Goal: Task Accomplishment & Management: Use online tool/utility

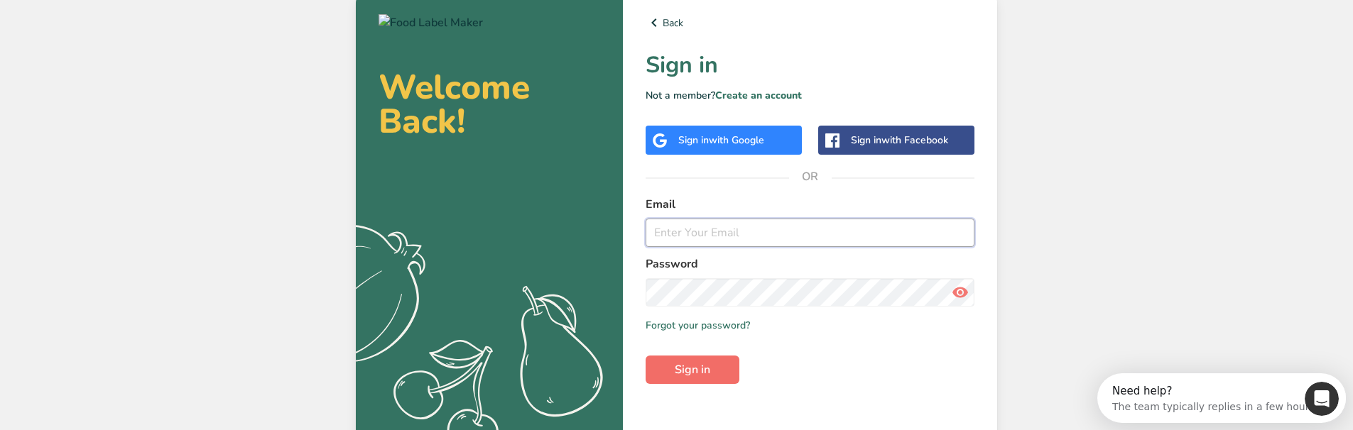
type input "[EMAIL_ADDRESS][DOMAIN_NAME]"
click at [694, 361] on button "Sign in" at bounding box center [692, 370] width 94 height 28
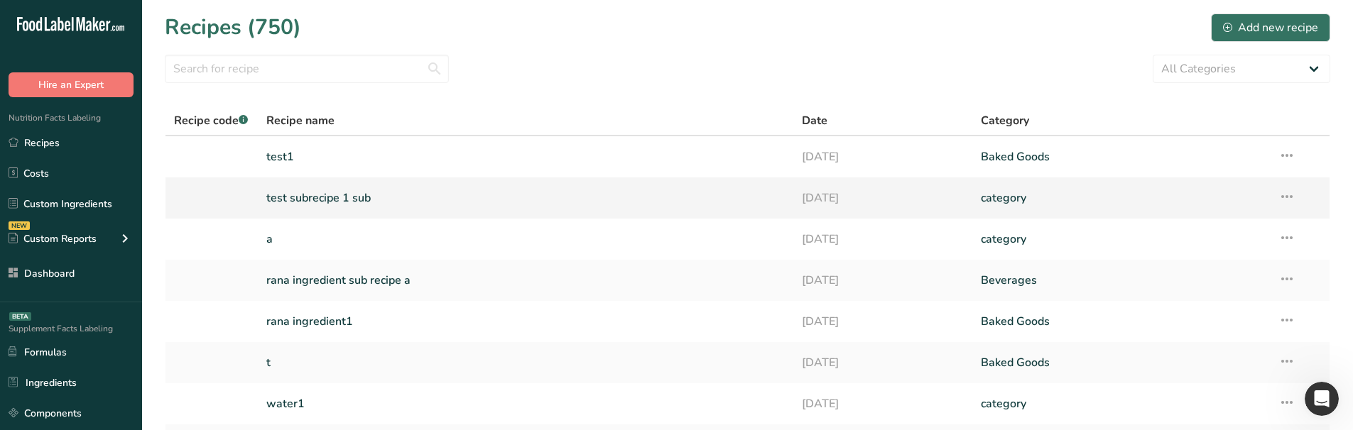
click at [317, 199] on link "test subrecipe 1 sub" at bounding box center [525, 198] width 519 height 30
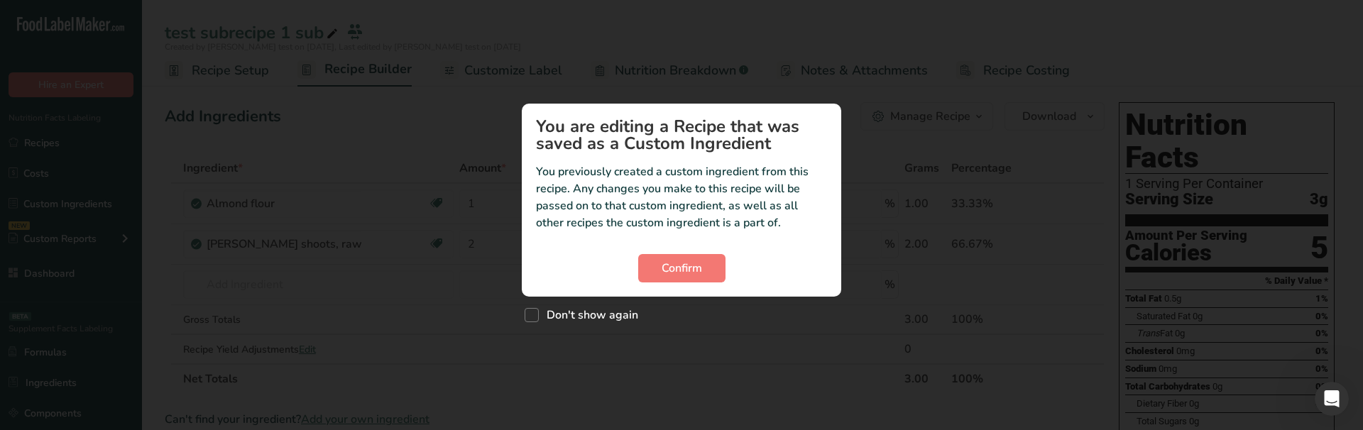
click at [422, 244] on div "Custom ingredient modal" at bounding box center [681, 215] width 1363 height 430
click at [686, 281] on button "Confirm" at bounding box center [681, 268] width 87 height 28
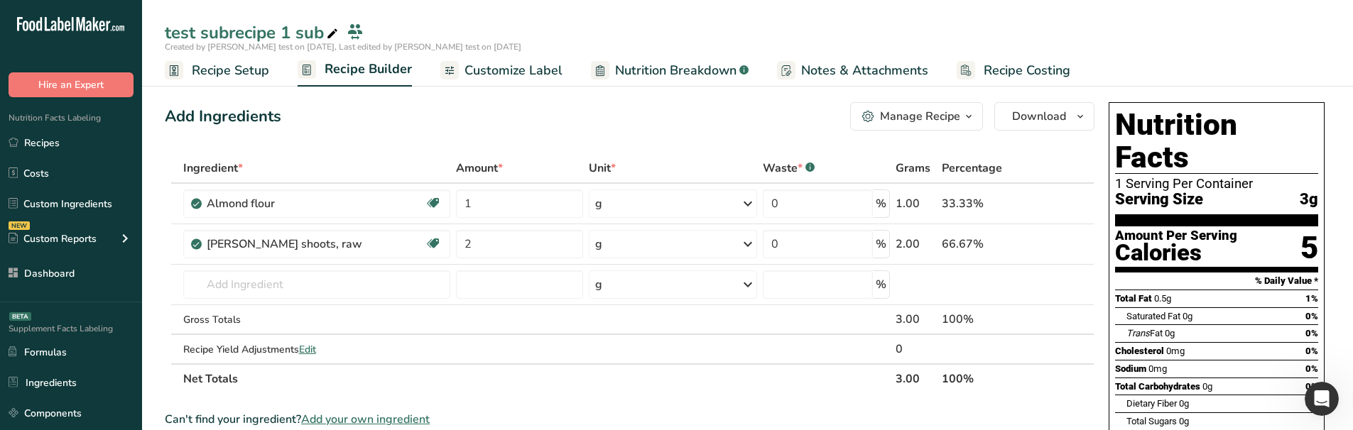
click at [502, 79] on span "Customize Label" at bounding box center [513, 70] width 98 height 19
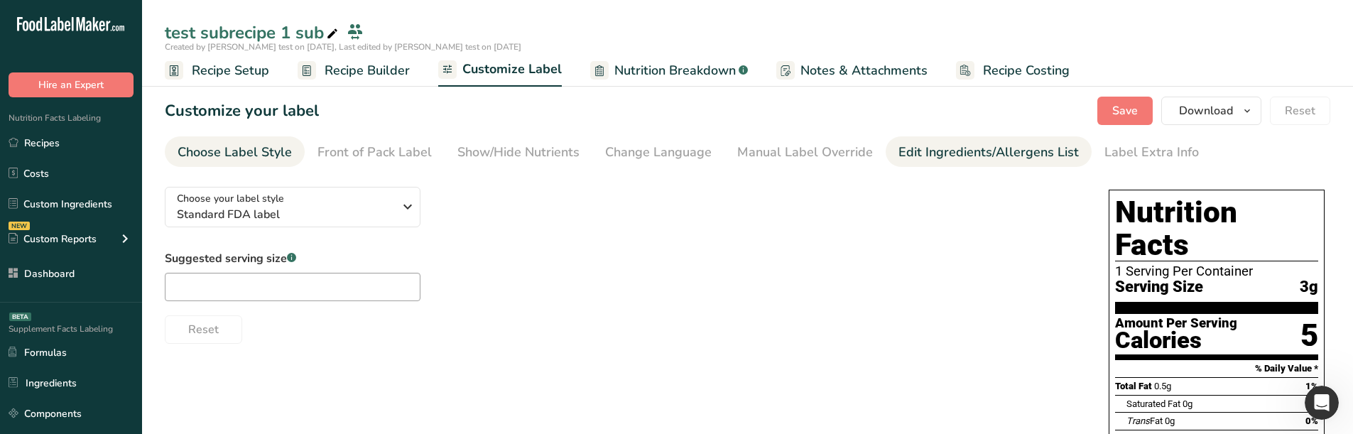
click at [952, 151] on div "Edit Ingredients/Allergens List" at bounding box center [988, 152] width 180 height 19
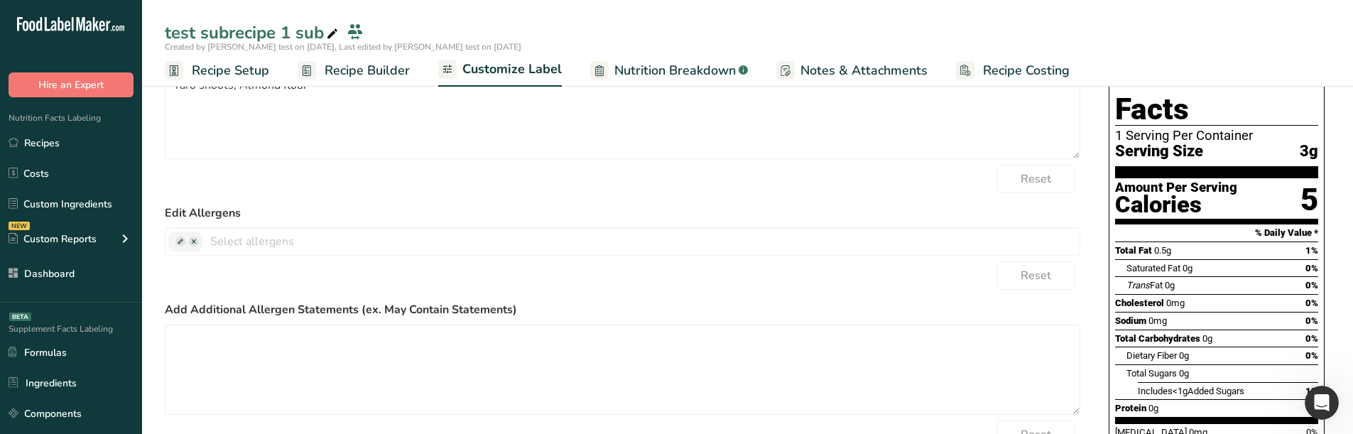
scroll to position [142, 0]
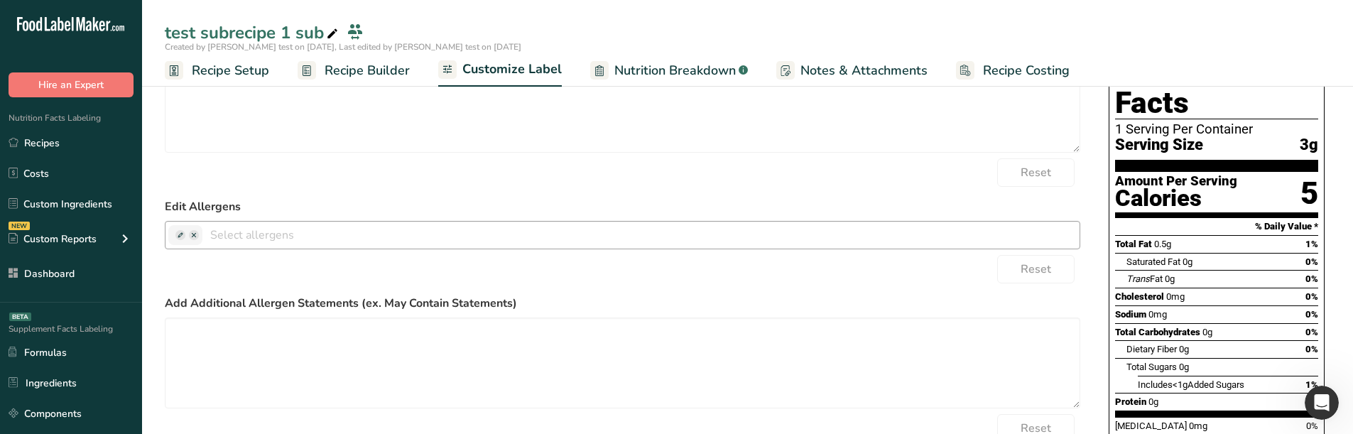
click at [194, 236] on span at bounding box center [194, 235] width 10 height 10
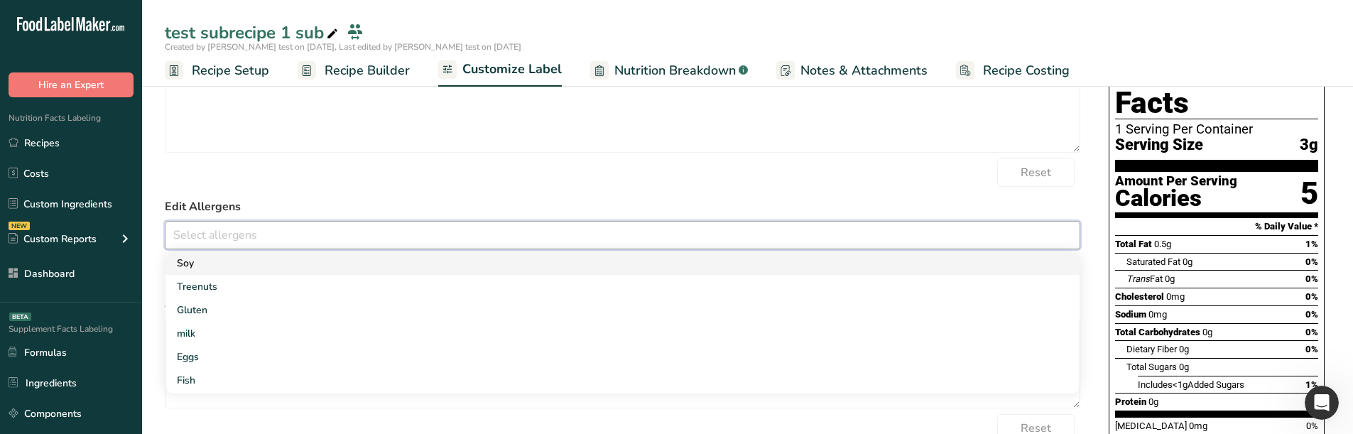
click at [210, 260] on link "Soy" at bounding box center [622, 262] width 914 height 23
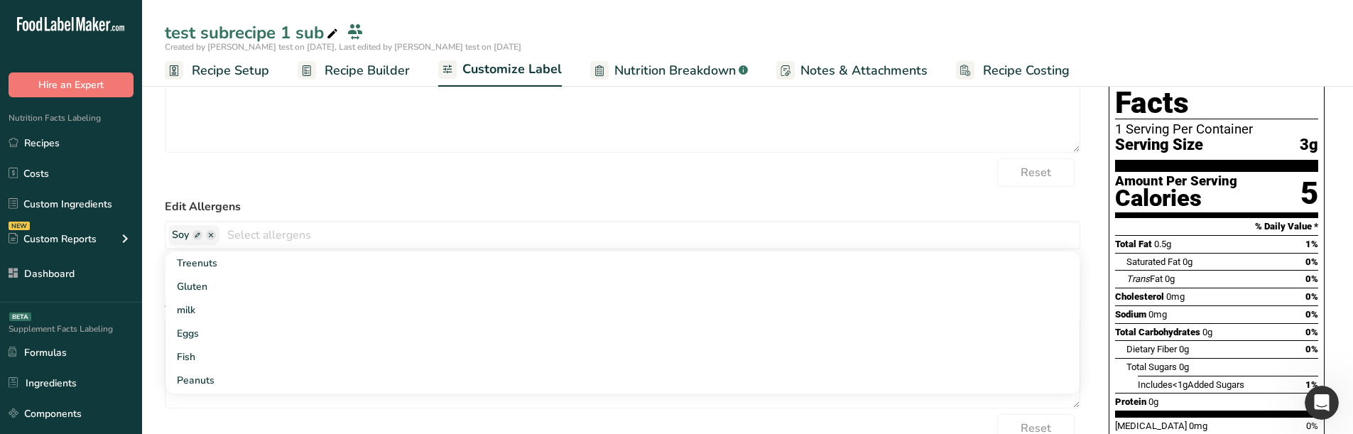
click at [298, 207] on label "Edit Allergens" at bounding box center [622, 206] width 915 height 17
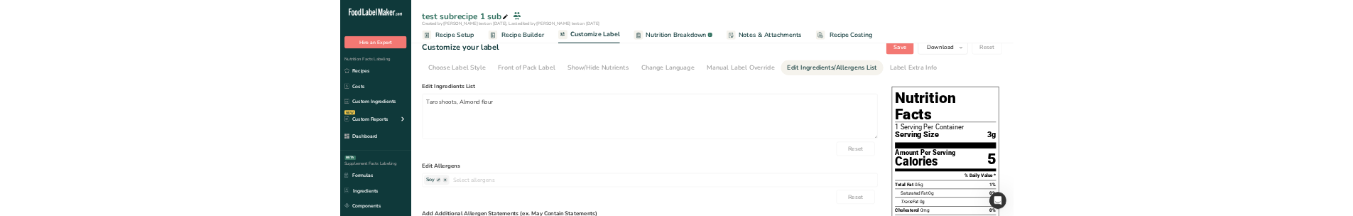
scroll to position [0, 0]
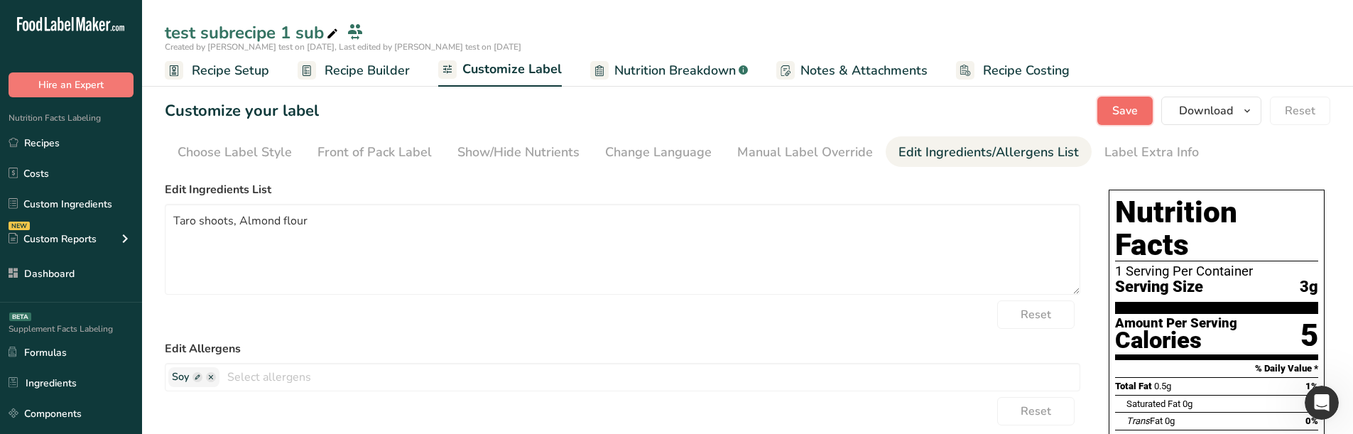
click at [1115, 110] on span "Save" at bounding box center [1125, 110] width 26 height 17
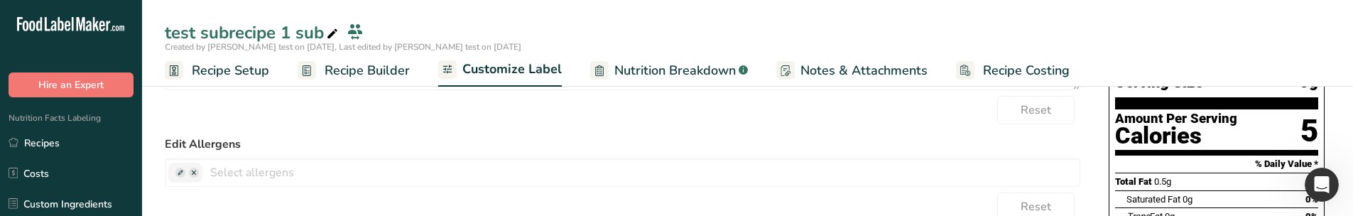
scroll to position [213, 0]
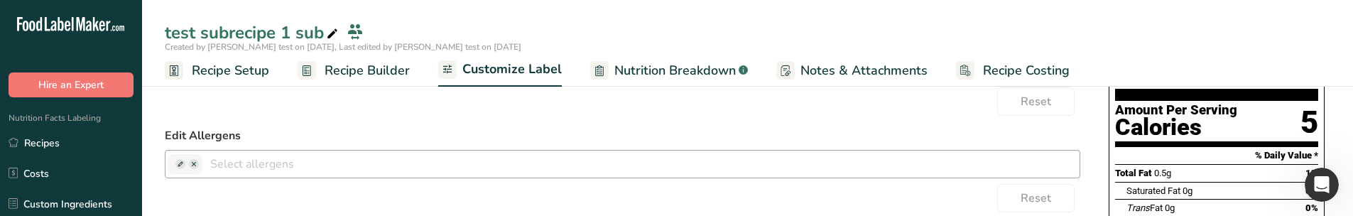
click at [194, 167] on span at bounding box center [194, 164] width 10 height 10
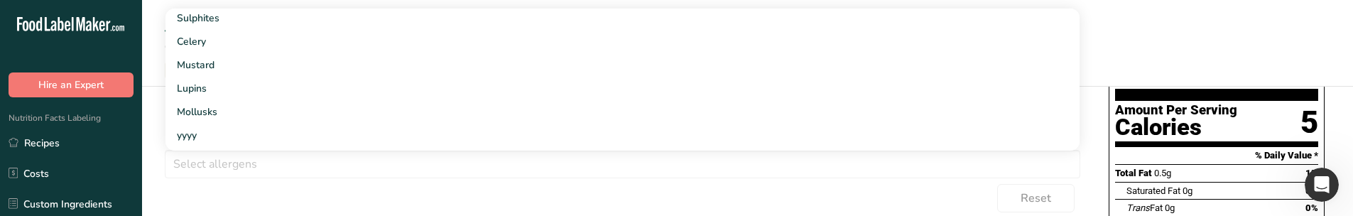
click at [229, 196] on div "Reset" at bounding box center [622, 198] width 915 height 28
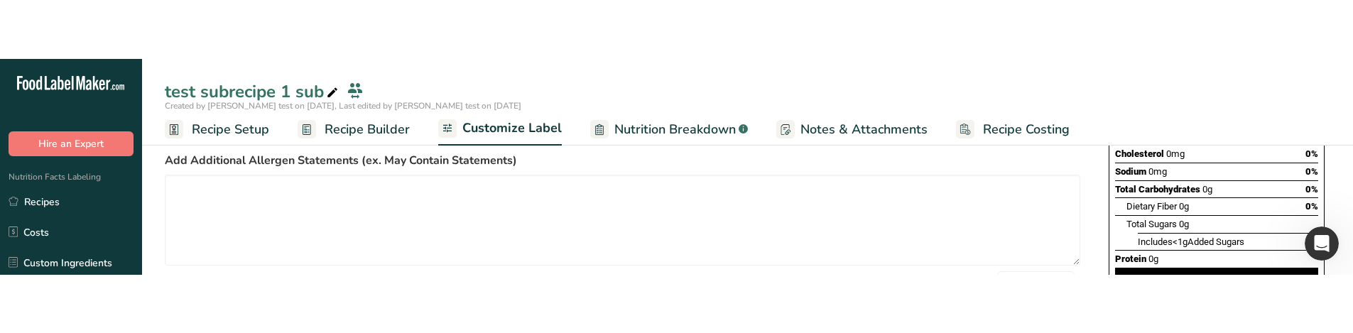
scroll to position [0, 0]
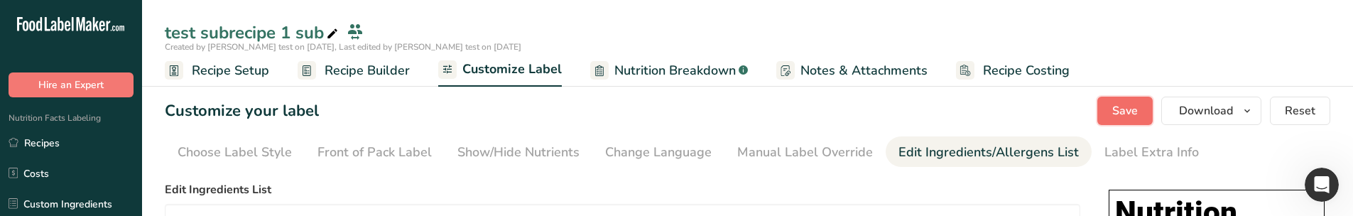
click at [1100, 115] on button "Save" at bounding box center [1124, 111] width 55 height 28
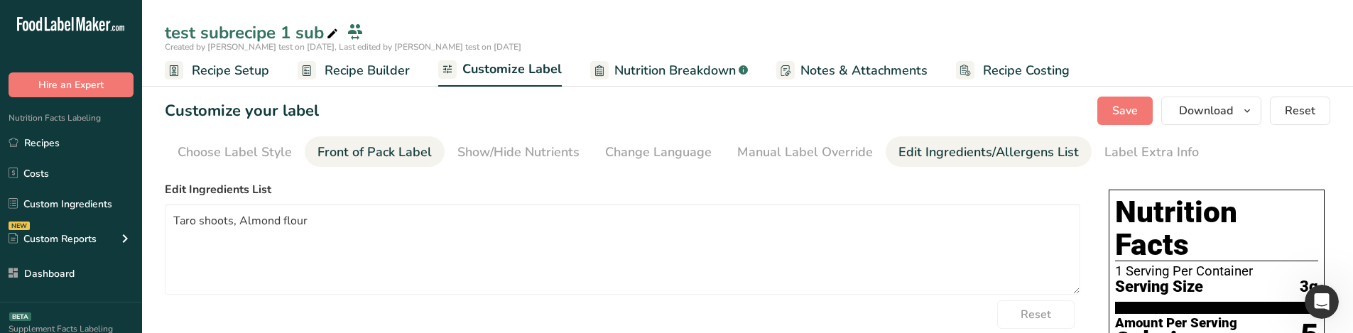
scroll to position [142, 0]
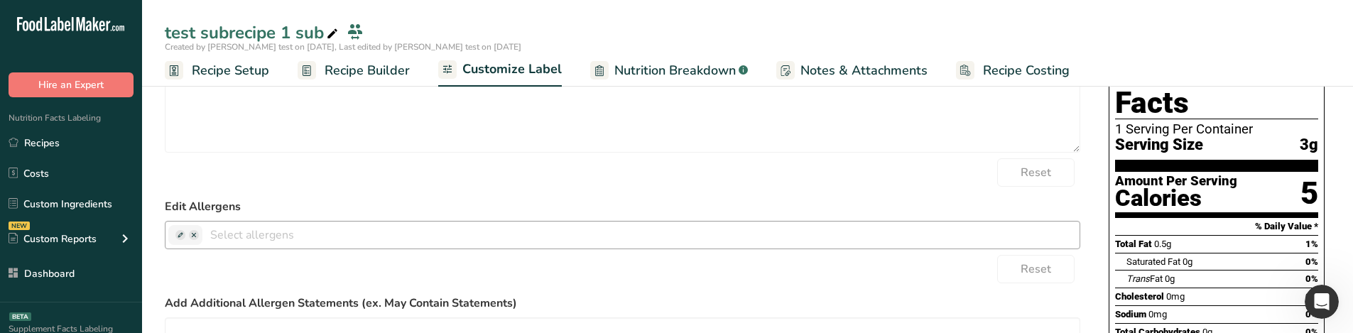
click at [197, 236] on span at bounding box center [194, 235] width 10 height 10
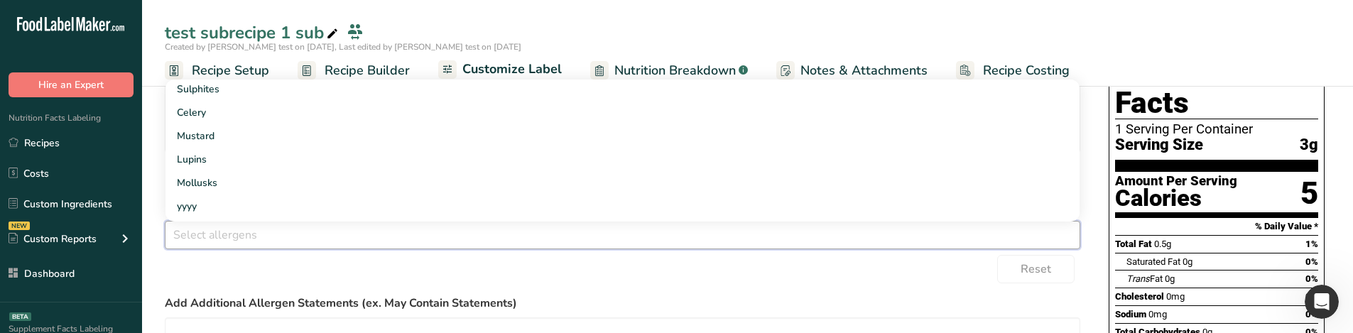
click at [293, 276] on div "Reset" at bounding box center [622, 269] width 915 height 28
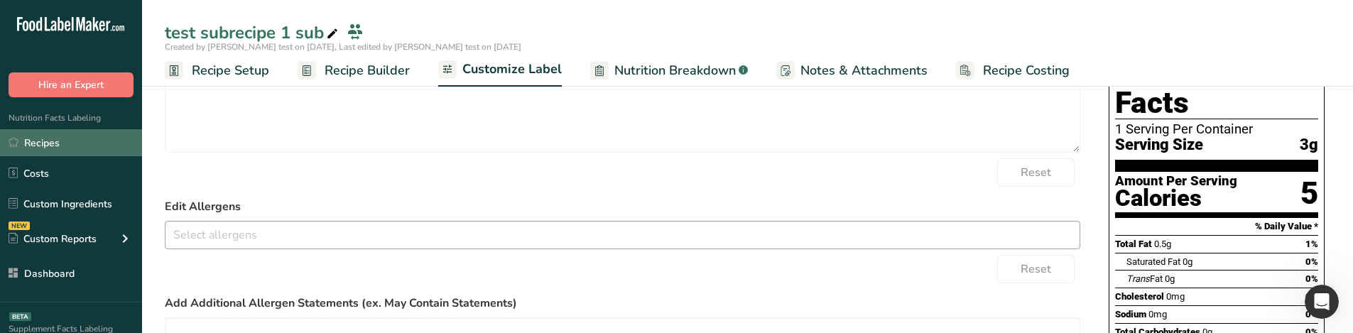
click at [84, 138] on link "Recipes" at bounding box center [71, 142] width 142 height 27
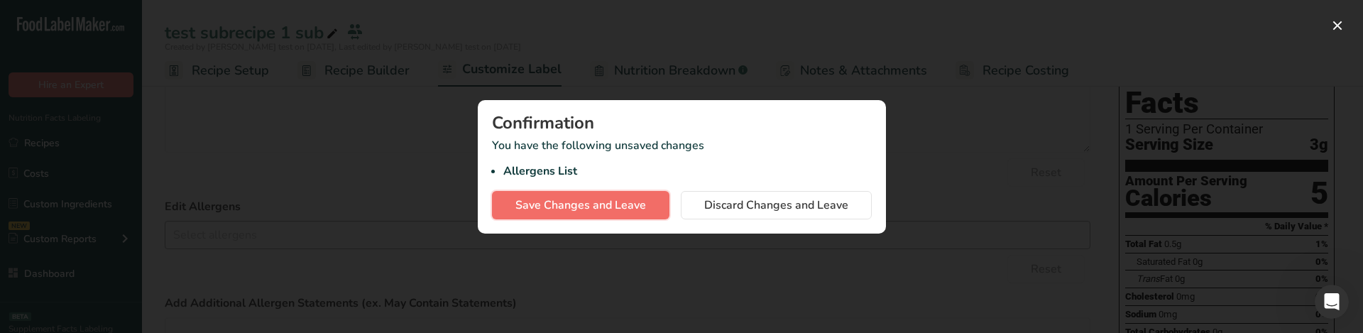
click at [607, 197] on span "Save Changes and Leave" at bounding box center [580, 205] width 131 height 17
click at [596, 200] on span "Save Changes and Leave" at bounding box center [580, 205] width 131 height 17
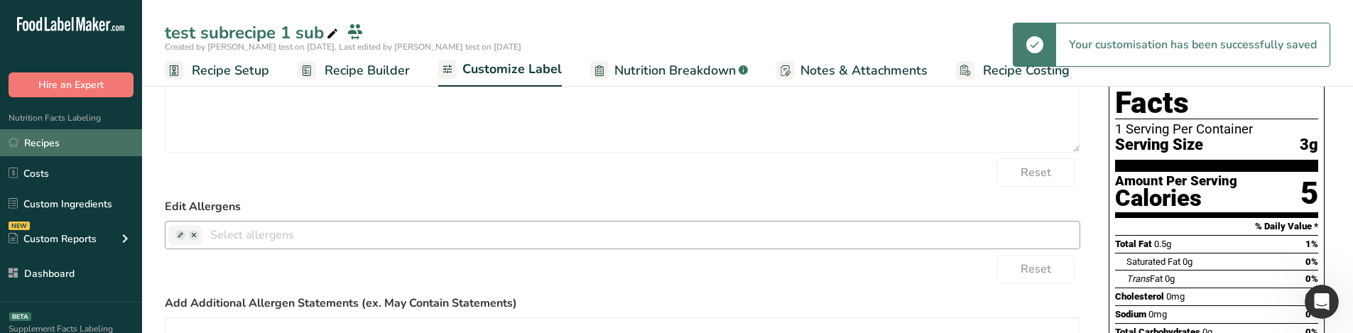
click at [84, 143] on link "Recipes" at bounding box center [71, 142] width 142 height 27
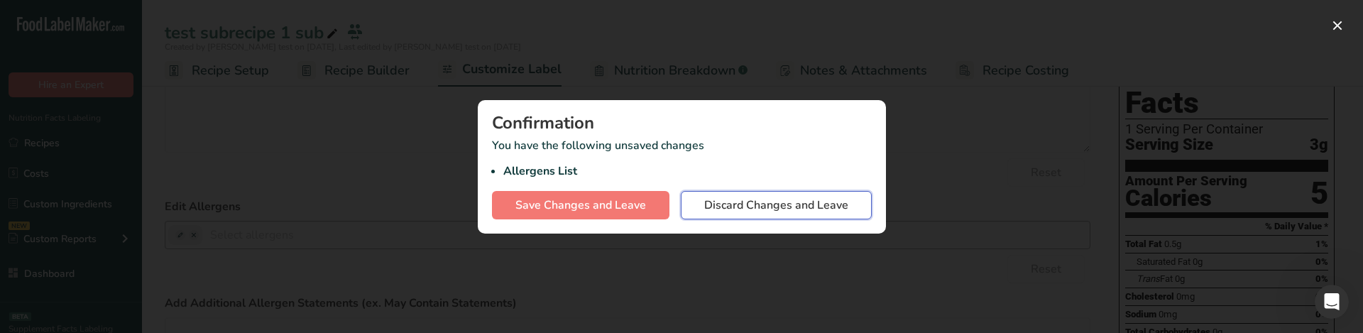
click at [800, 208] on span "Discard Changes and Leave" at bounding box center [776, 205] width 144 height 17
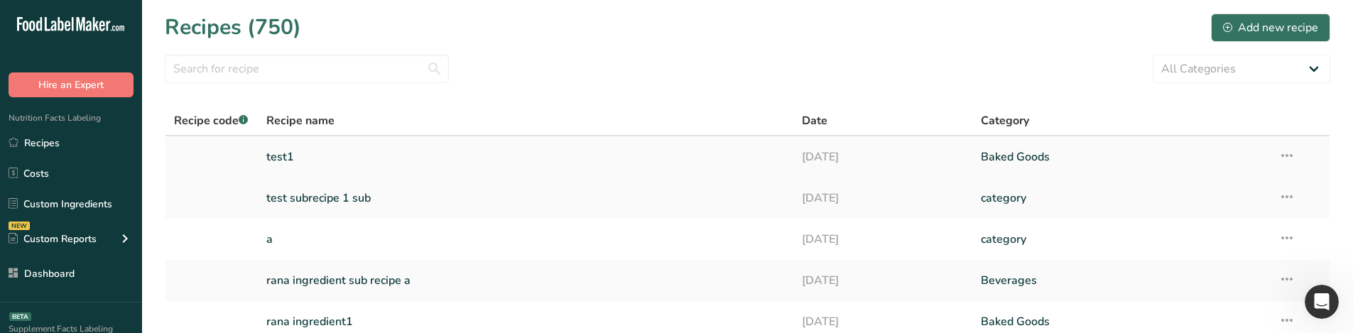
click at [291, 170] on link "test1" at bounding box center [525, 157] width 519 height 30
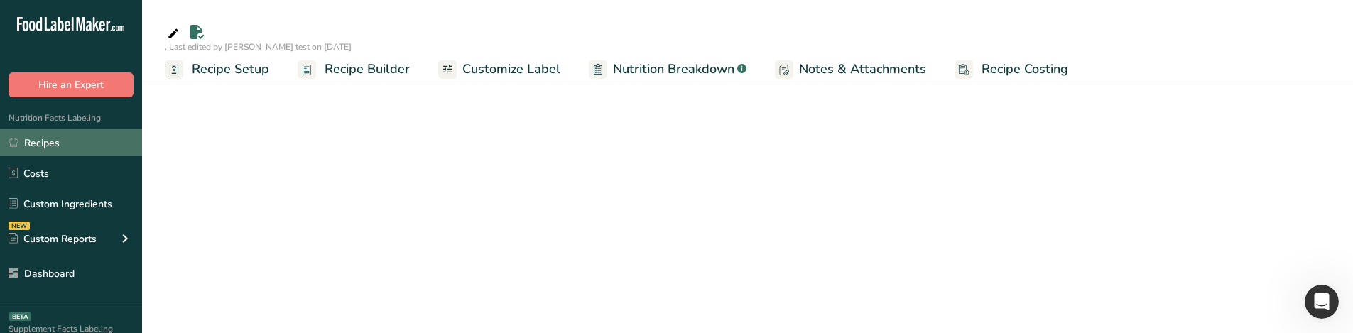
click at [93, 139] on link "Recipes" at bounding box center [71, 142] width 142 height 27
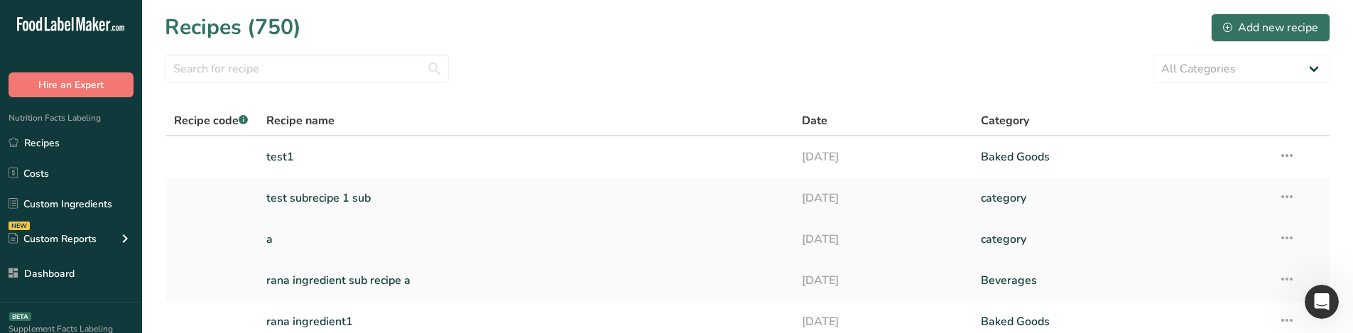
click at [326, 241] on link "a" at bounding box center [525, 239] width 519 height 30
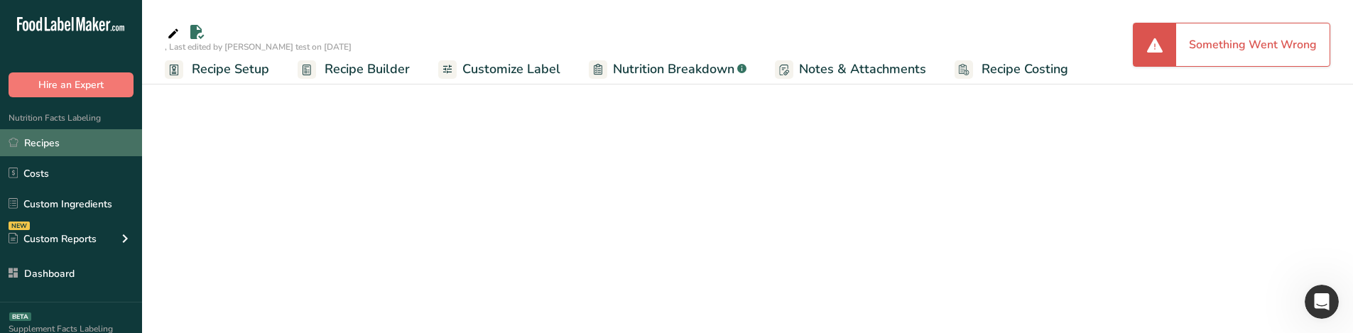
click at [94, 149] on link "Recipes" at bounding box center [71, 142] width 142 height 27
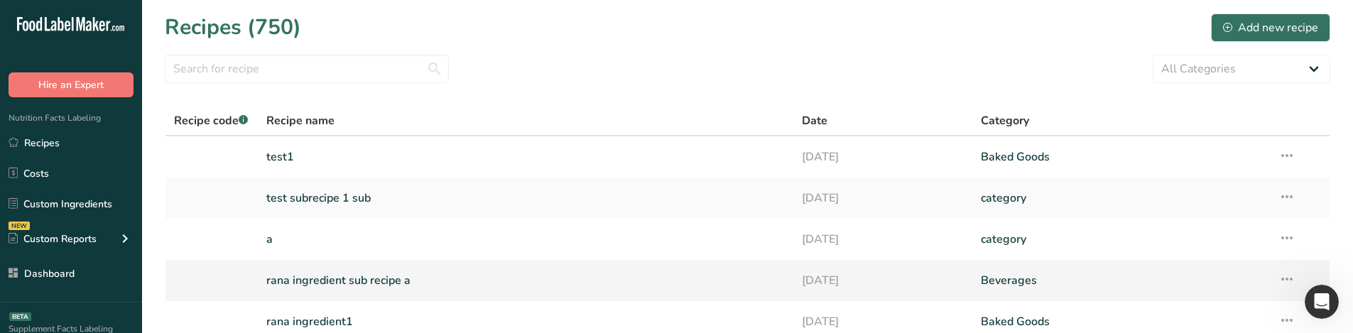
click at [381, 285] on link "rana ingredient sub recipe a" at bounding box center [525, 281] width 519 height 30
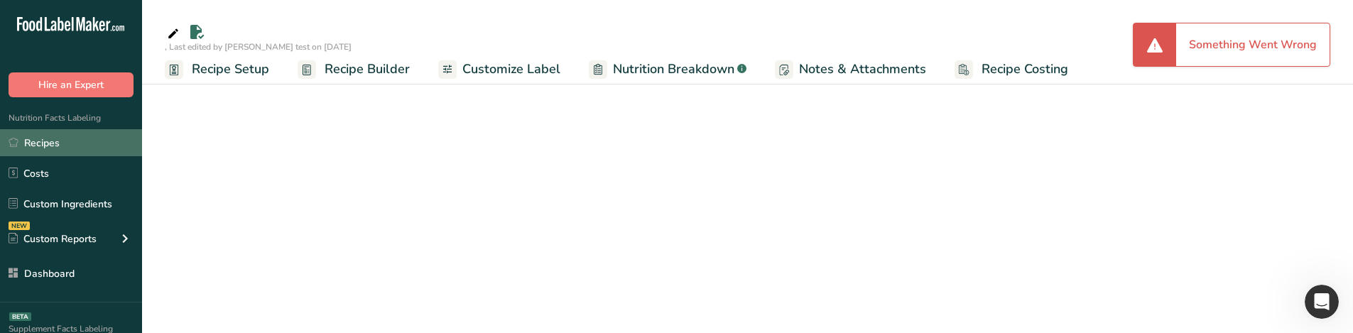
click at [108, 138] on link "Recipes" at bounding box center [71, 142] width 142 height 27
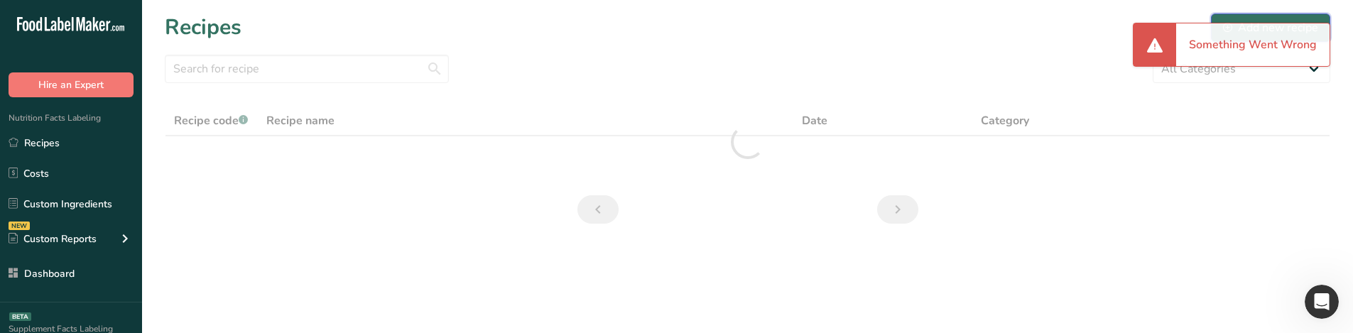
click at [1287, 16] on button "Add new recipe" at bounding box center [1270, 27] width 119 height 28
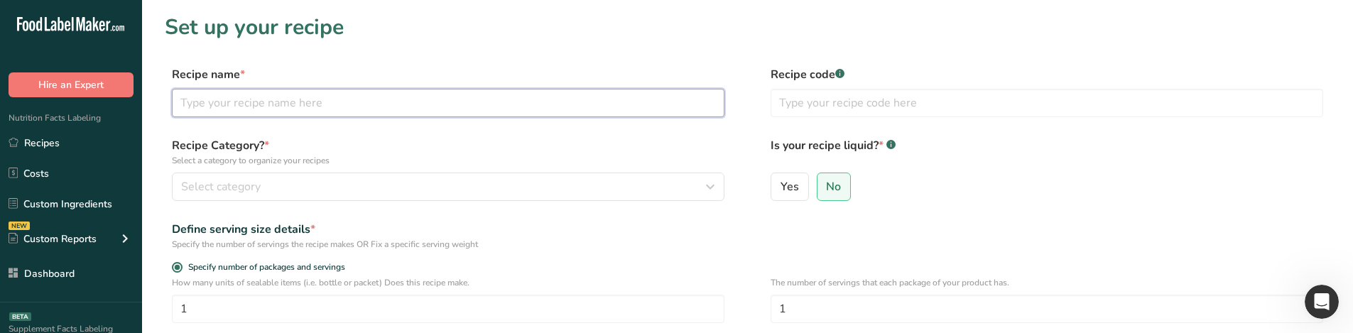
click at [410, 111] on input "text" at bounding box center [448, 103] width 552 height 28
type input "xx"
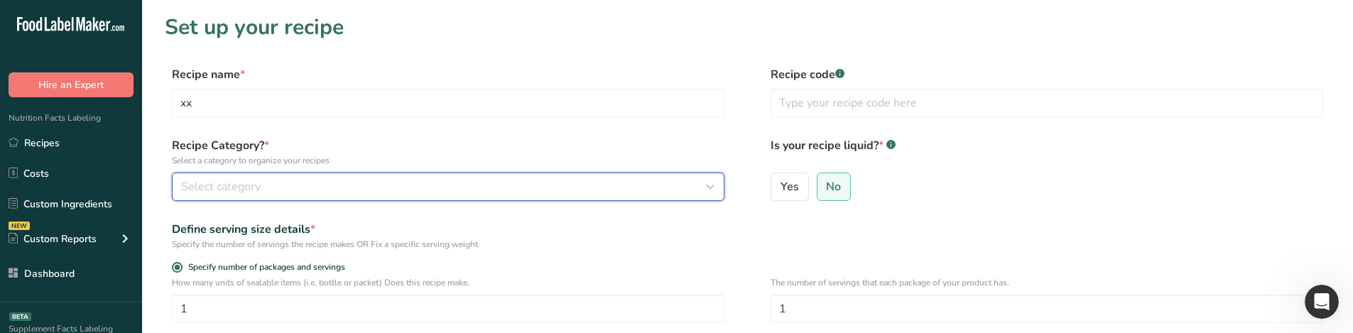
click at [418, 177] on button "Select category" at bounding box center [448, 187] width 552 height 28
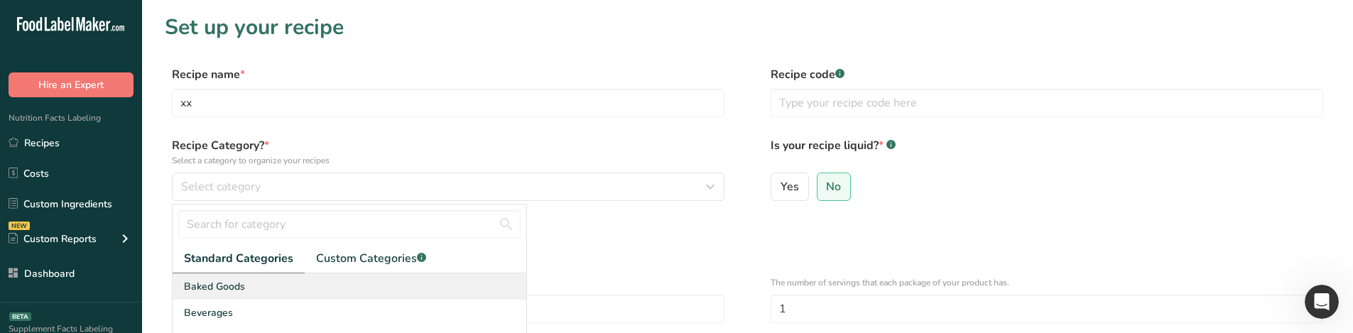
click at [306, 281] on div "Baked Goods" at bounding box center [350, 286] width 354 height 26
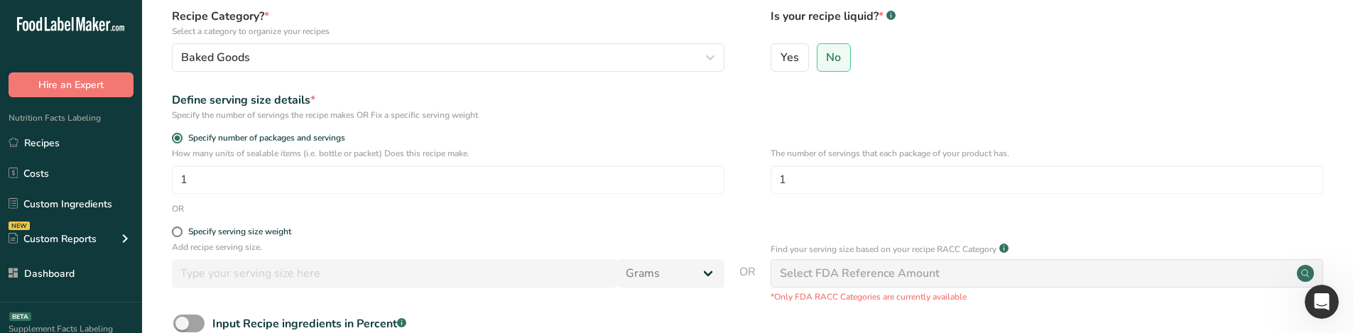
scroll to position [213, 0]
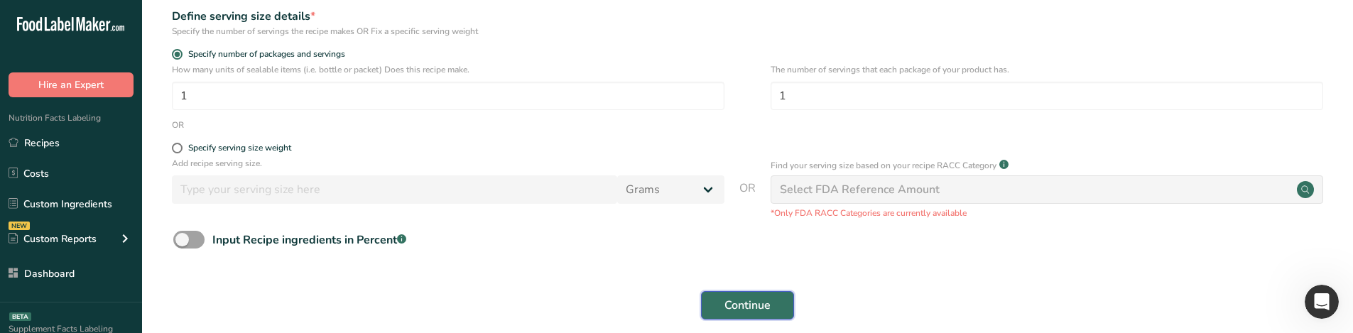
click at [777, 315] on button "Continue" at bounding box center [747, 305] width 93 height 28
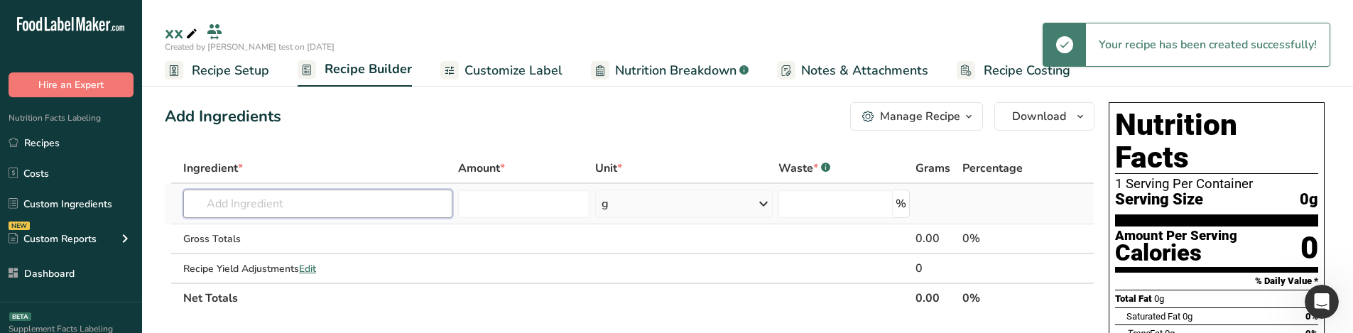
click at [314, 200] on input "text" at bounding box center [317, 204] width 269 height 28
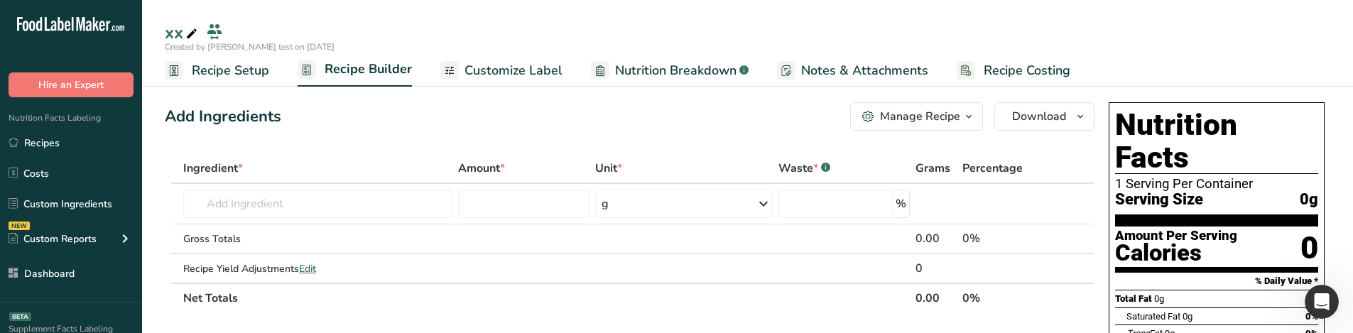
click at [548, 63] on span "Customize Label" at bounding box center [513, 70] width 98 height 19
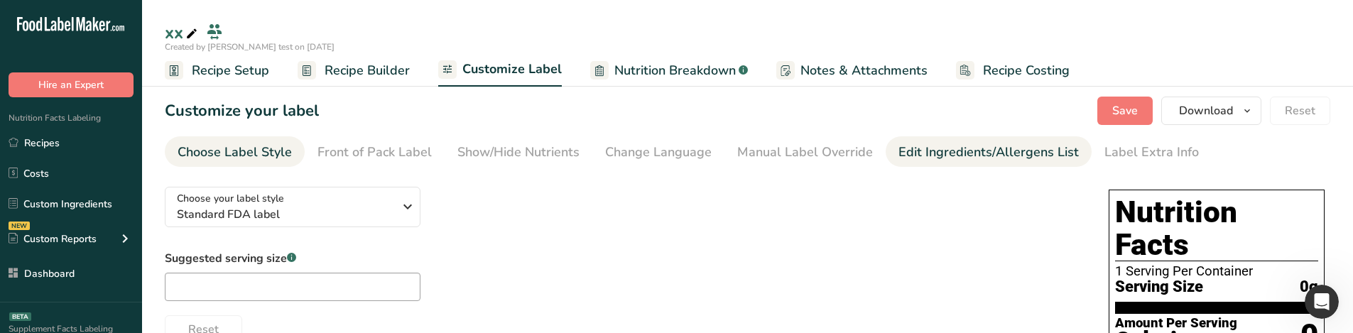
click at [929, 159] on div "Edit Ingredients/Allergens List" at bounding box center [988, 152] width 180 height 19
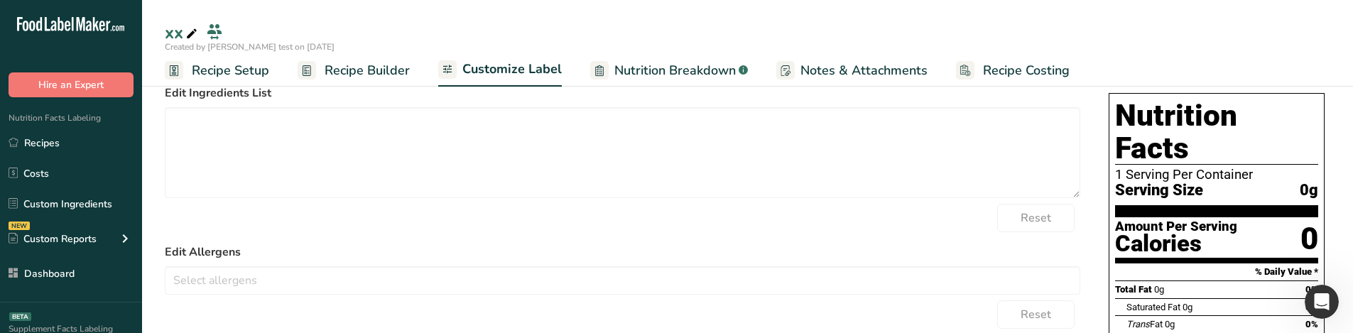
scroll to position [142, 0]
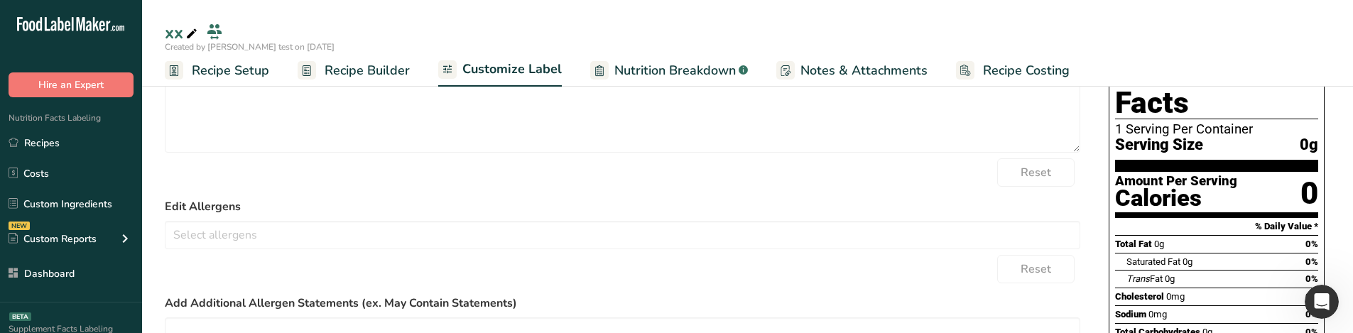
drag, startPoint x: 104, startPoint y: 145, endPoint x: 197, endPoint y: 198, distance: 107.2
click at [104, 145] on link "Recipes" at bounding box center [71, 142] width 142 height 27
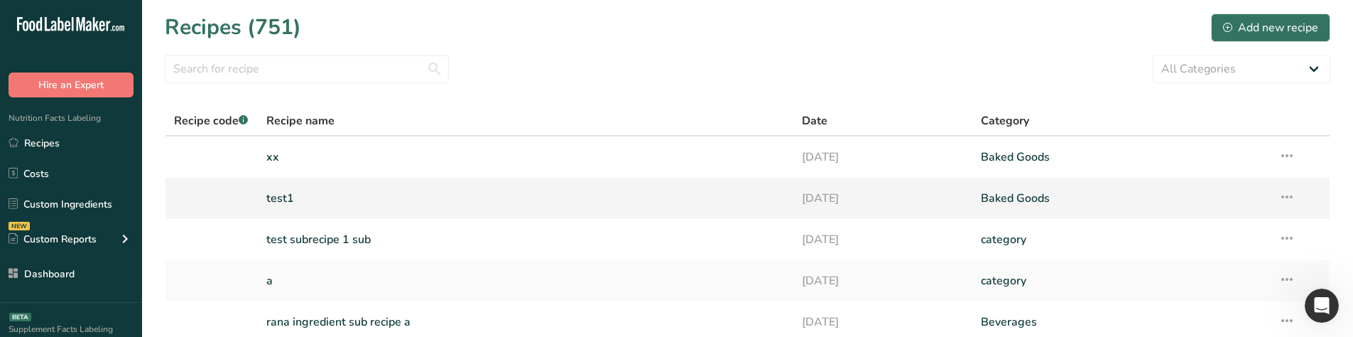
click at [368, 207] on link "test1" at bounding box center [525, 198] width 519 height 30
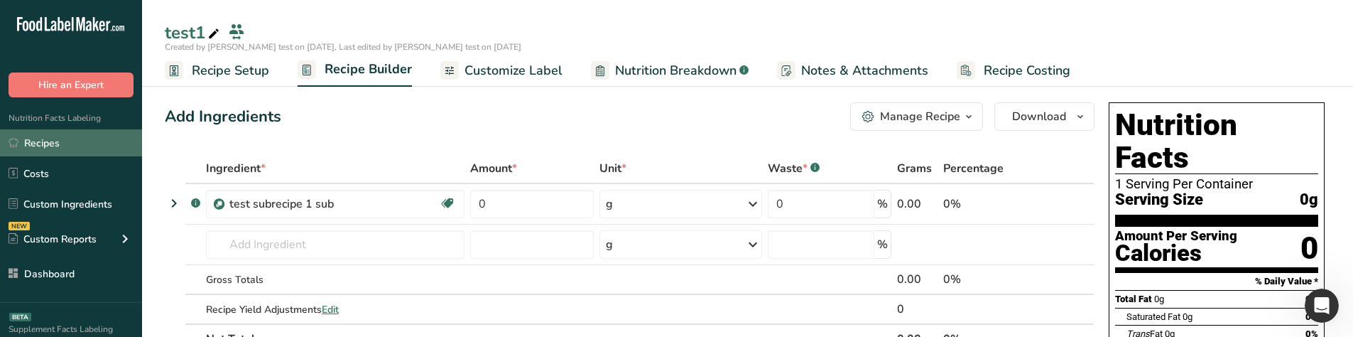
click at [82, 145] on link "Recipes" at bounding box center [71, 142] width 142 height 27
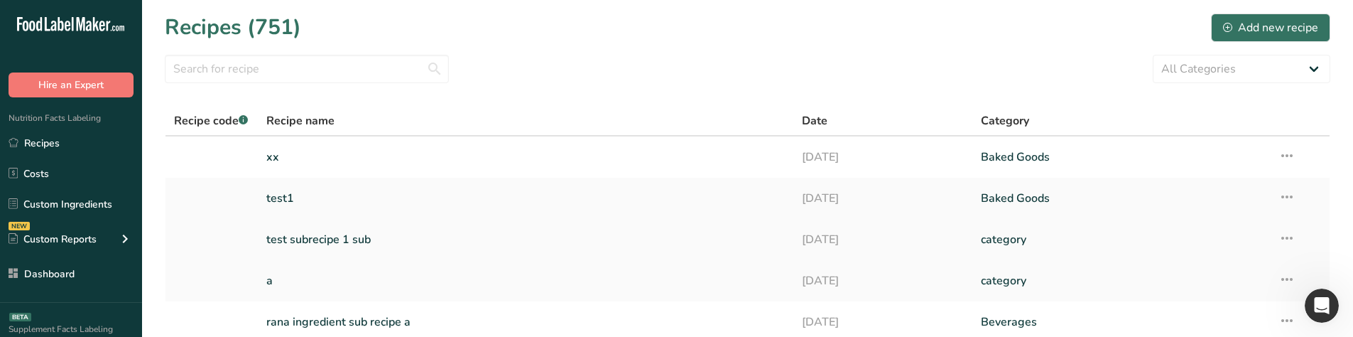
click at [373, 231] on link "test subrecipe 1 sub" at bounding box center [525, 239] width 519 height 30
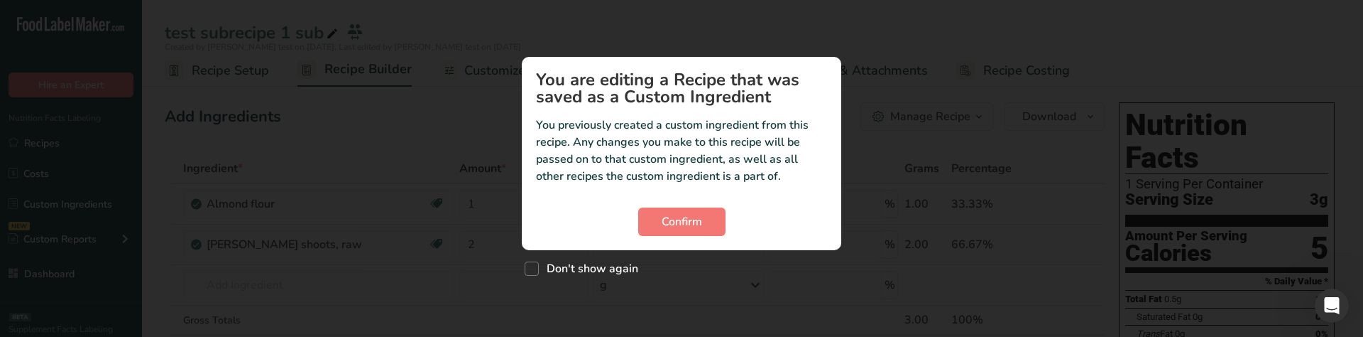
click at [395, 202] on div "Custom ingredient modal" at bounding box center [681, 168] width 1363 height 337
click at [693, 215] on span "Confirm" at bounding box center [682, 221] width 40 height 17
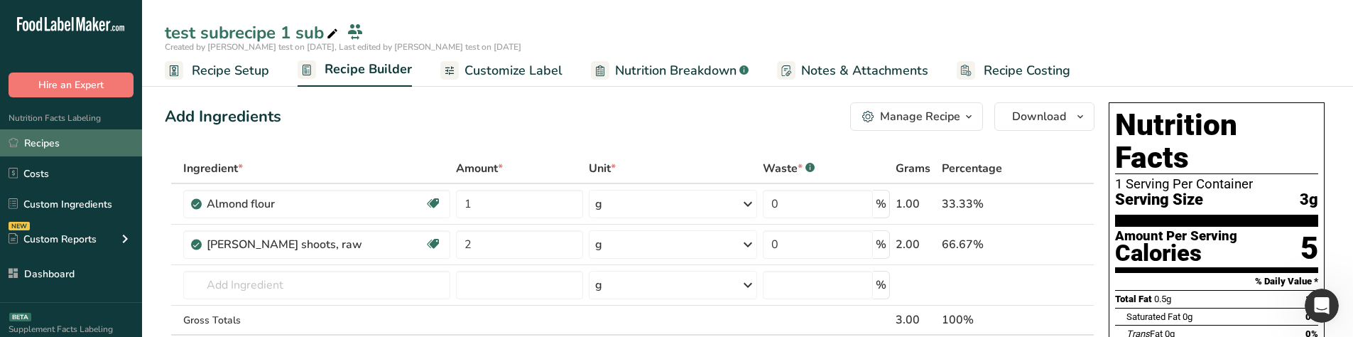
click at [107, 143] on link "Recipes" at bounding box center [71, 142] width 142 height 27
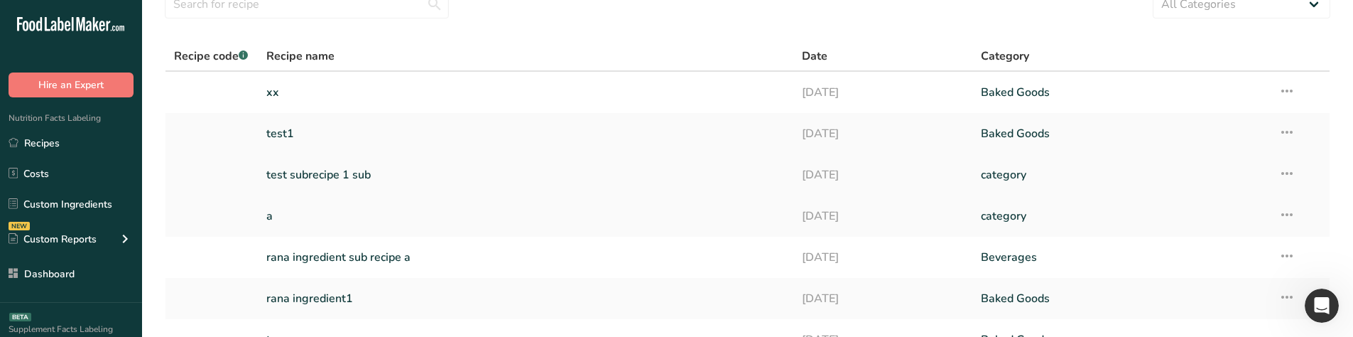
scroll to position [71, 0]
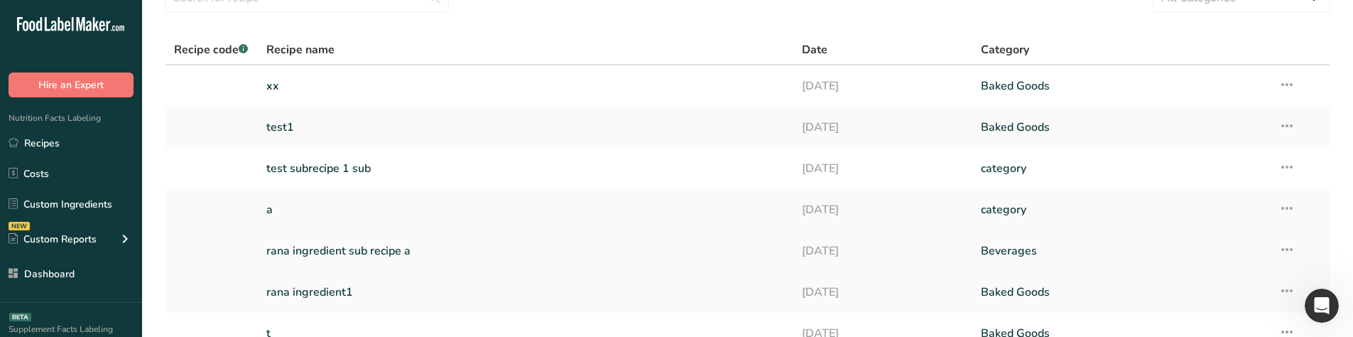
click at [340, 237] on link "rana ingredient sub recipe a" at bounding box center [525, 251] width 519 height 30
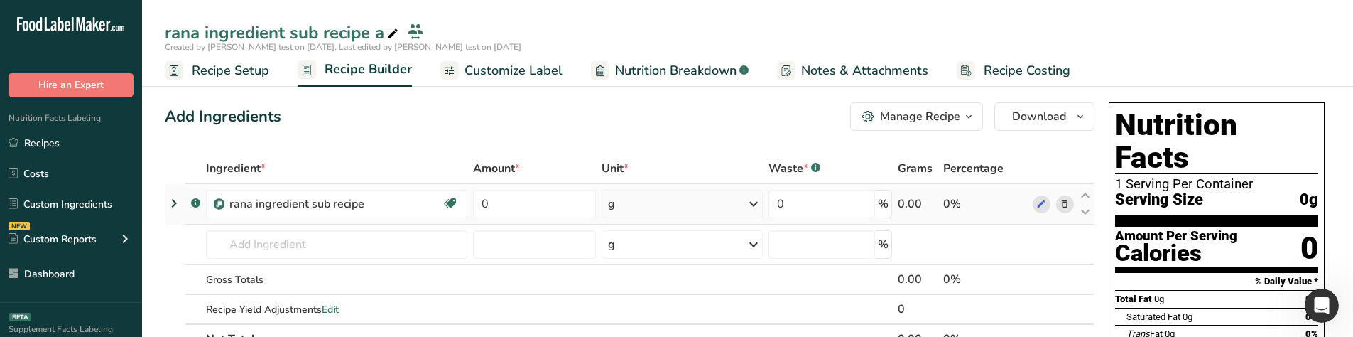
click at [174, 204] on icon at bounding box center [173, 203] width 17 height 26
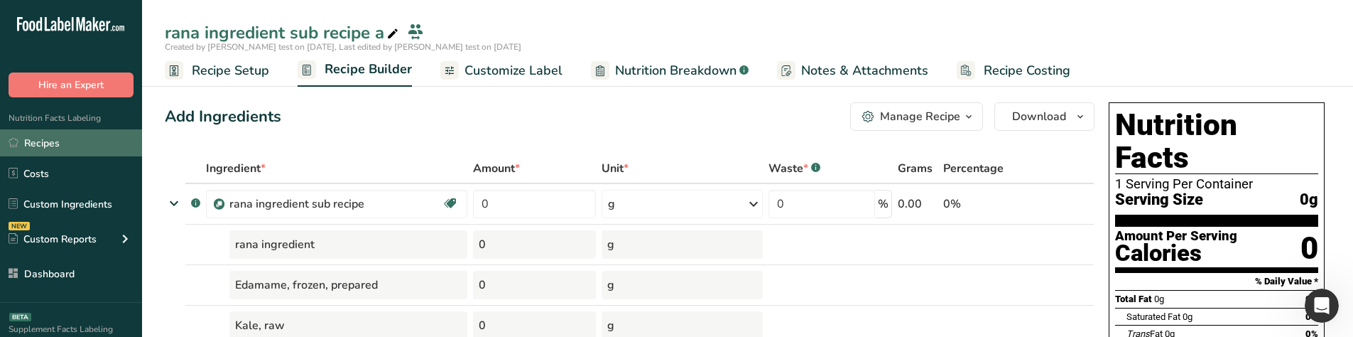
click at [62, 143] on link "Recipes" at bounding box center [71, 142] width 142 height 27
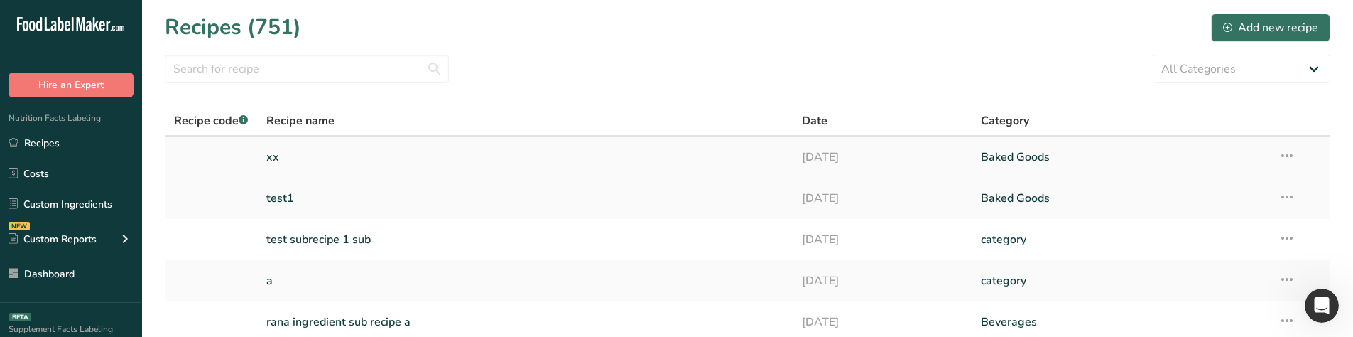
click at [383, 152] on link "xx" at bounding box center [525, 157] width 519 height 30
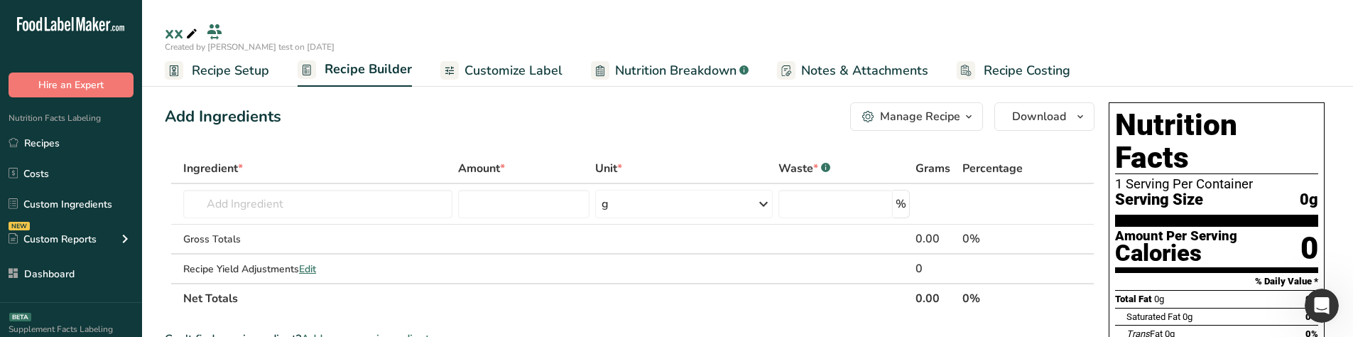
click at [534, 70] on span "Customize Label" at bounding box center [513, 70] width 98 height 19
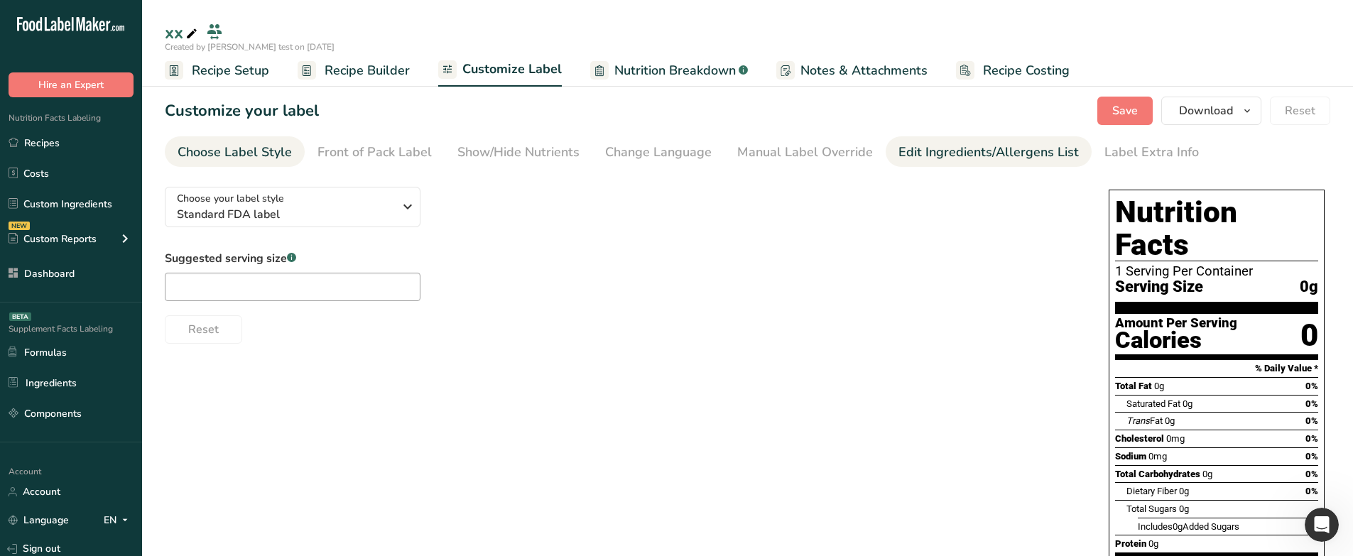
click at [1006, 142] on link "Edit Ingredients/Allergens List" at bounding box center [988, 152] width 180 height 32
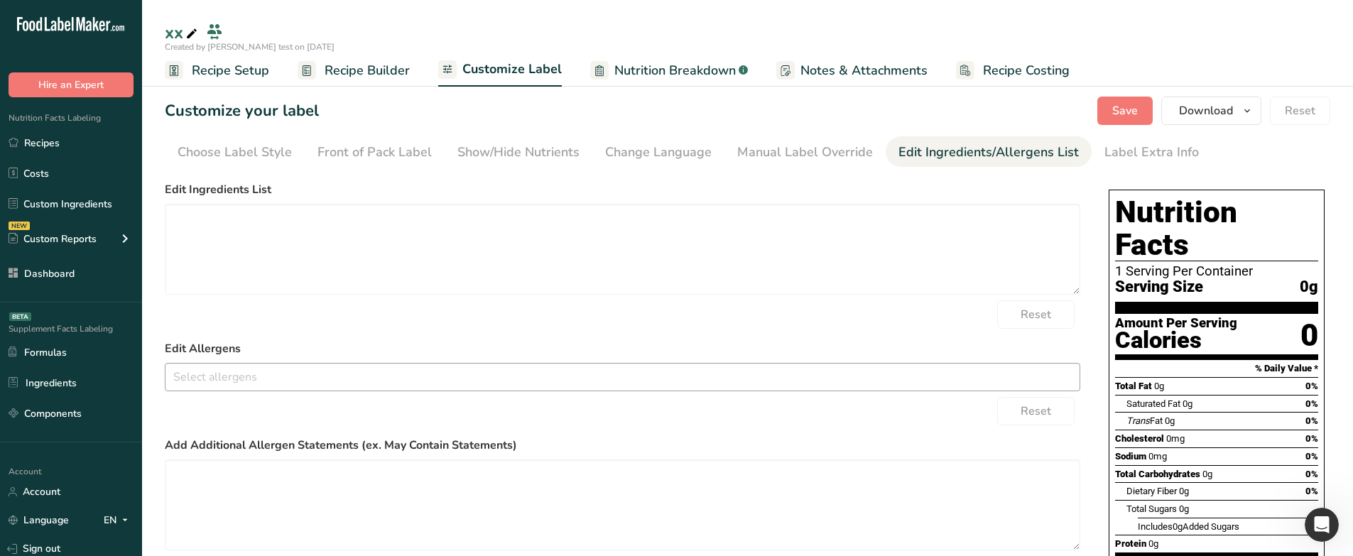
click at [212, 376] on input "text" at bounding box center [622, 377] width 914 height 22
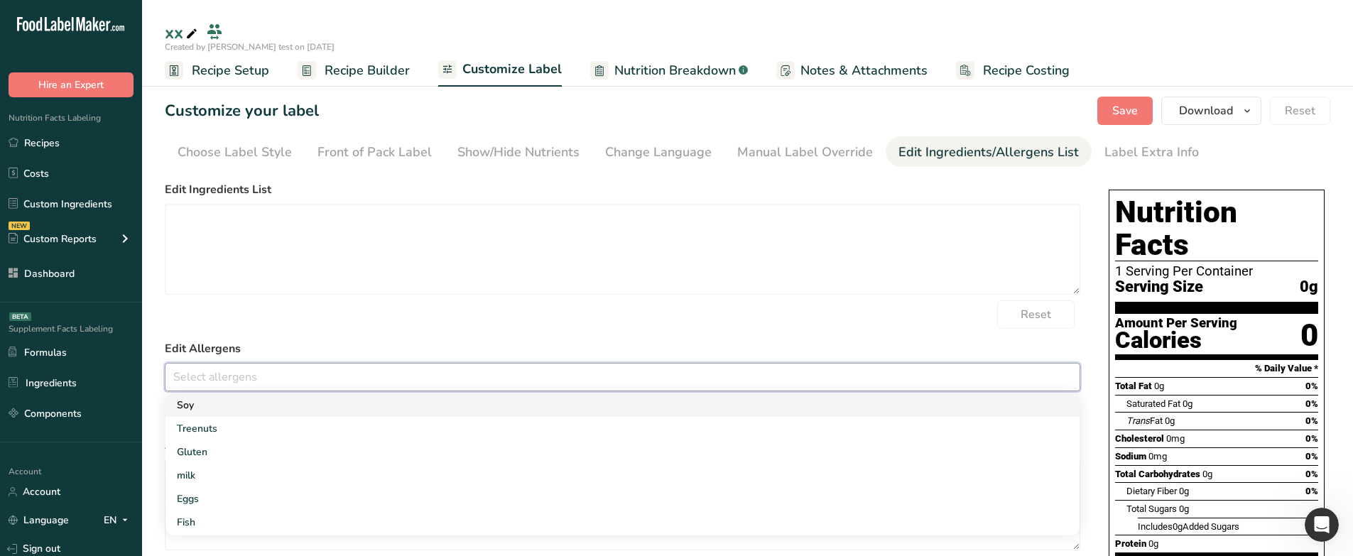
click at [214, 405] on link "Soy" at bounding box center [622, 404] width 914 height 23
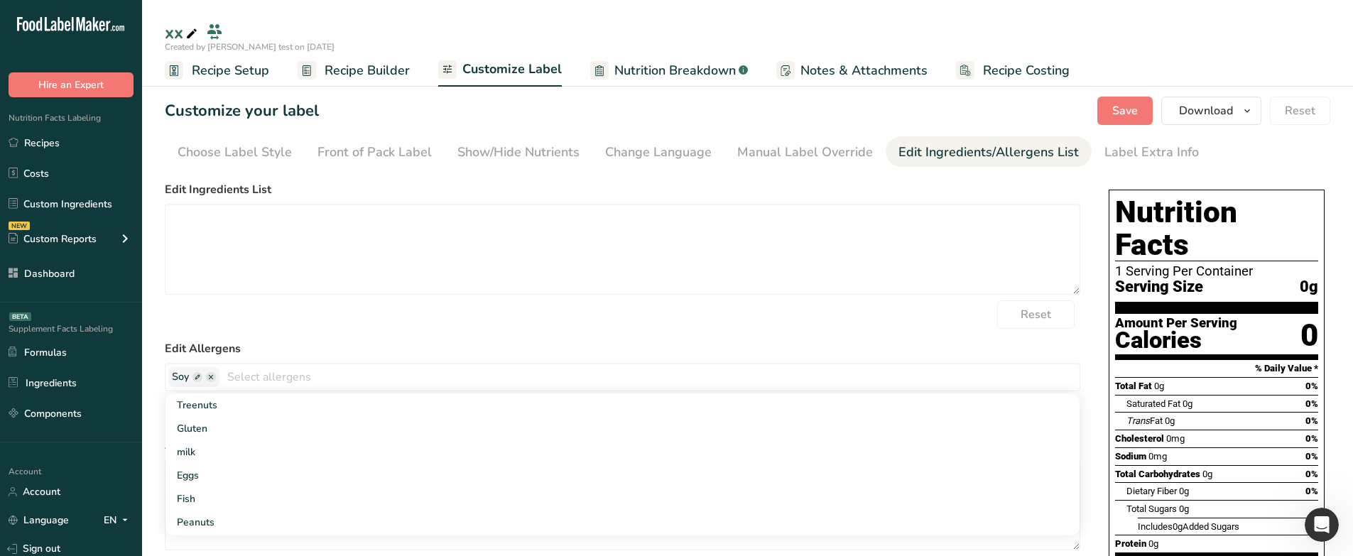
click at [246, 345] on label "Edit Allergens" at bounding box center [622, 348] width 915 height 17
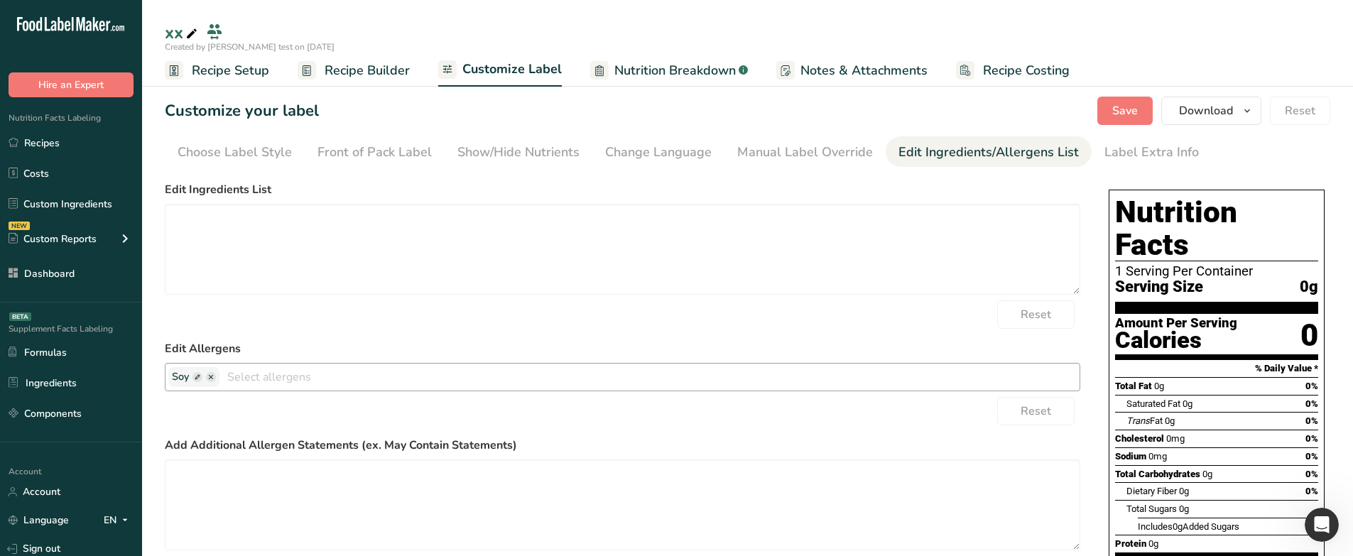
click at [193, 377] on span at bounding box center [197, 377] width 10 height 10
click at [296, 378] on span at bounding box center [301, 377] width 10 height 10
click at [194, 377] on span at bounding box center [197, 377] width 10 height 10
click at [195, 377] on input "text" at bounding box center [232, 377] width 121 height 18
click at [296, 381] on span at bounding box center [301, 377] width 10 height 10
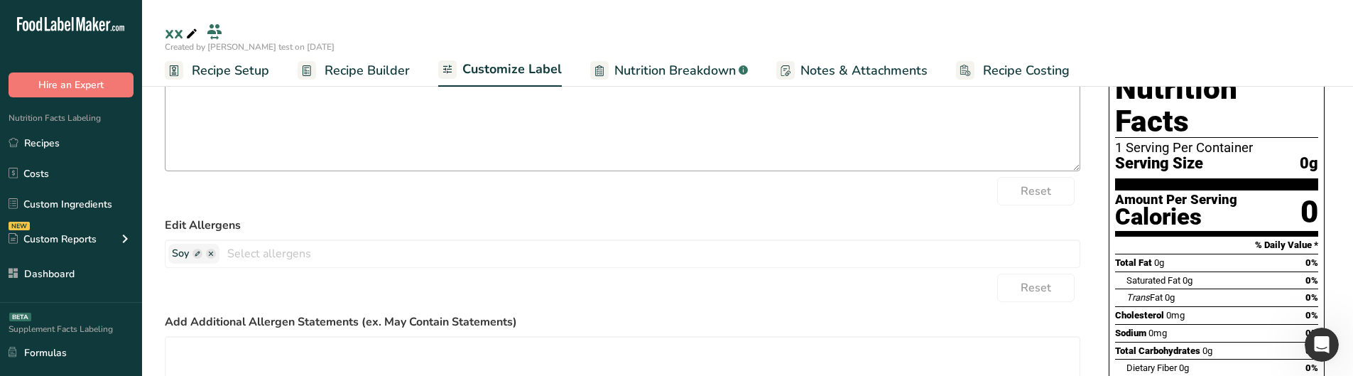
scroll to position [142, 0]
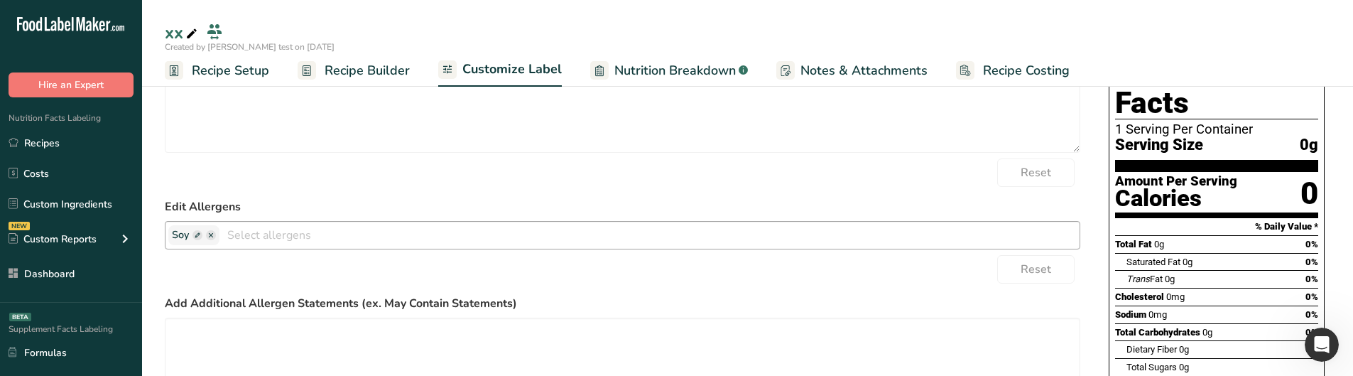
click at [211, 236] on span at bounding box center [211, 235] width 10 height 10
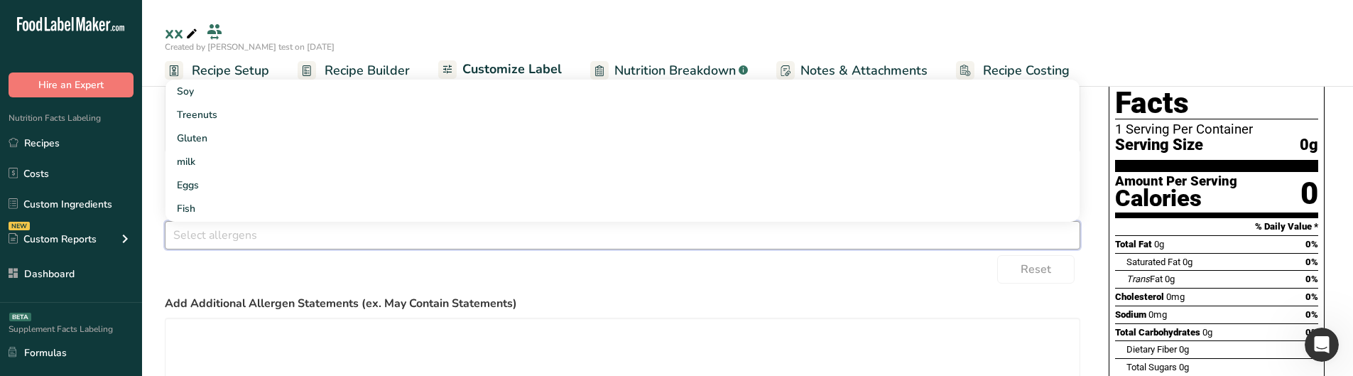
click at [250, 270] on div "Reset" at bounding box center [622, 269] width 915 height 28
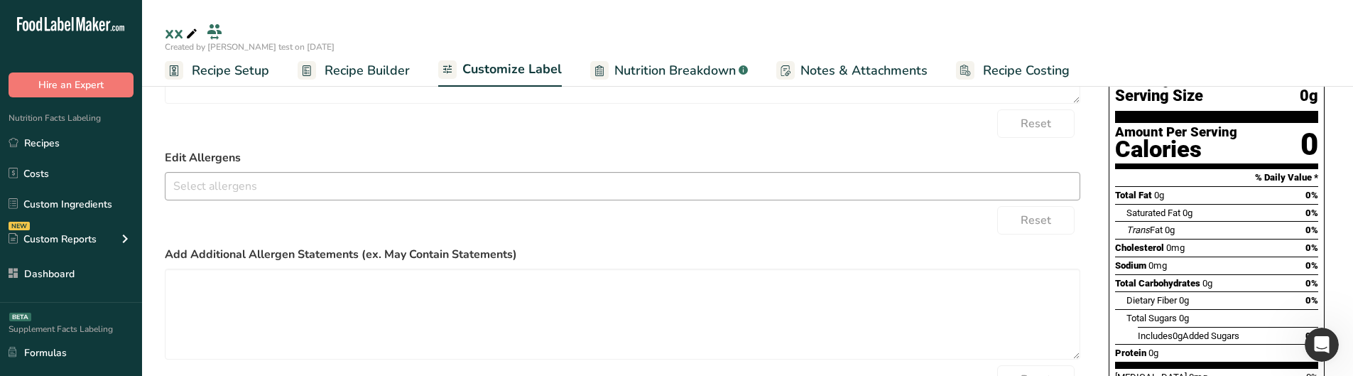
click at [234, 187] on input "text" at bounding box center [622, 186] width 914 height 22
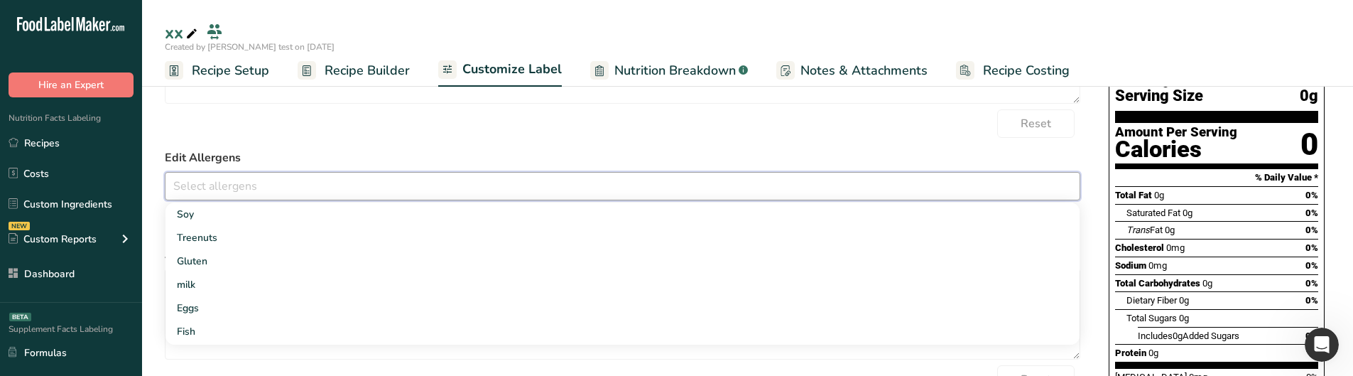
drag, startPoint x: 243, startPoint y: 212, endPoint x: 249, endPoint y: 201, distance: 13.0
click at [242, 212] on link "Soy" at bounding box center [622, 213] width 914 height 23
click at [269, 156] on label "Edit Allergens" at bounding box center [622, 157] width 915 height 17
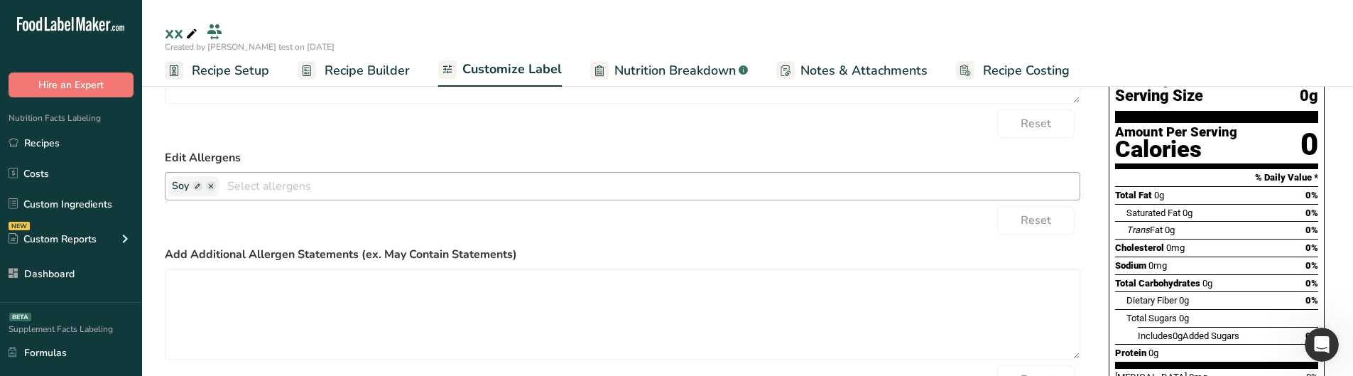
click at [193, 187] on span at bounding box center [197, 186] width 10 height 10
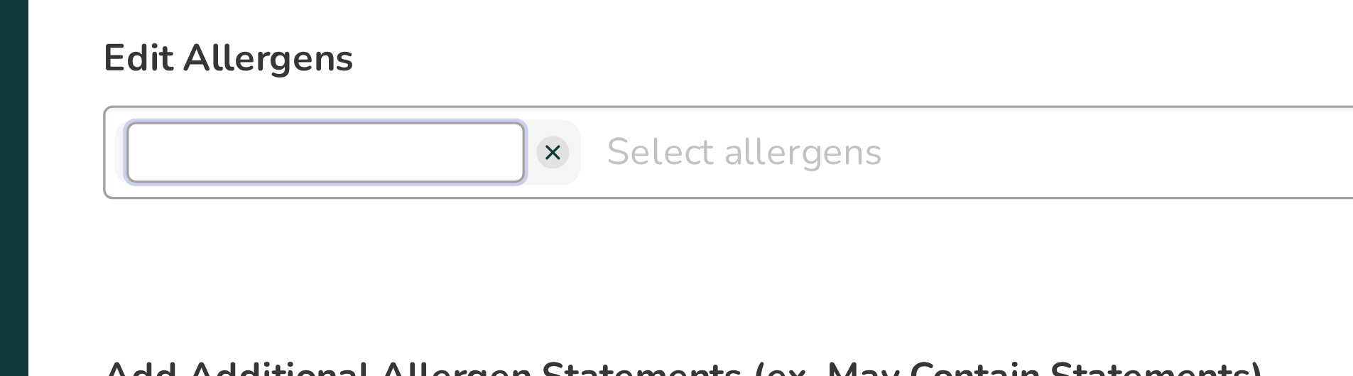
click at [246, 184] on input "text" at bounding box center [232, 186] width 121 height 18
type input "xxx"
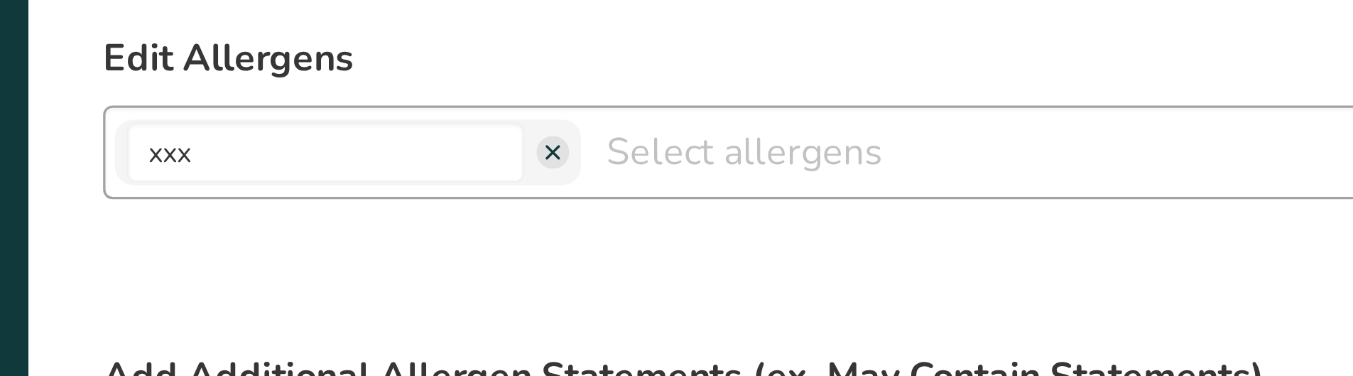
click at [296, 187] on span at bounding box center [301, 186] width 10 height 10
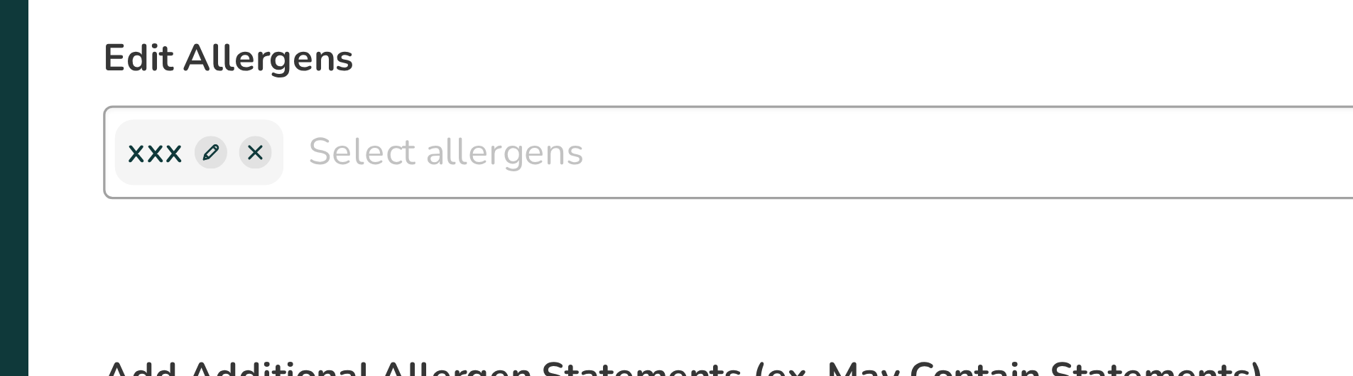
click at [193, 187] on span at bounding box center [197, 186] width 10 height 10
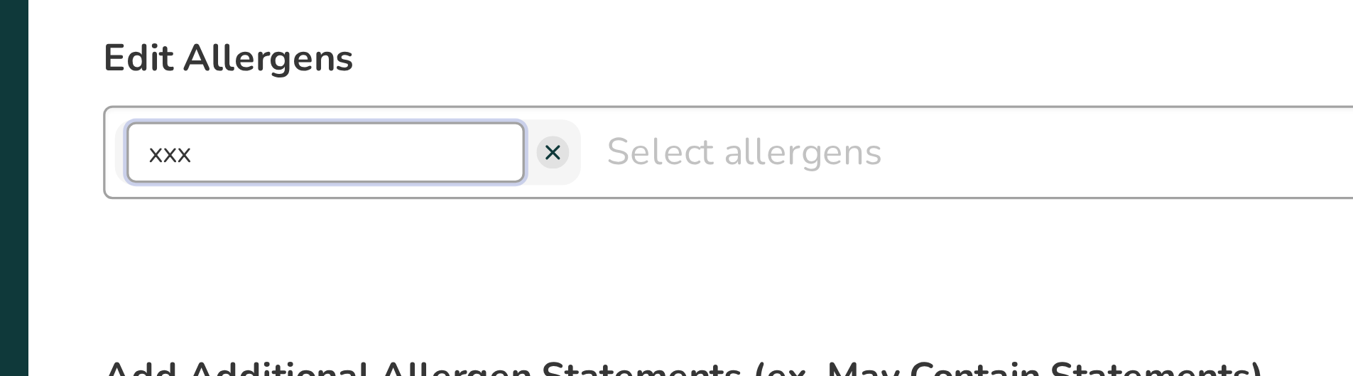
click at [241, 186] on input "xxx" at bounding box center [232, 186] width 121 height 18
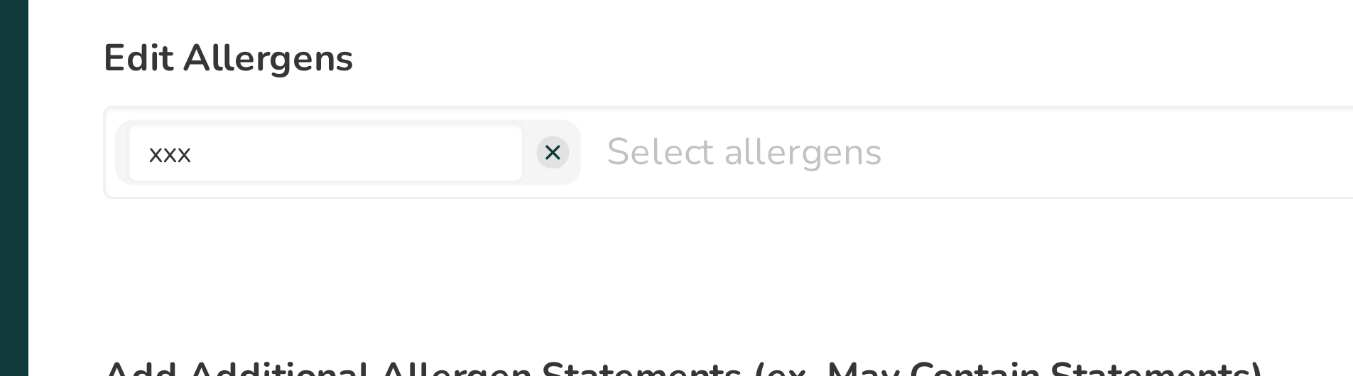
click at [226, 213] on div "Reset" at bounding box center [622, 220] width 915 height 28
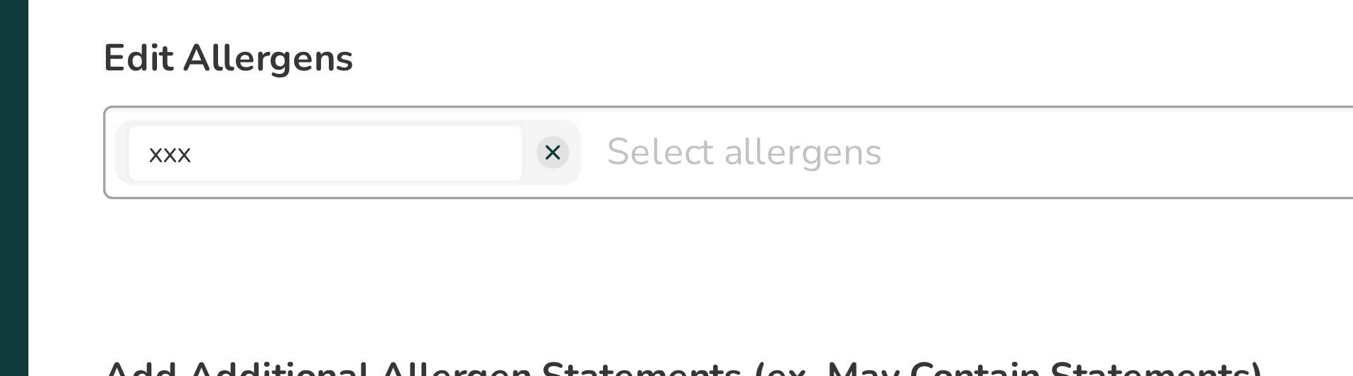
click at [296, 187] on span at bounding box center [301, 186] width 10 height 10
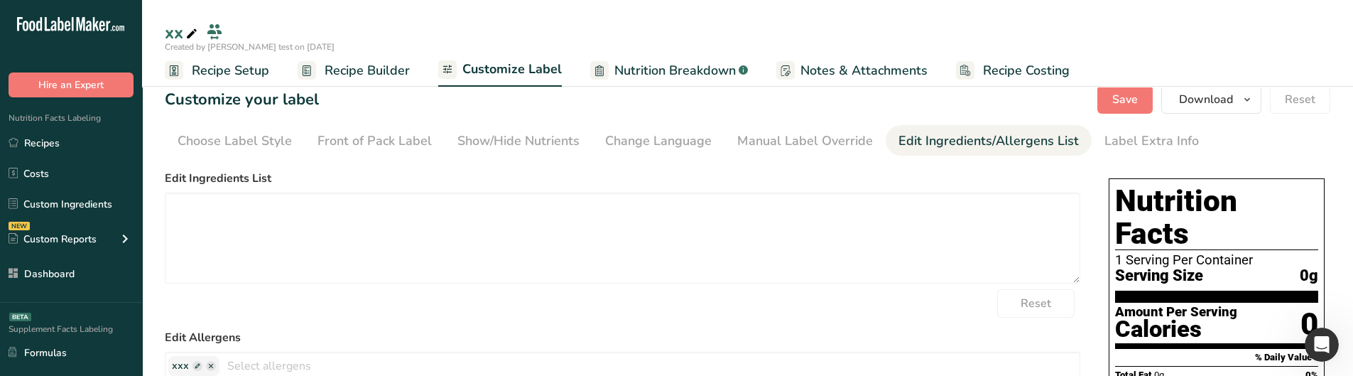
scroll to position [0, 0]
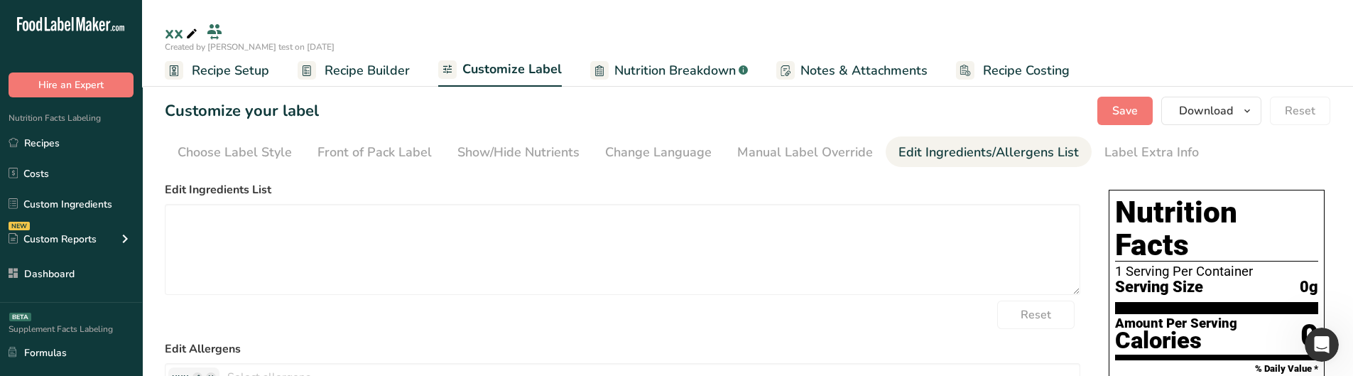
click at [187, 29] on icon at bounding box center [191, 34] width 13 height 20
type input "xxxx"
click at [207, 36] on icon at bounding box center [210, 34] width 13 height 20
click at [387, 23] on input "xxxxss" at bounding box center [736, 36] width 1142 height 26
type input "xxxxssss"
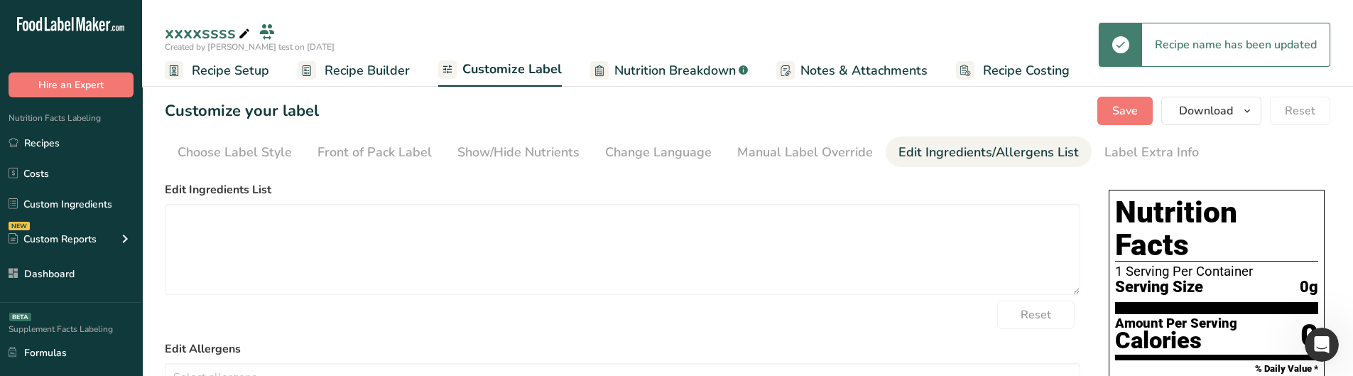
click at [240, 38] on icon at bounding box center [244, 34] width 13 height 20
type input "xxxxssssss"
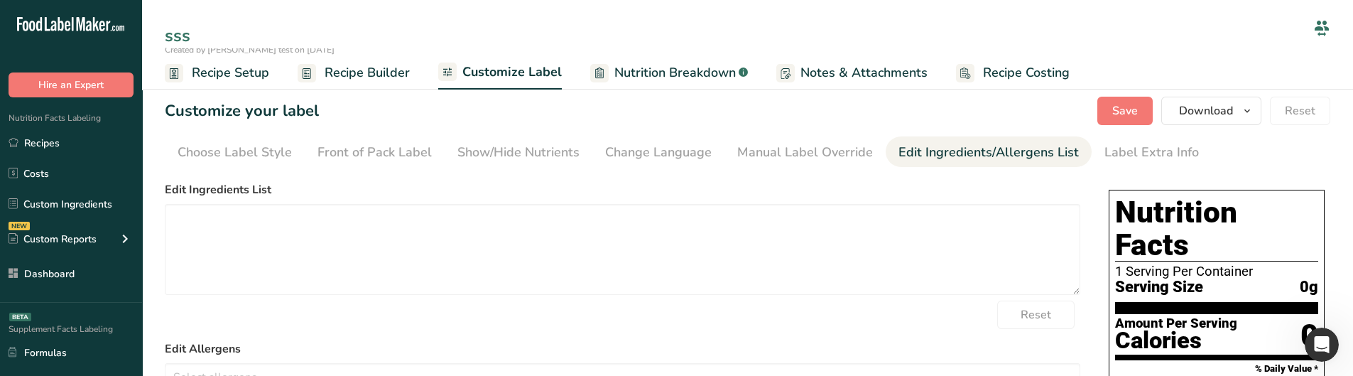
type input "sss"
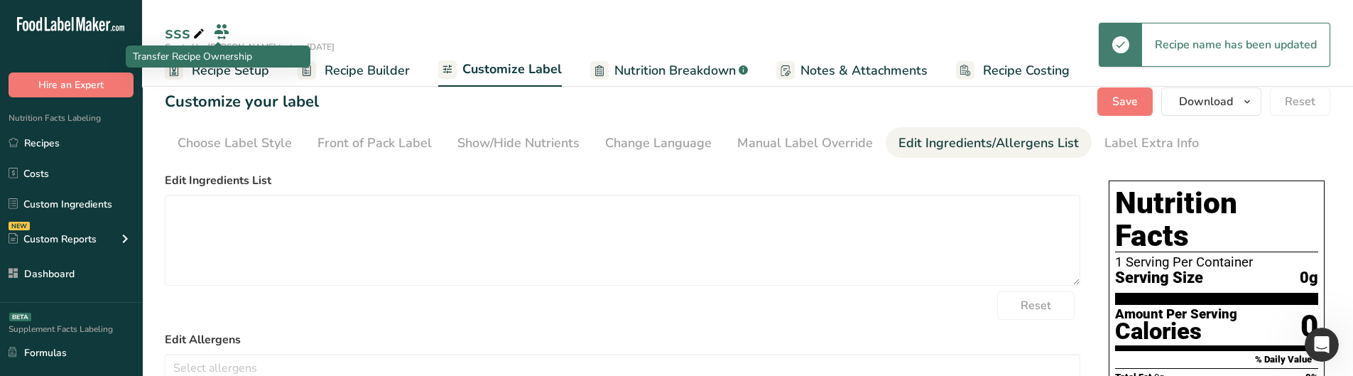
scroll to position [10, 0]
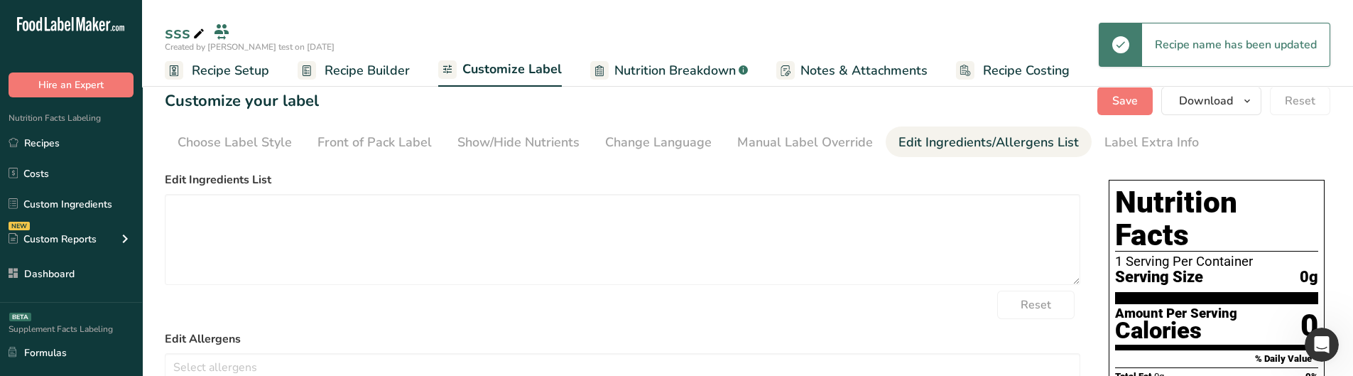
click at [197, 36] on icon at bounding box center [198, 34] width 13 height 20
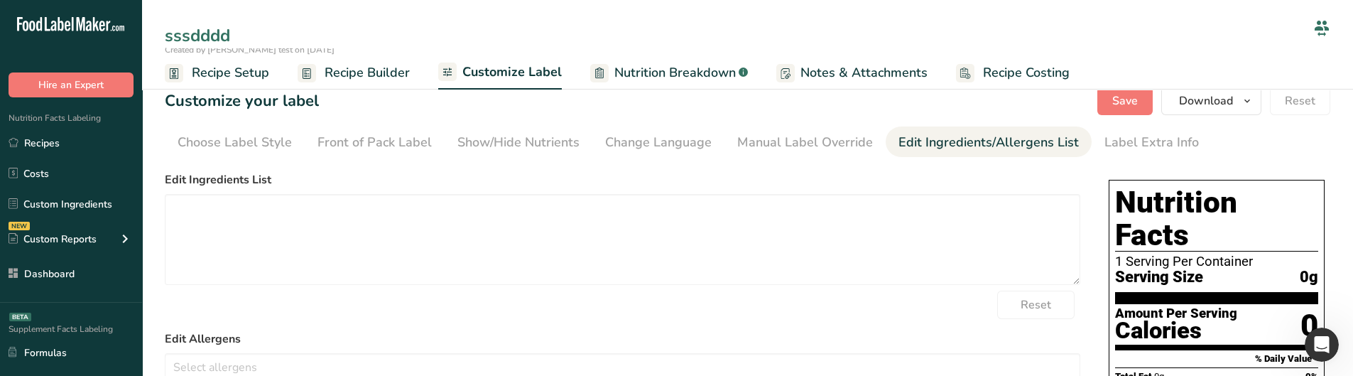
type input "sssdddd"
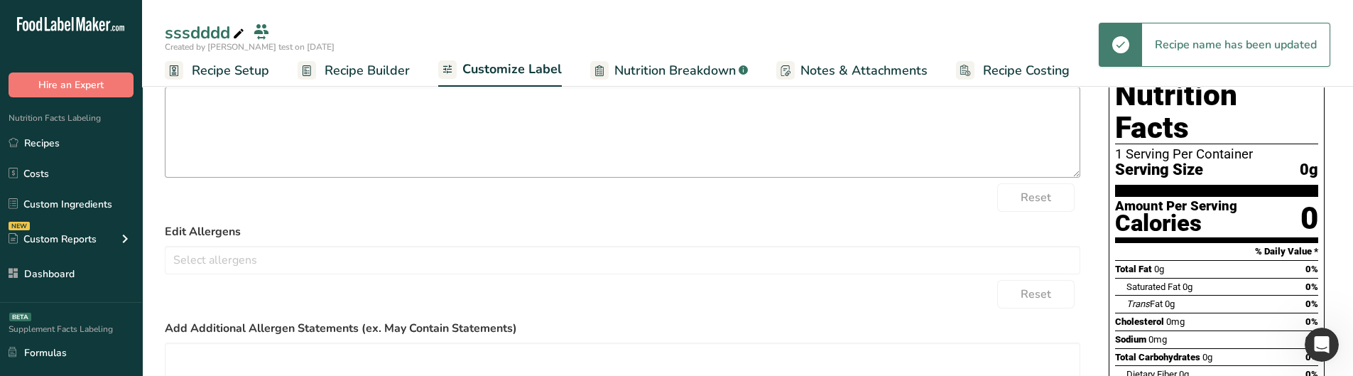
scroll to position [118, 0]
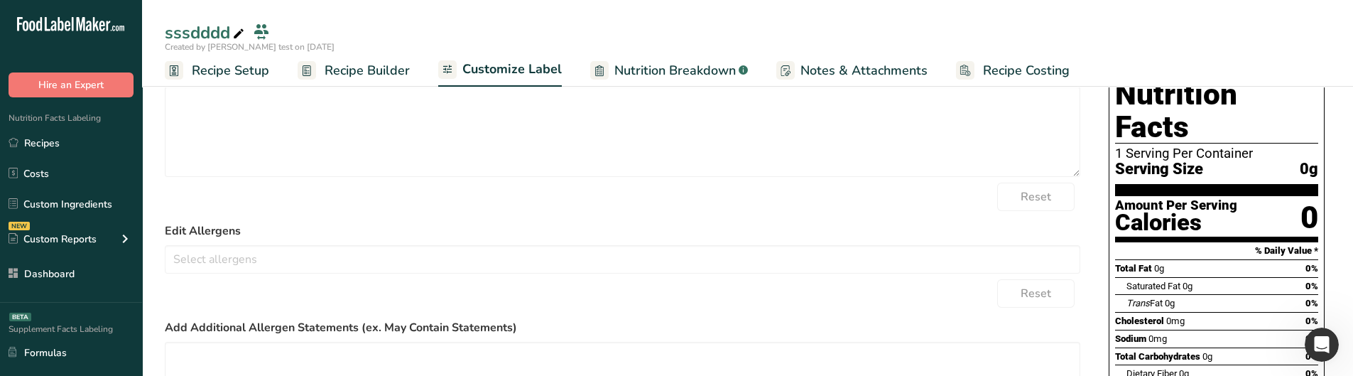
click at [241, 33] on icon at bounding box center [238, 34] width 13 height 20
click at [241, 34] on input "sssddddd" at bounding box center [736, 36] width 1142 height 26
type input "d"
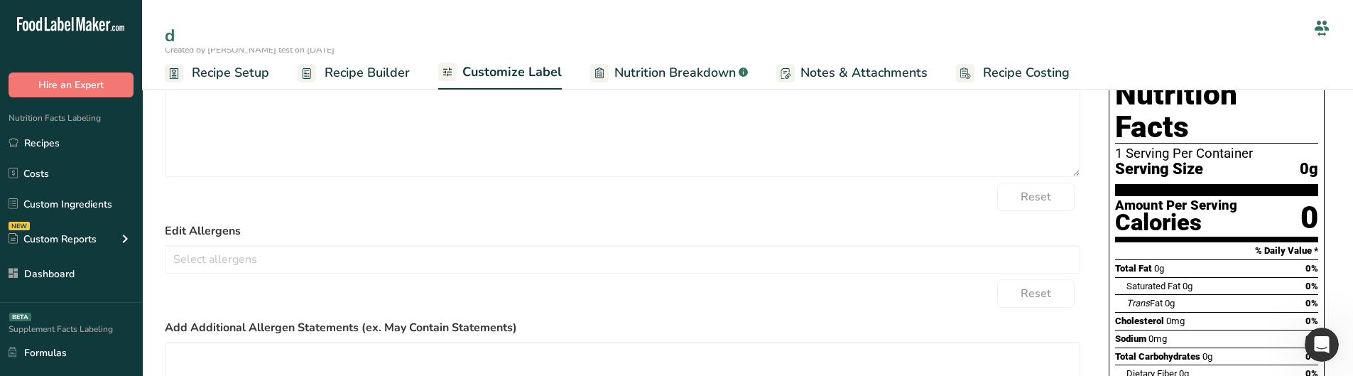
click at [271, 209] on div "Reset" at bounding box center [622, 196] width 915 height 28
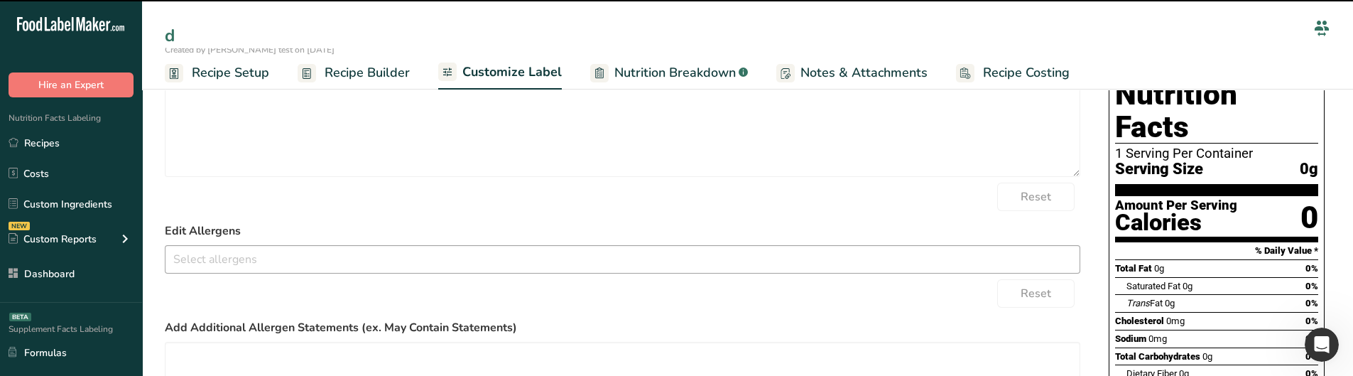
click at [244, 266] on input "text" at bounding box center [622, 259] width 914 height 22
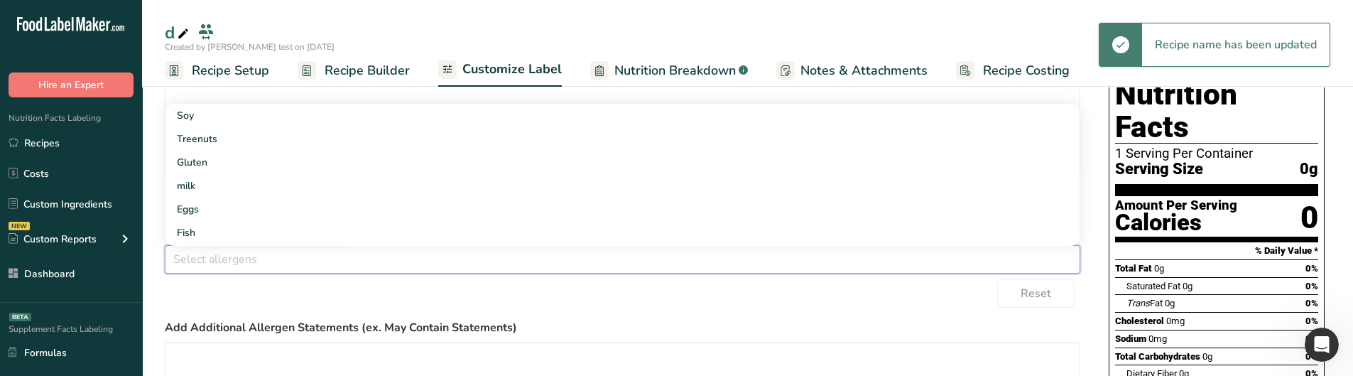
click at [268, 279] on div "Reset" at bounding box center [622, 293] width 915 height 28
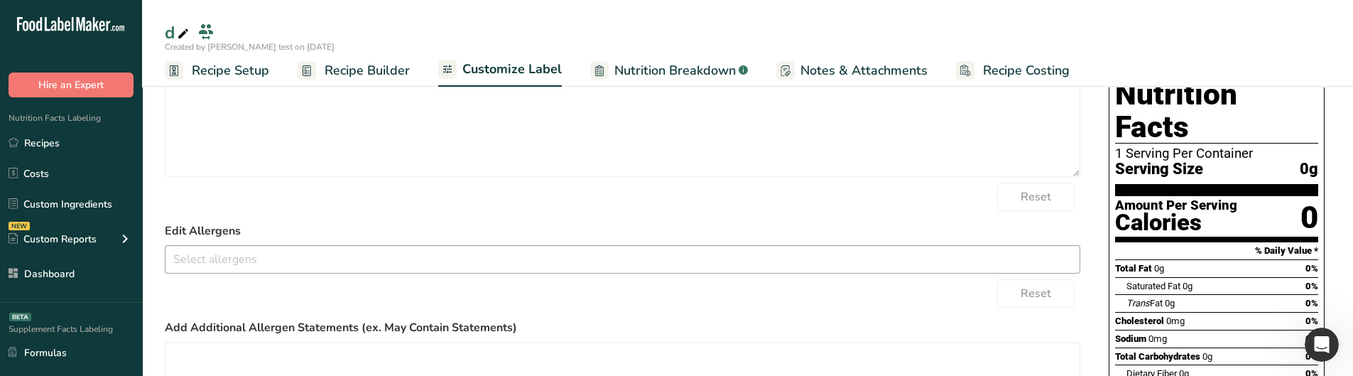
click at [202, 256] on input "text" at bounding box center [622, 259] width 914 height 22
click at [232, 202] on link "Eggs" at bounding box center [622, 208] width 914 height 23
click at [212, 297] on div "Reset" at bounding box center [622, 293] width 915 height 28
click at [202, 261] on span at bounding box center [204, 259] width 10 height 10
click at [285, 255] on span at bounding box center [239, 259] width 134 height 18
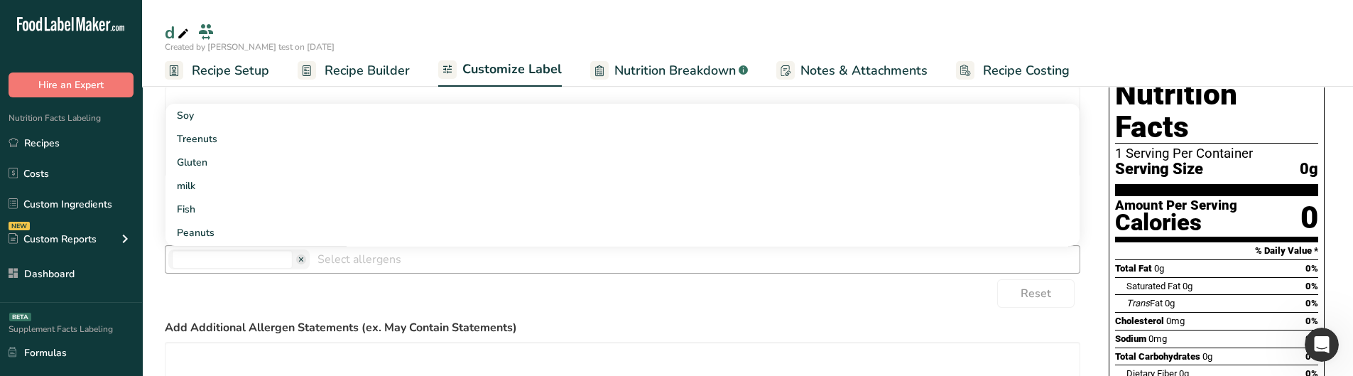
click at [296, 260] on span at bounding box center [301, 259] width 10 height 10
click at [262, 290] on div "Reset" at bounding box center [622, 293] width 915 height 28
drag, startPoint x: 171, startPoint y: 260, endPoint x: 198, endPoint y: 258, distance: 27.1
click at [198, 258] on span "Eggs" at bounding box center [197, 259] width 50 height 16
click at [202, 256] on span at bounding box center [204, 259] width 10 height 10
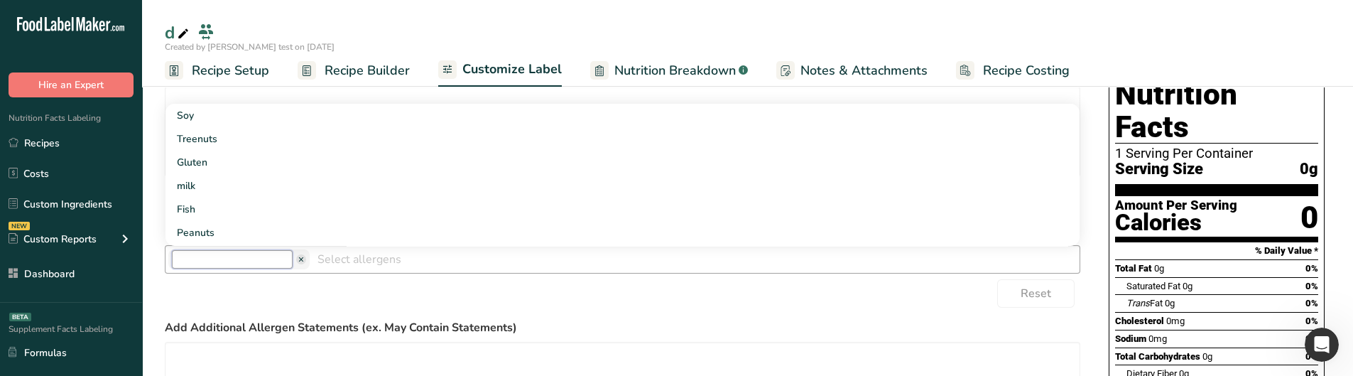
click at [230, 261] on input "text" at bounding box center [232, 259] width 121 height 18
click at [293, 283] on div "Reset" at bounding box center [622, 293] width 915 height 28
click at [296, 261] on span at bounding box center [301, 259] width 10 height 10
drag, startPoint x: 170, startPoint y: 256, endPoint x: 186, endPoint y: 258, distance: 16.4
click at [186, 258] on span "Eggs" at bounding box center [196, 259] width 57 height 20
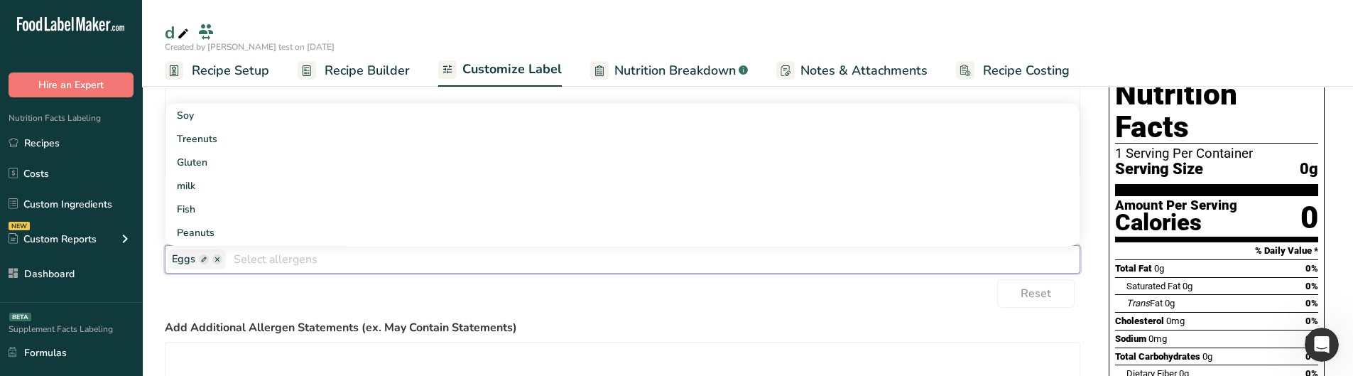
click at [199, 259] on span at bounding box center [204, 259] width 10 height 10
click at [211, 263] on input "text" at bounding box center [232, 259] width 121 height 18
type input "dddd"
click at [239, 285] on div "Reset" at bounding box center [622, 293] width 915 height 28
click at [296, 256] on span at bounding box center [301, 259] width 10 height 10
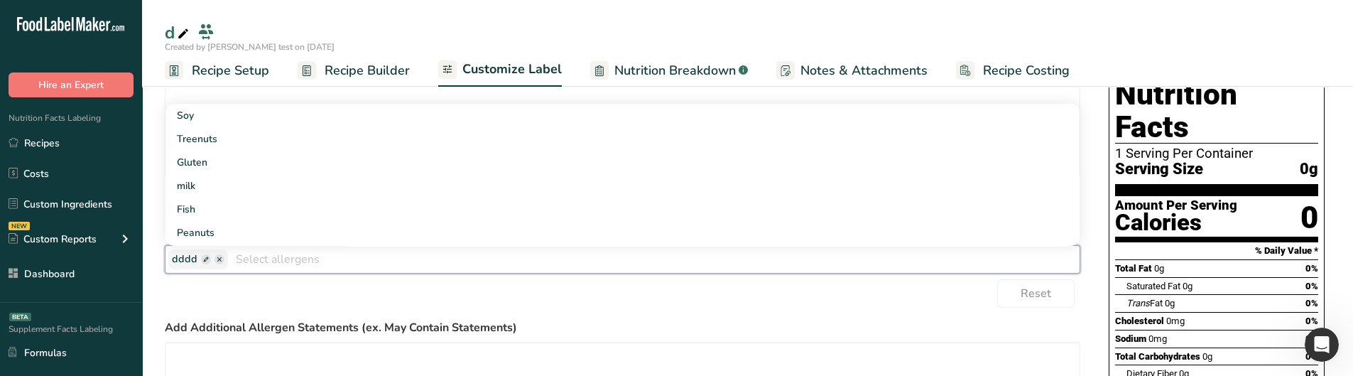
click at [247, 256] on input "text" at bounding box center [653, 259] width 851 height 22
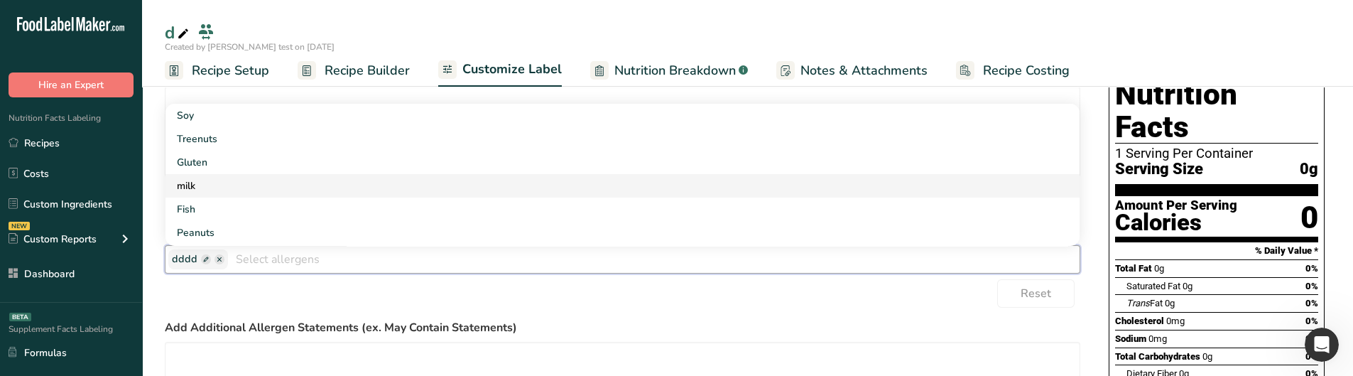
click at [259, 196] on link "milk" at bounding box center [622, 185] width 914 height 23
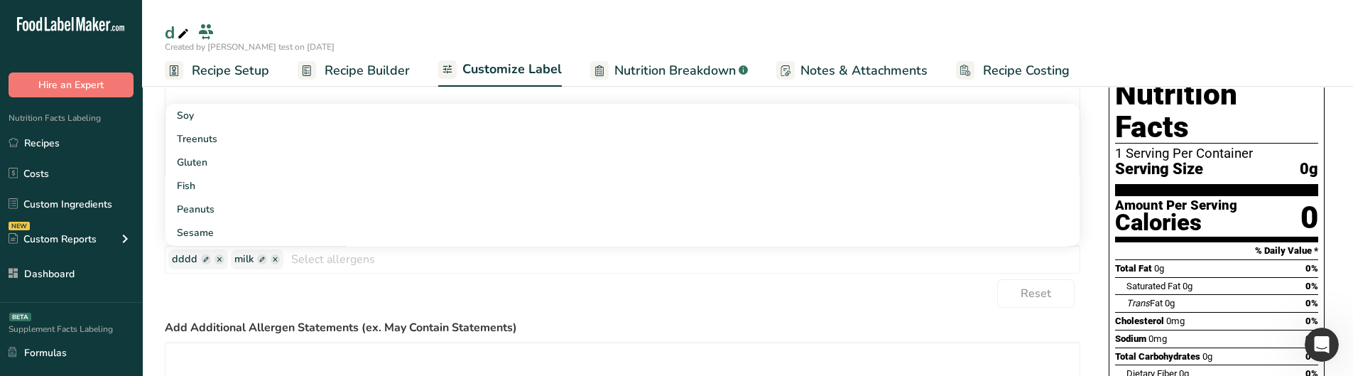
click at [255, 302] on div "Reset" at bounding box center [622, 293] width 915 height 28
click at [258, 260] on span at bounding box center [262, 259] width 10 height 10
click at [240, 256] on input "text" at bounding box center [294, 259] width 121 height 18
click at [359, 256] on span at bounding box center [364, 259] width 10 height 10
click at [259, 258] on span at bounding box center [262, 259] width 10 height 10
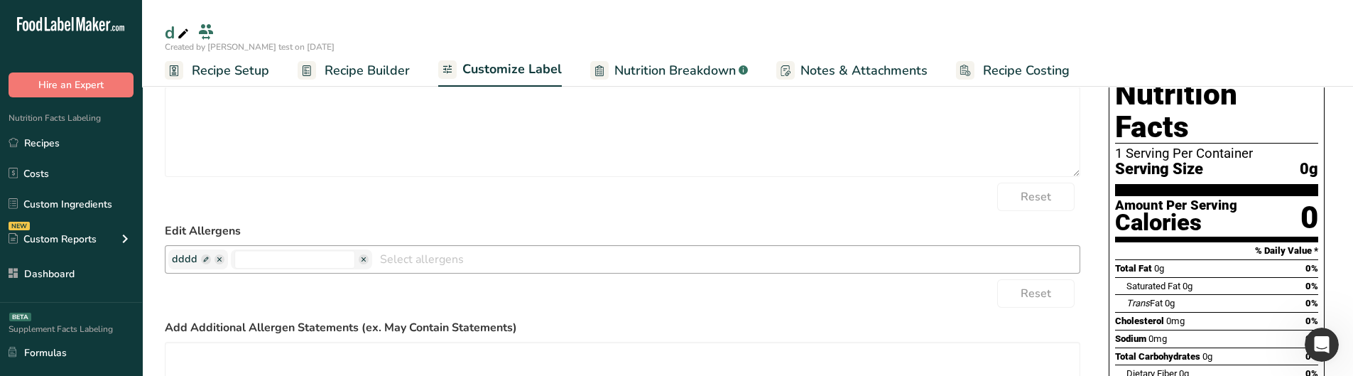
click at [359, 260] on span at bounding box center [364, 259] width 10 height 10
click at [262, 261] on span at bounding box center [262, 259] width 10 height 10
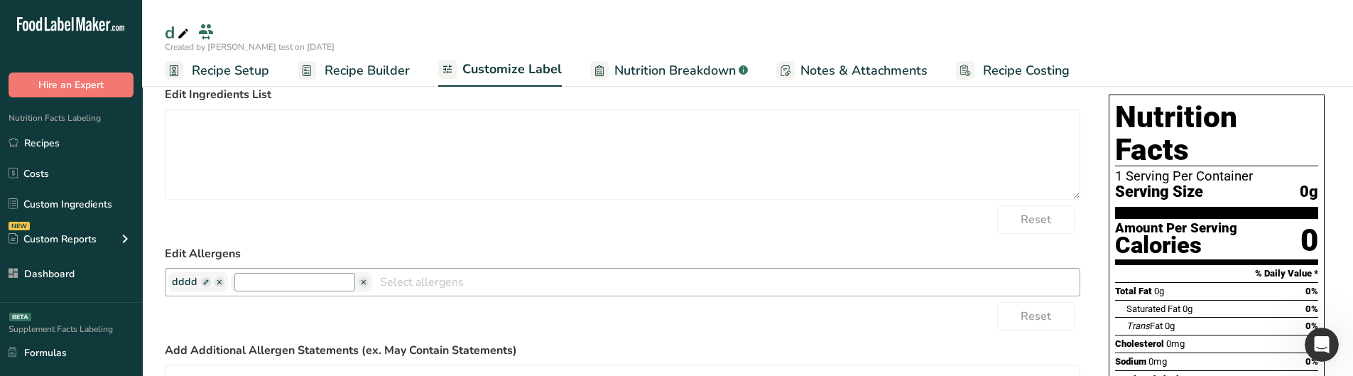
scroll to position [84, 0]
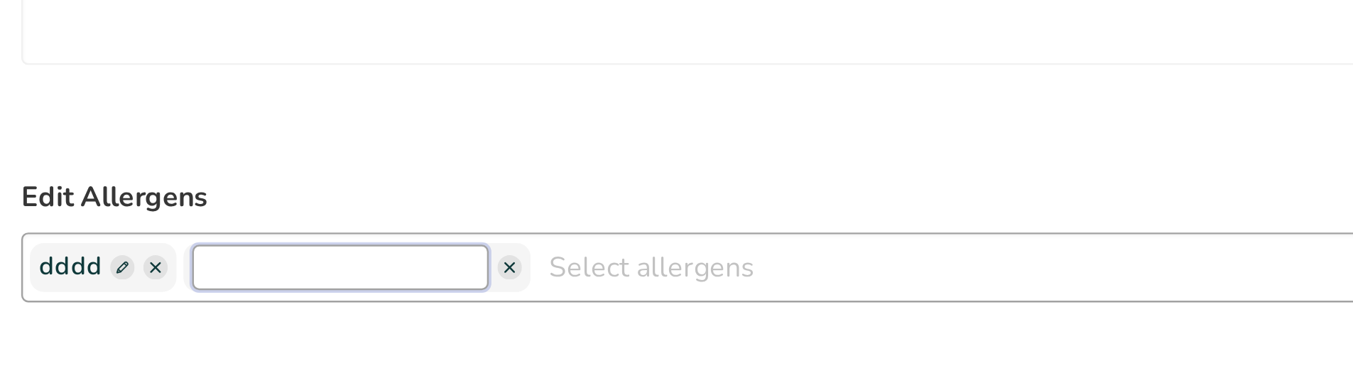
click at [263, 292] on input "text" at bounding box center [294, 293] width 121 height 18
type input "fddffddfdf"
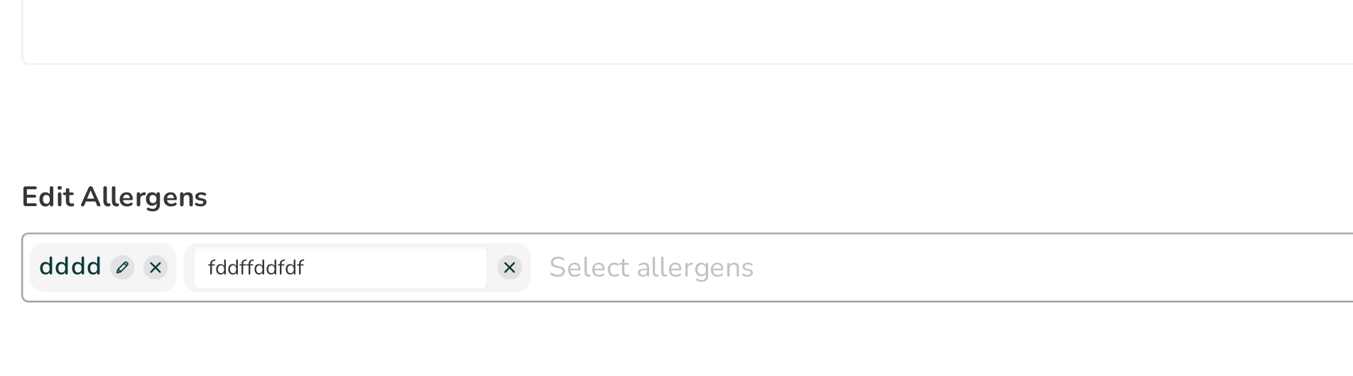
click at [359, 291] on span at bounding box center [364, 293] width 10 height 10
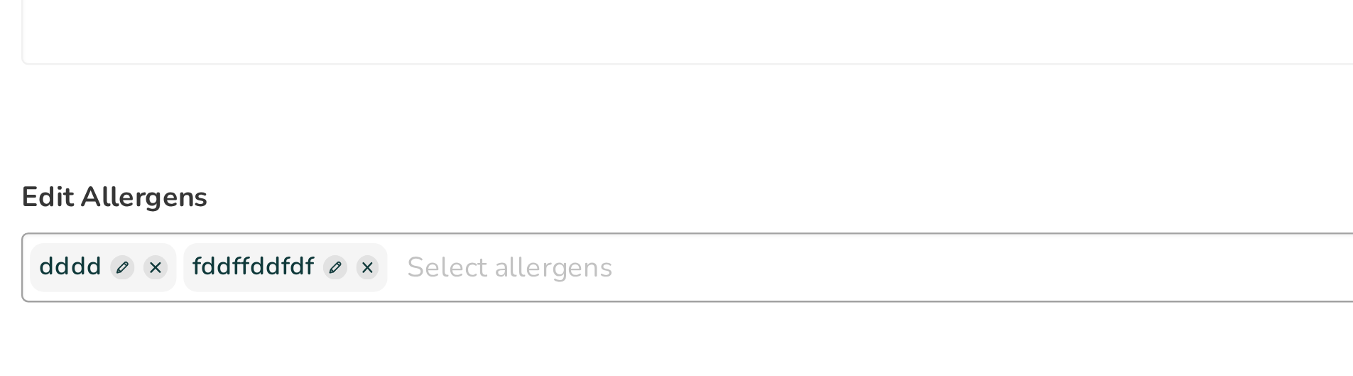
click at [301, 293] on span at bounding box center [306, 293] width 10 height 10
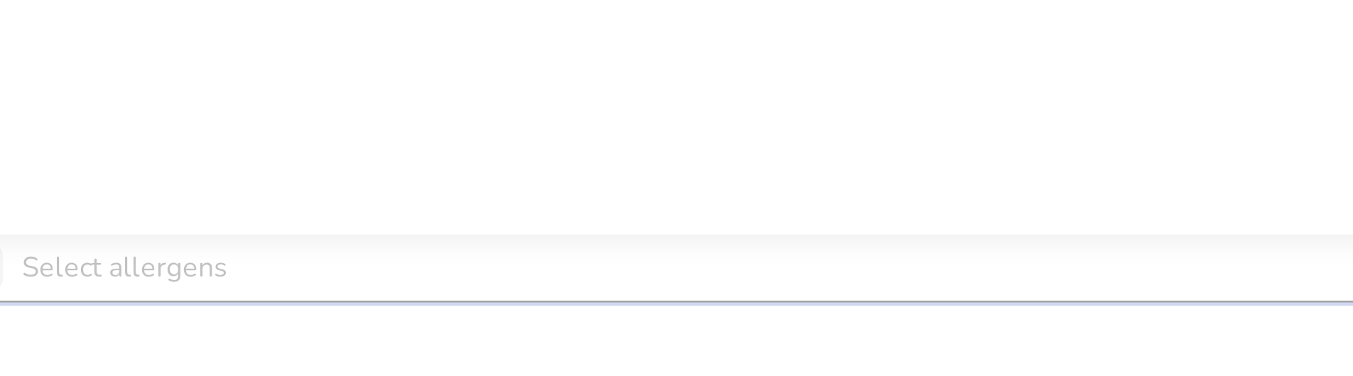
click at [404, 293] on input "text" at bounding box center [653, 293] width 851 height 22
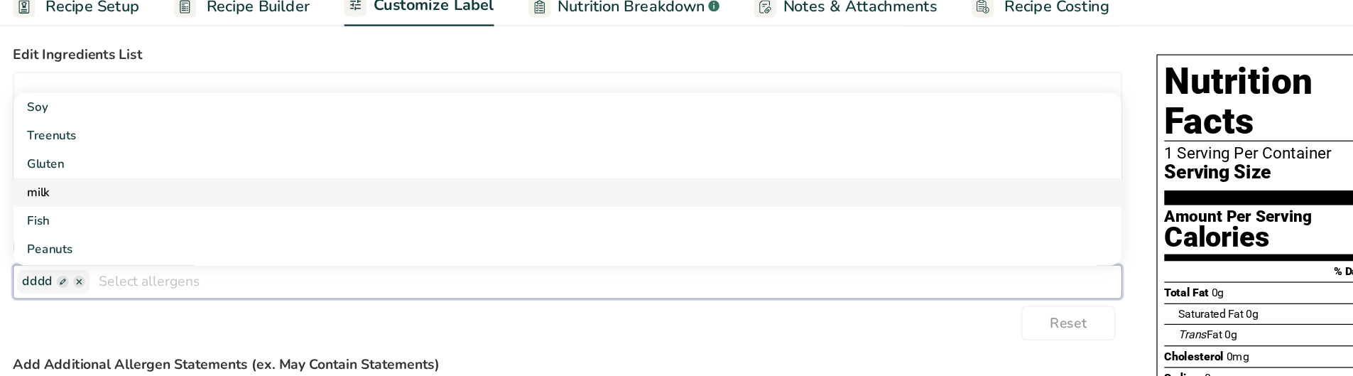
scroll to position [78, 0]
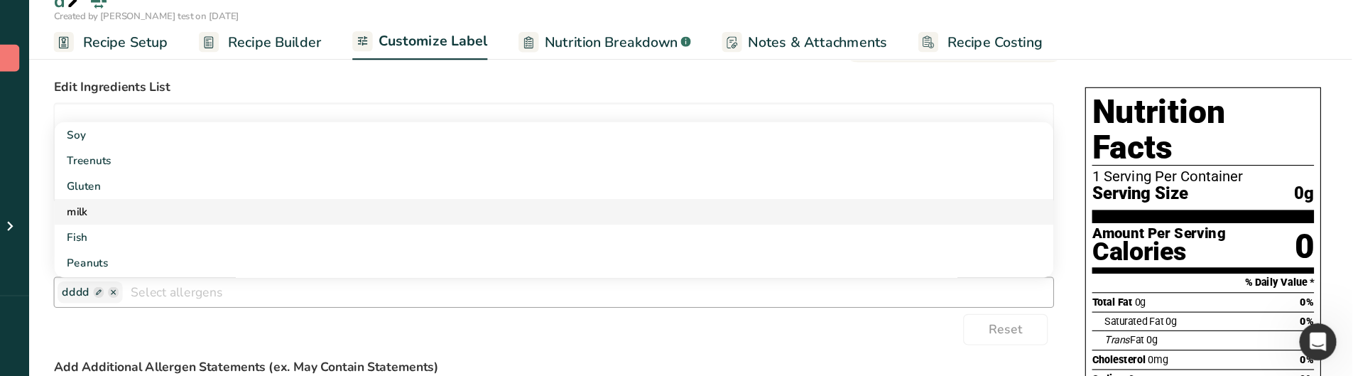
click at [211, 217] on link "milk" at bounding box center [622, 225] width 914 height 23
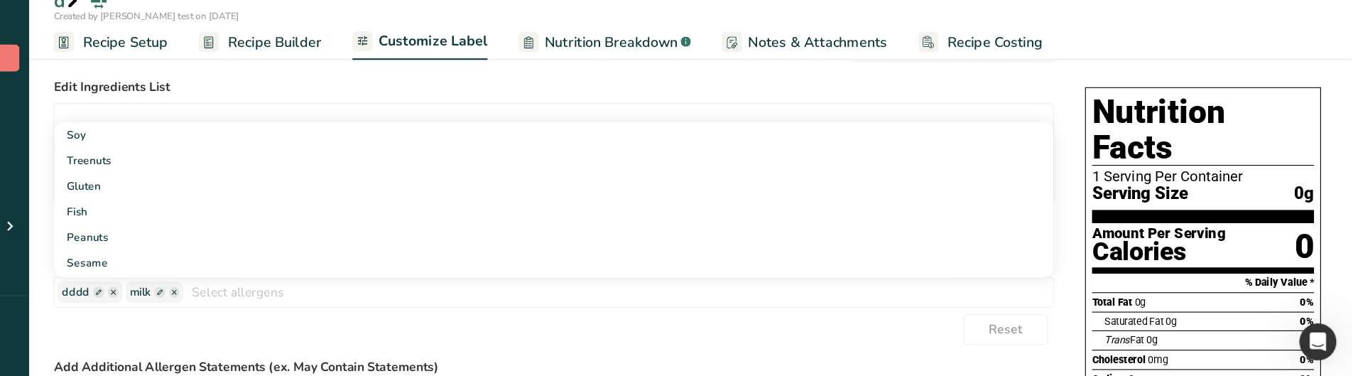
click at [316, 327] on div "Reset" at bounding box center [622, 333] width 915 height 28
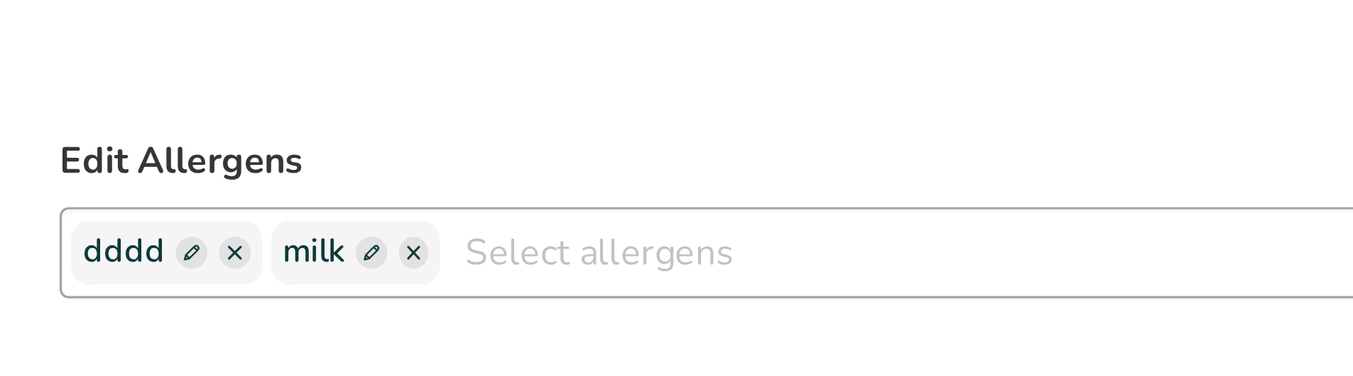
click at [263, 298] on span at bounding box center [262, 300] width 10 height 10
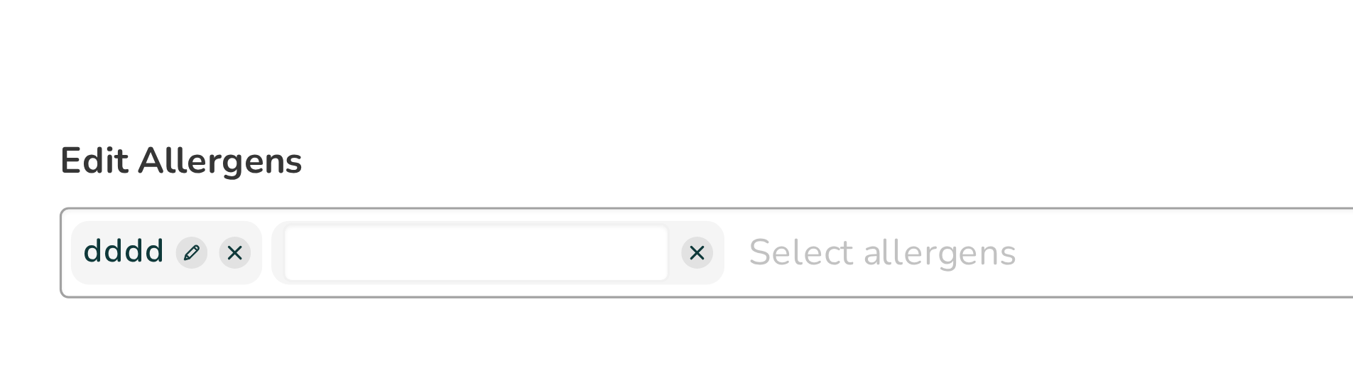
click at [359, 296] on span at bounding box center [364, 300] width 10 height 10
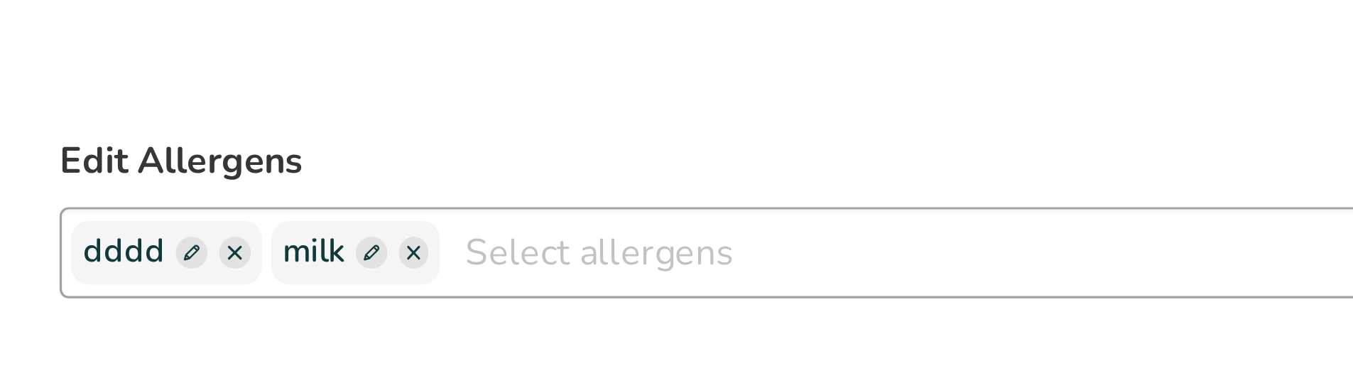
click at [258, 302] on span at bounding box center [262, 300] width 10 height 10
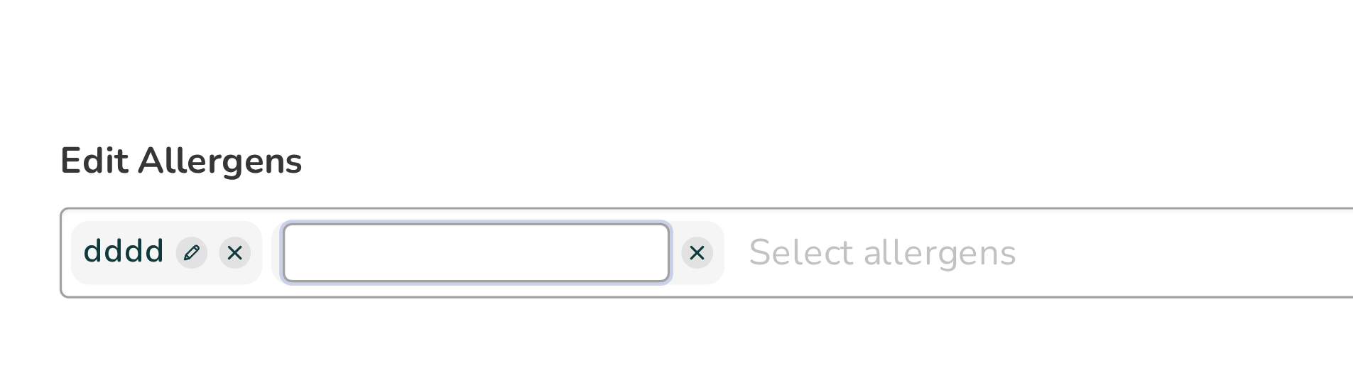
click at [263, 301] on input "text" at bounding box center [294, 299] width 121 height 18
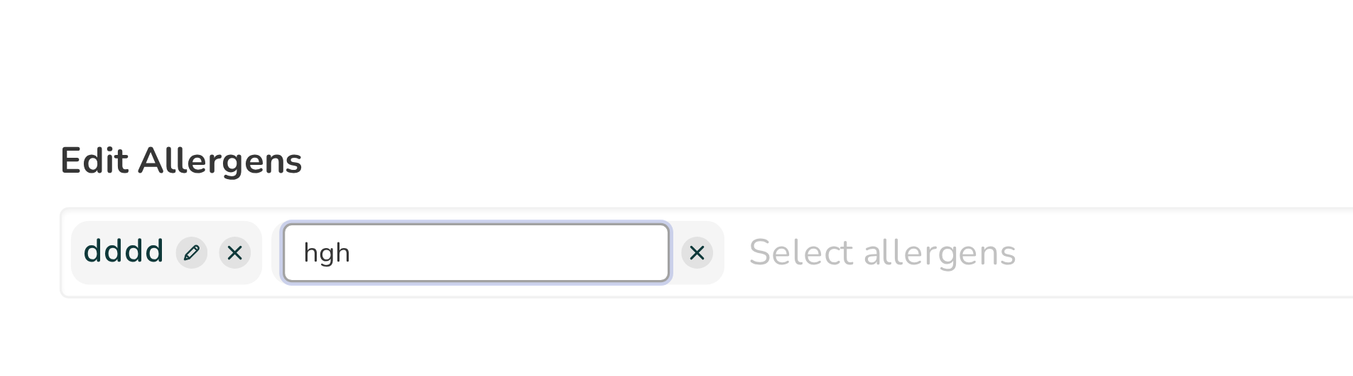
type input "hgh"
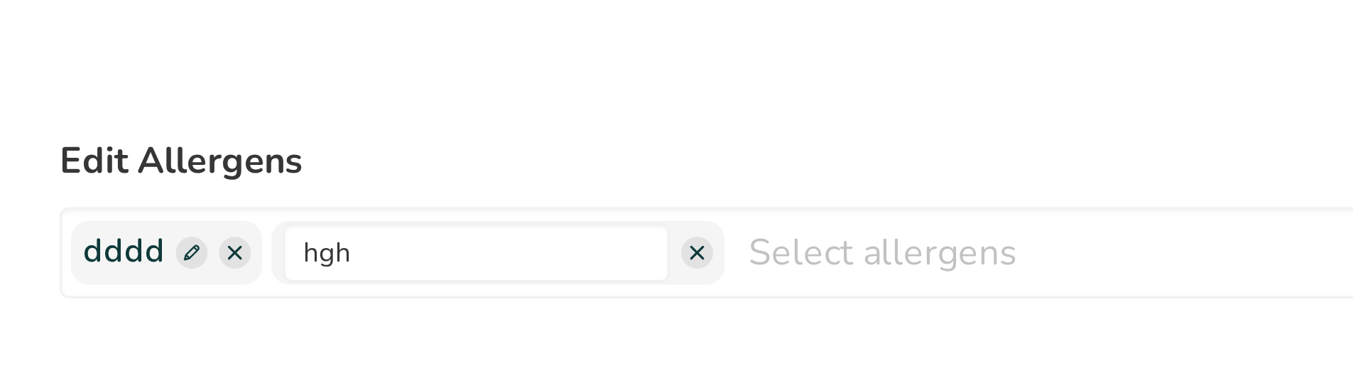
click at [298, 318] on form "Edit Ingredients List Reset Edit Allergens dddd hgh Soy Treenuts [GEOGRAPHIC_DA…" at bounding box center [622, 331] width 915 height 454
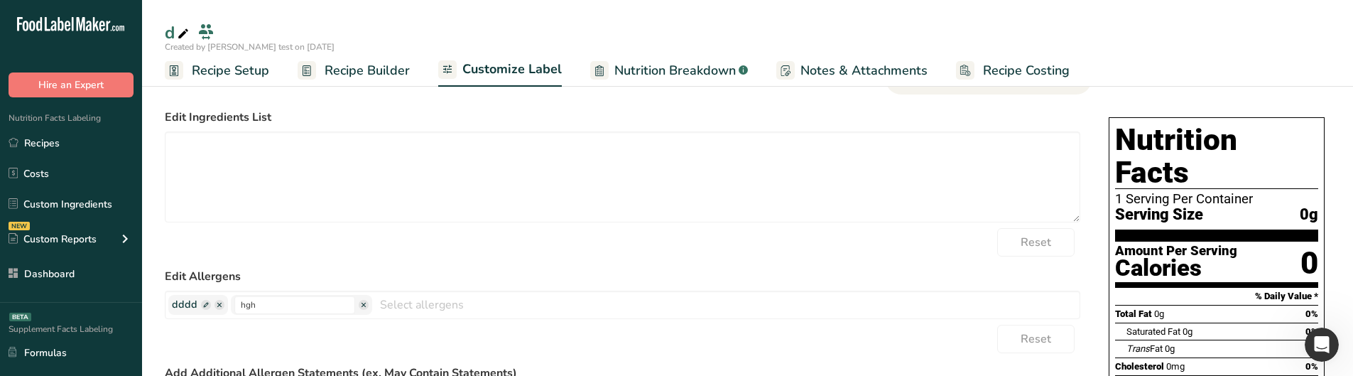
scroll to position [72, 0]
click at [832, 270] on label "Edit Allergens" at bounding box center [622, 276] width 915 height 17
click at [359, 303] on span at bounding box center [364, 305] width 10 height 10
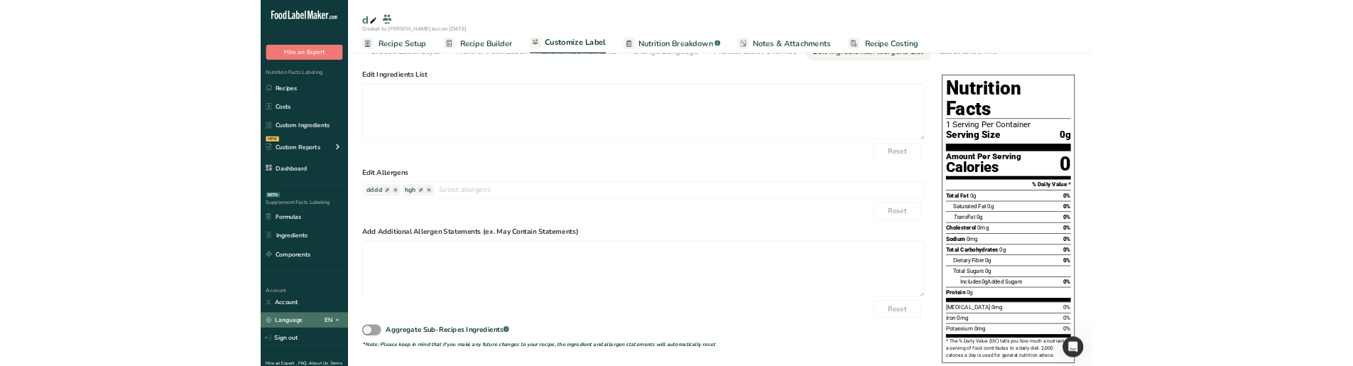
scroll to position [58, 0]
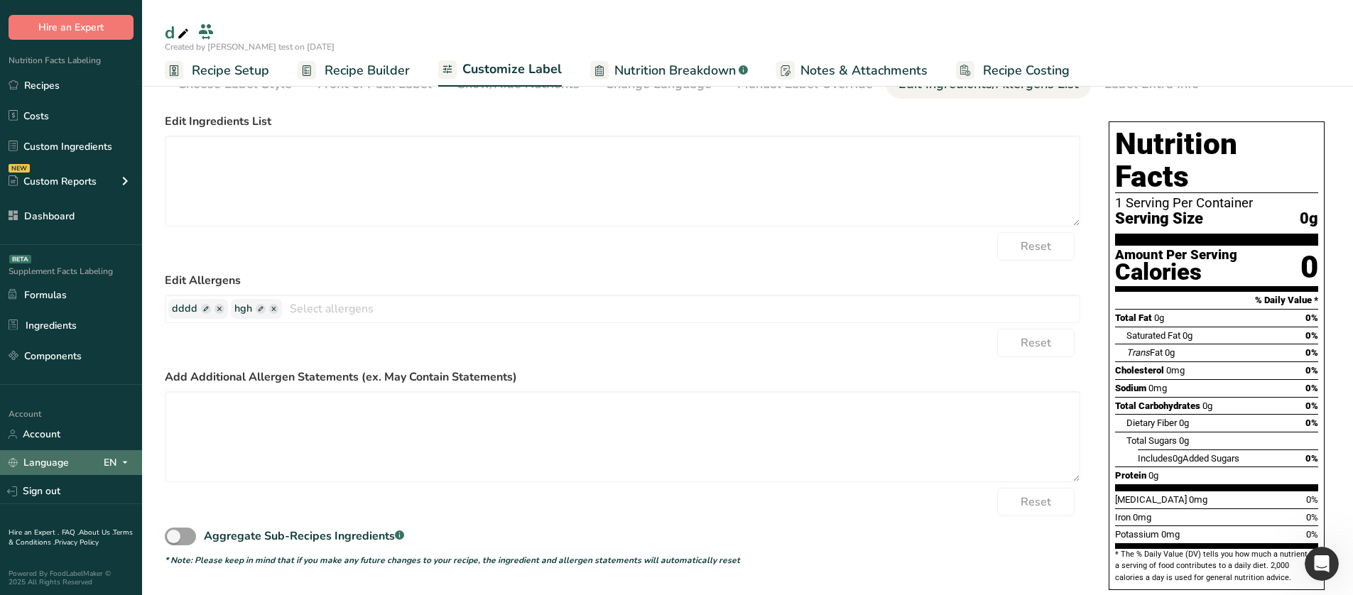
click at [125, 430] on icon at bounding box center [124, 463] width 11 height 18
click at [63, 430] on div "Spanish" at bounding box center [72, 515] width 99 height 26
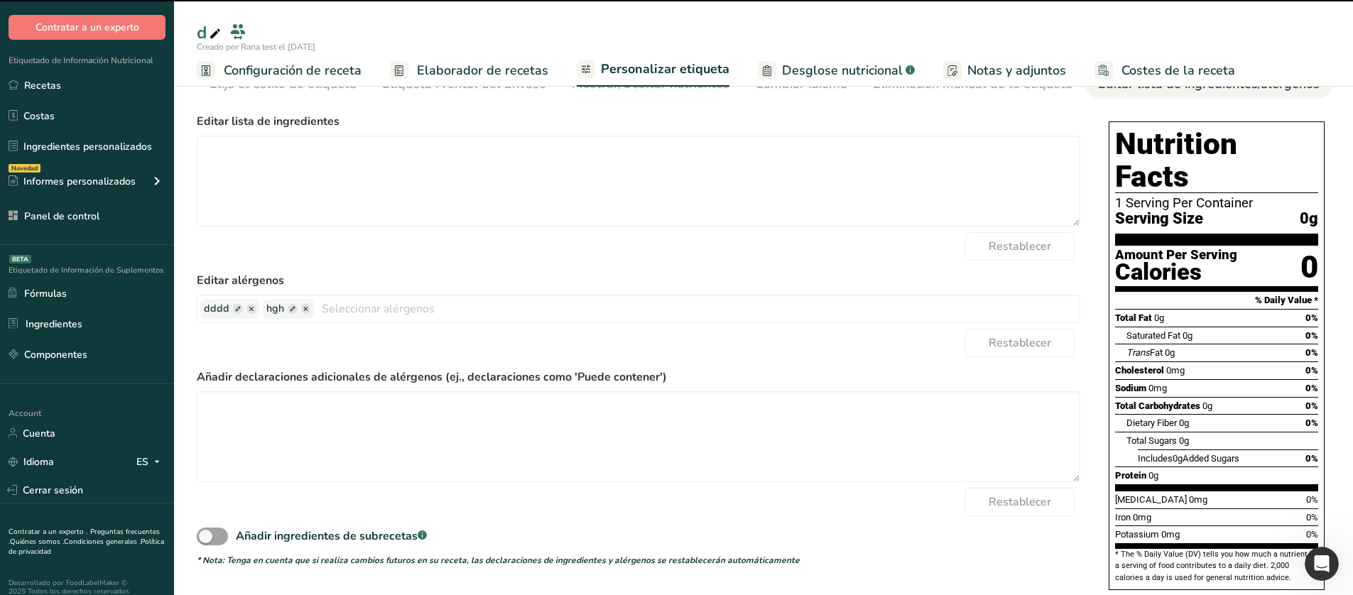
click at [376, 342] on div "Restablecer" at bounding box center [638, 343] width 883 height 28
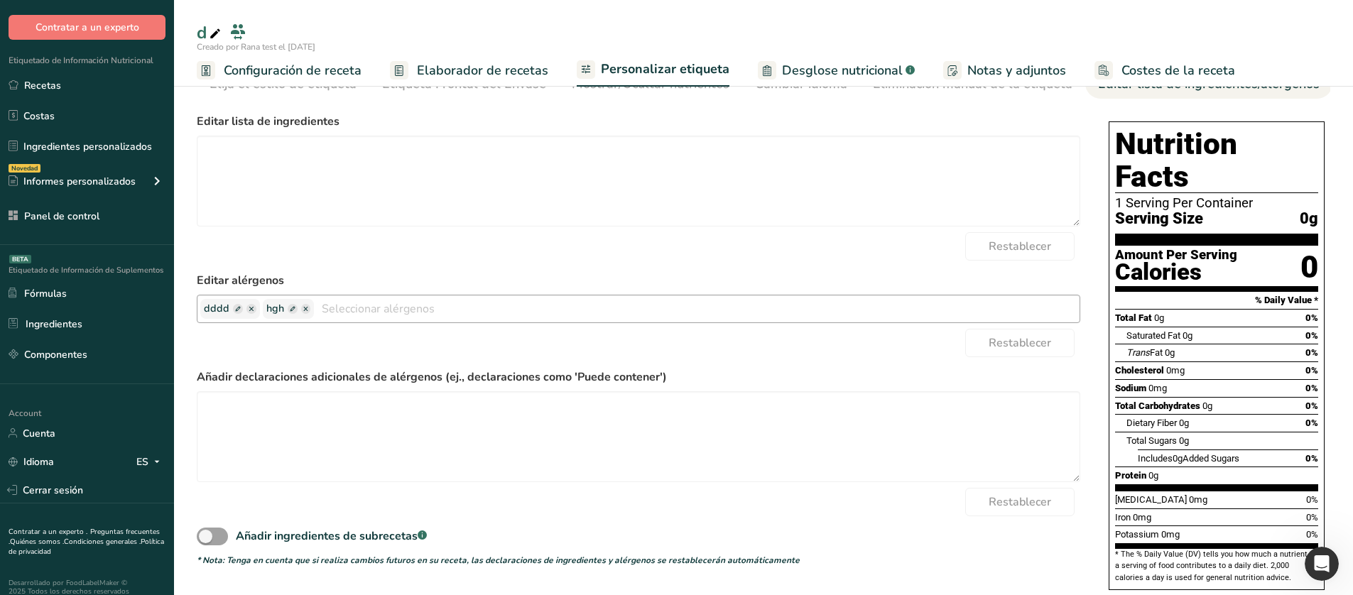
click at [393, 314] on input "text" at bounding box center [696, 309] width 765 height 22
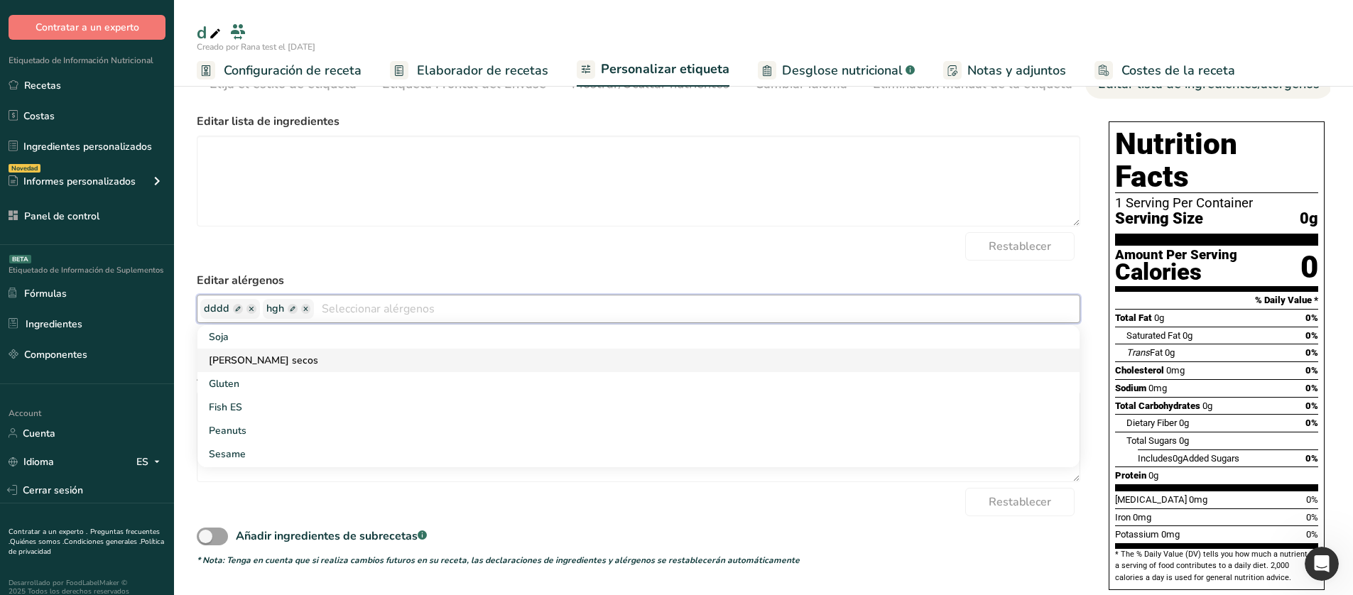
click at [293, 363] on link "[PERSON_NAME] secos" at bounding box center [638, 360] width 882 height 23
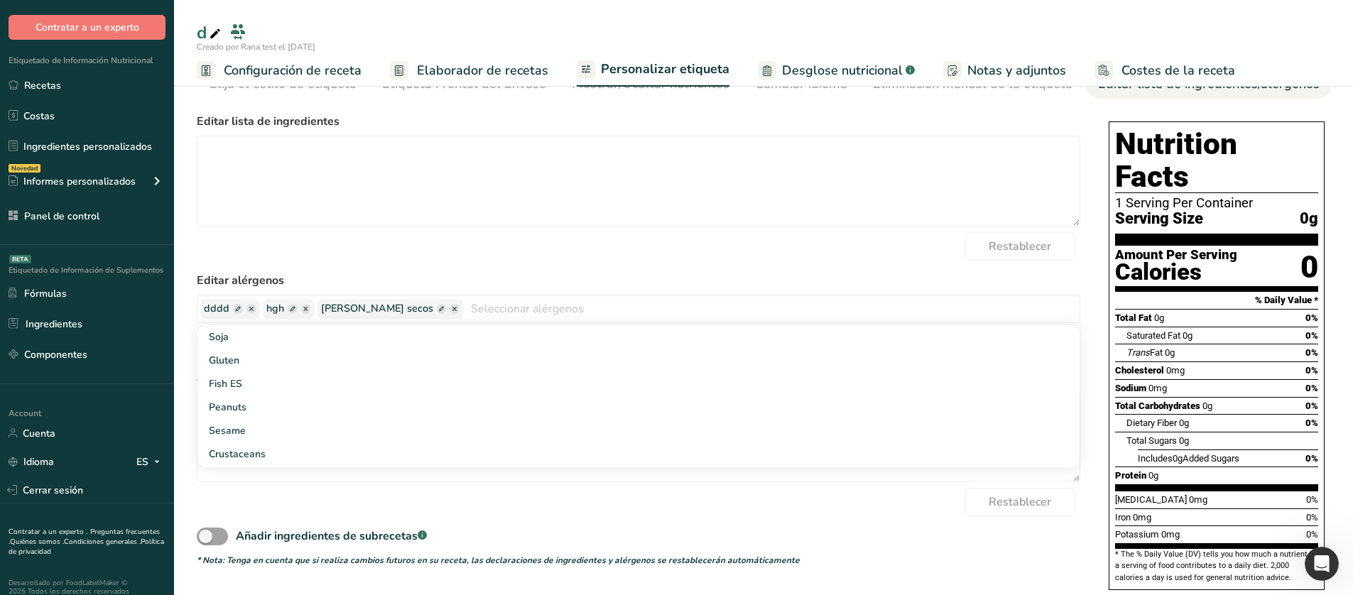
click at [425, 276] on label "Editar alérgenos" at bounding box center [638, 280] width 883 height 17
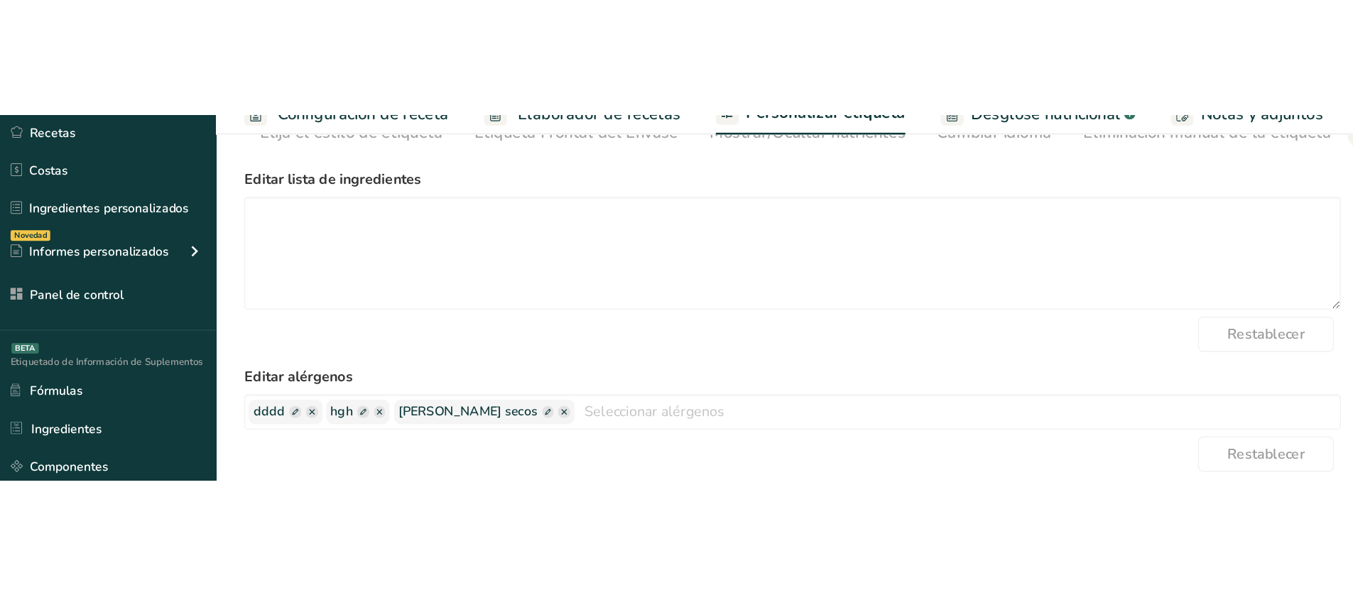
scroll to position [65, 0]
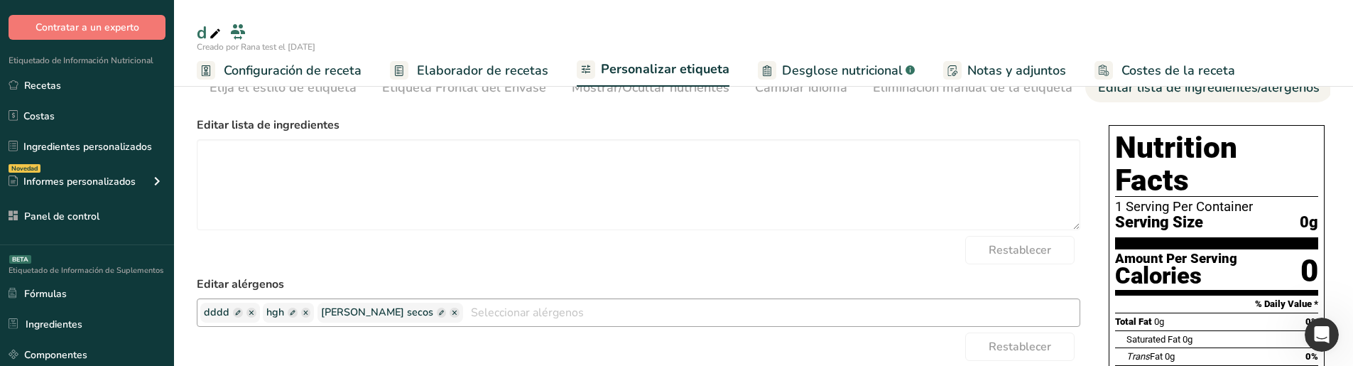
click at [437, 315] on span at bounding box center [442, 312] width 10 height 10
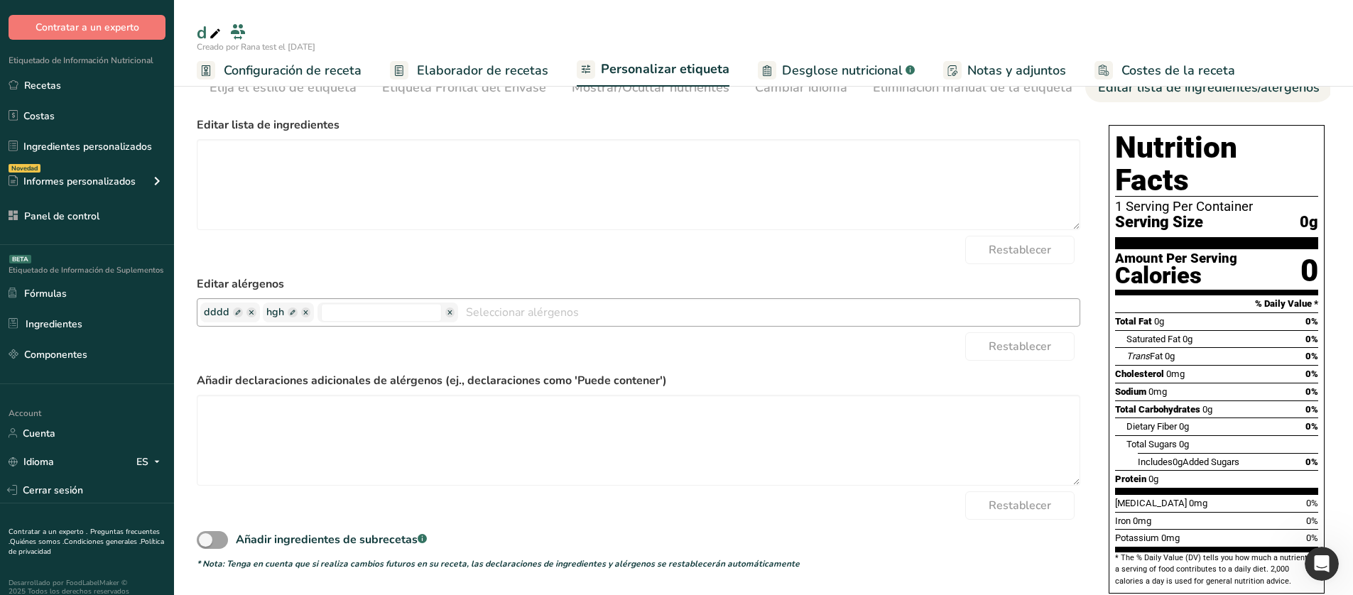
click at [445, 317] on span at bounding box center [450, 312] width 10 height 10
click at [158, 430] on icon at bounding box center [156, 462] width 11 height 18
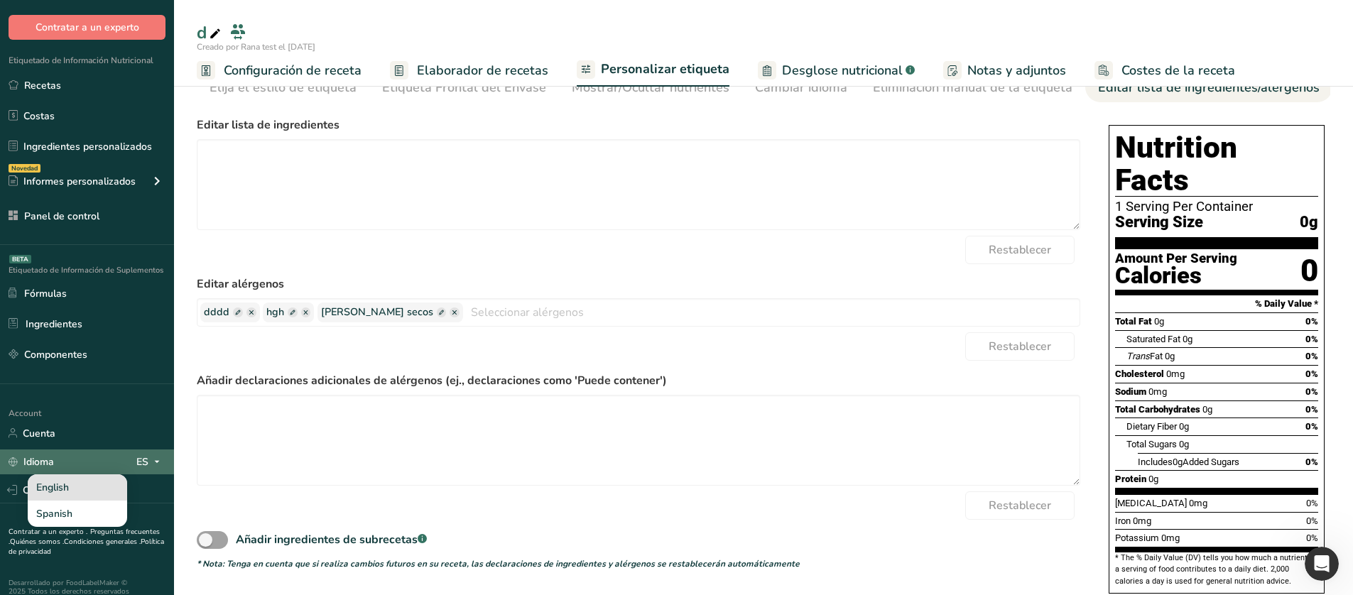
click at [115, 430] on div "English" at bounding box center [77, 487] width 99 height 26
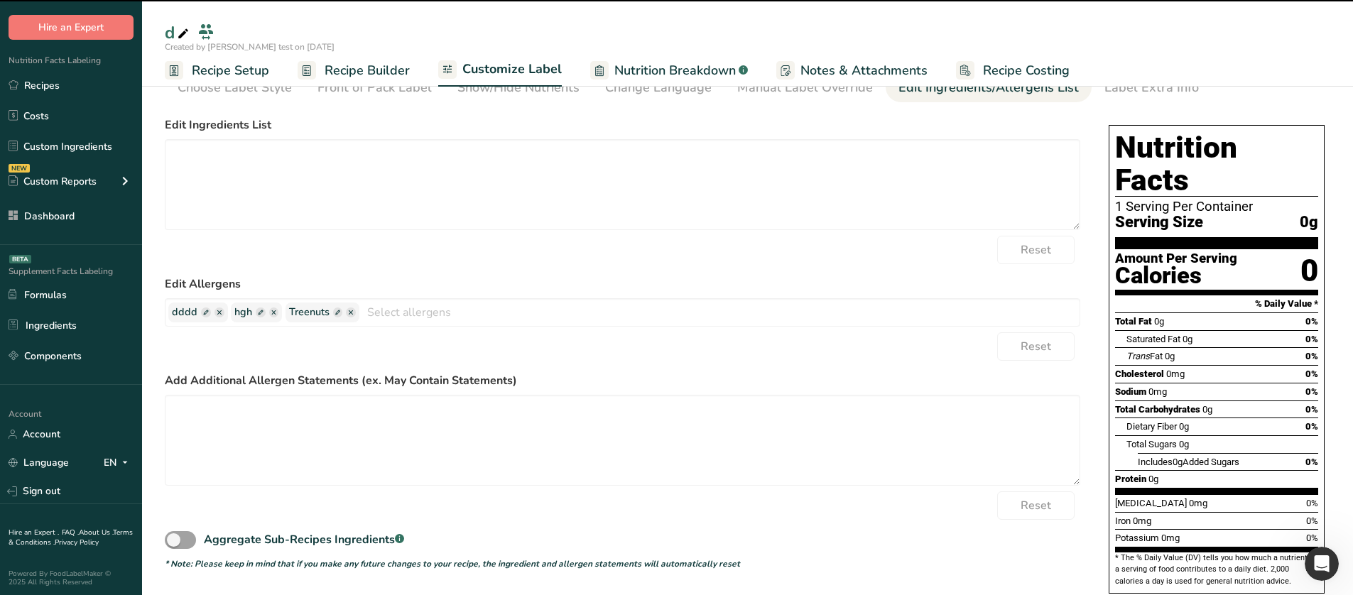
click at [364, 238] on div "Reset" at bounding box center [622, 250] width 915 height 28
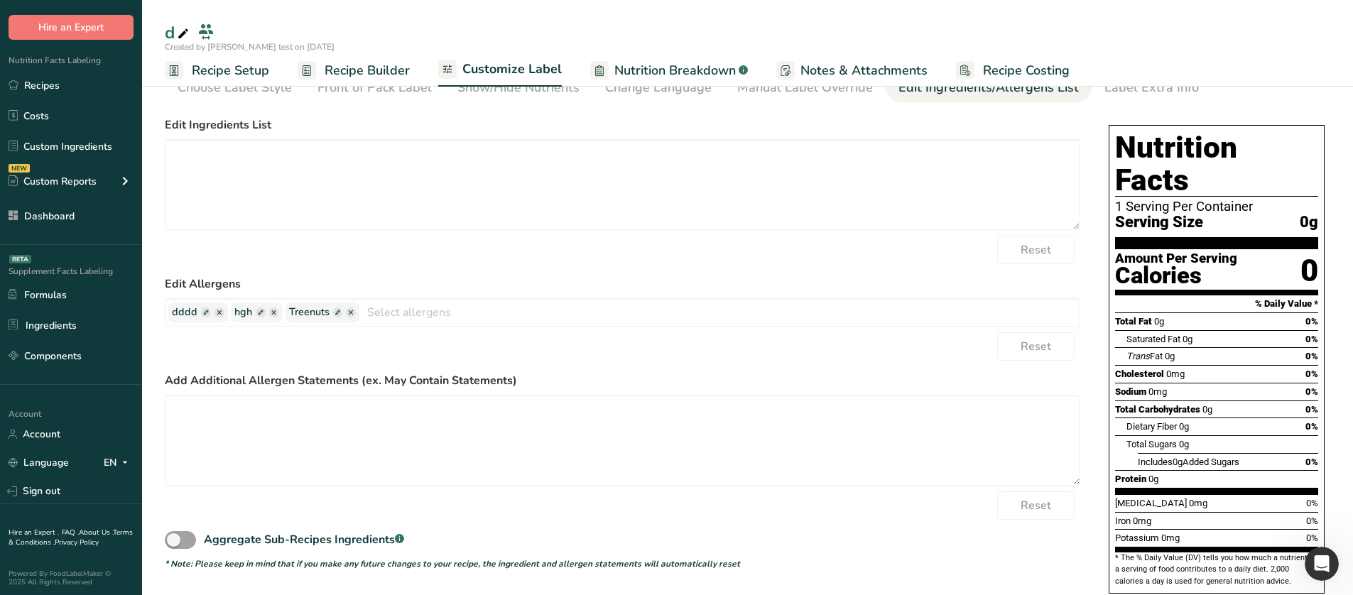
click at [371, 67] on span "Recipe Builder" at bounding box center [366, 70] width 85 height 19
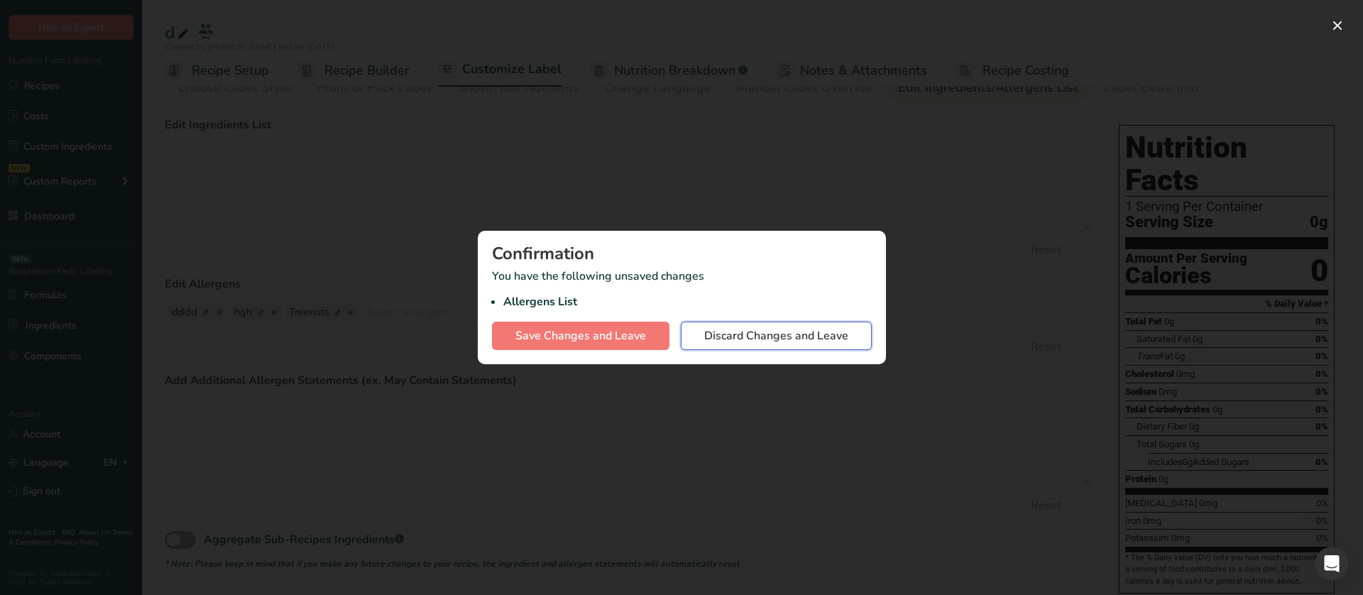
click at [778, 329] on span "Discard Changes and Leave" at bounding box center [776, 335] width 144 height 17
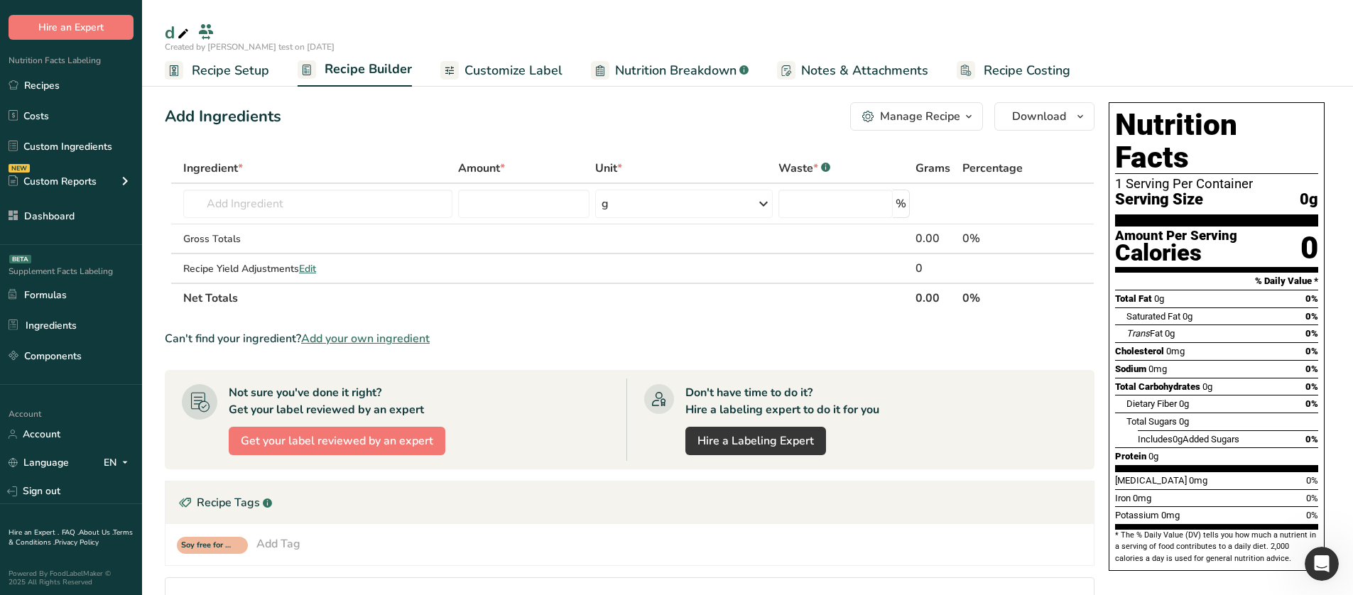
click at [539, 71] on span "Customize Label" at bounding box center [513, 70] width 98 height 19
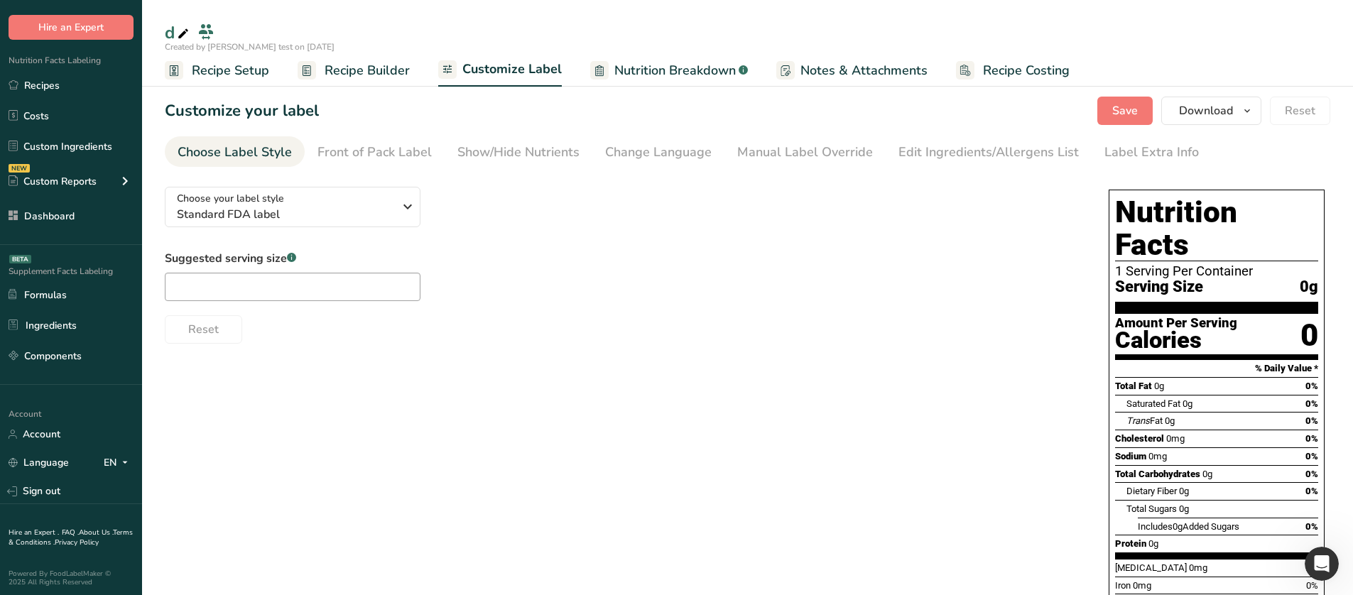
click at [697, 62] on span "Nutrition Breakdown" at bounding box center [674, 70] width 121 height 19
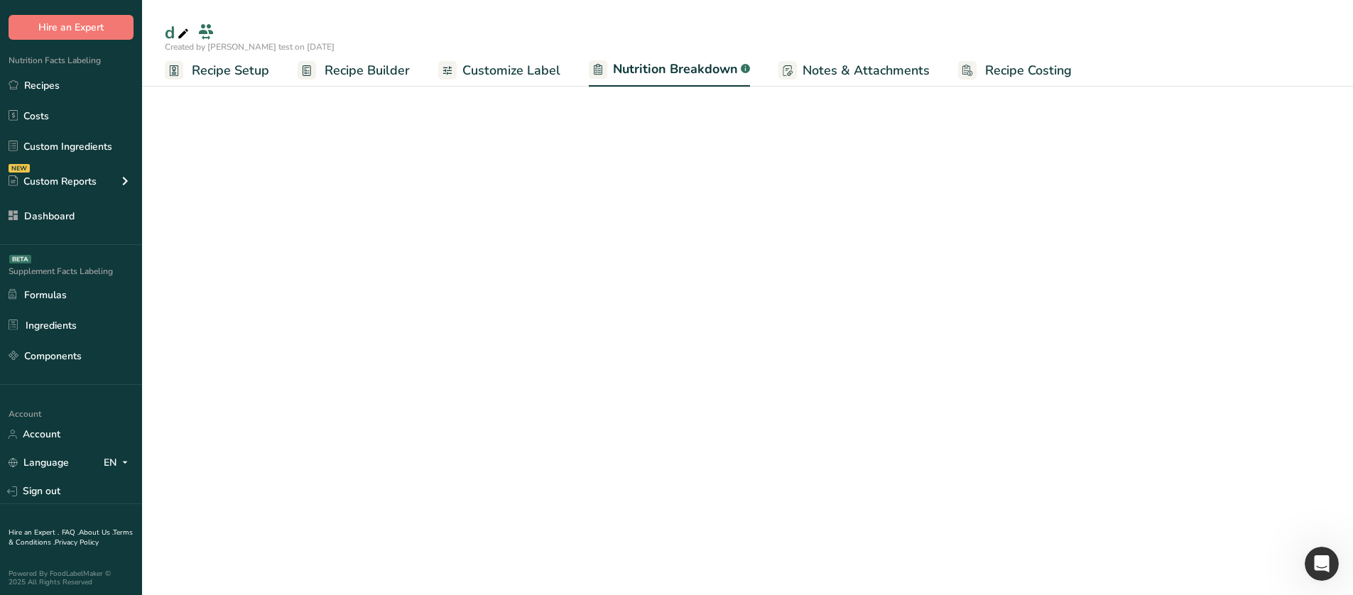
select select "Calories"
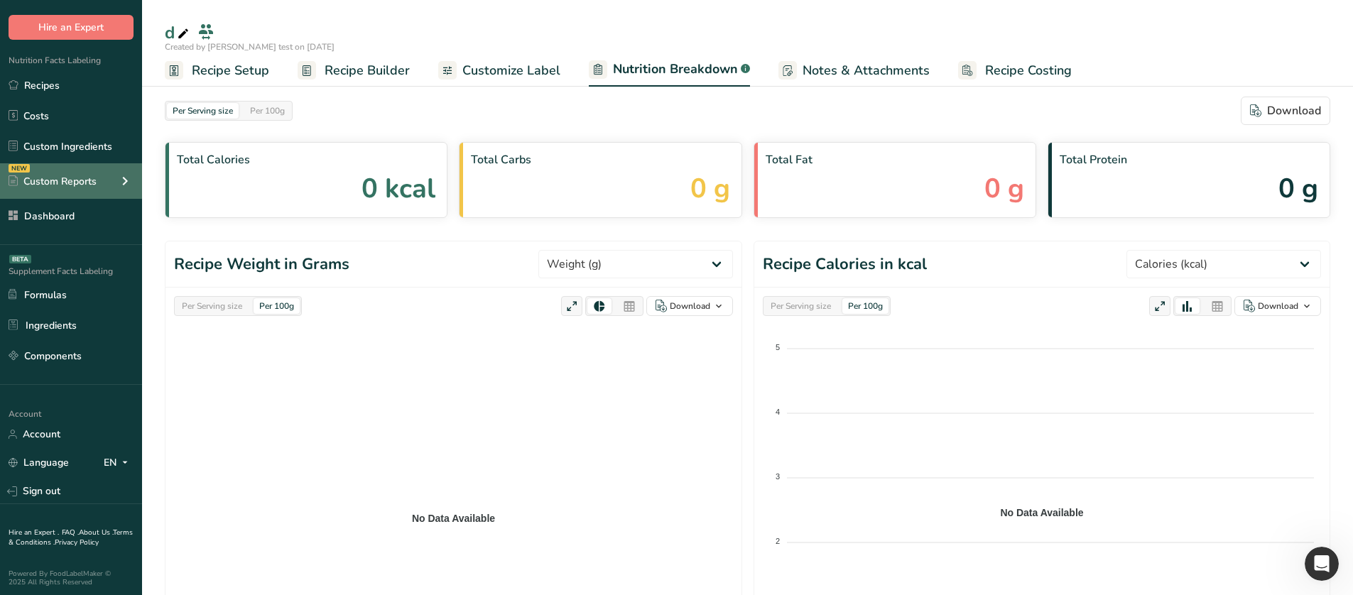
click at [109, 186] on div "NEW Custom Reports" at bounding box center [71, 181] width 142 height 36
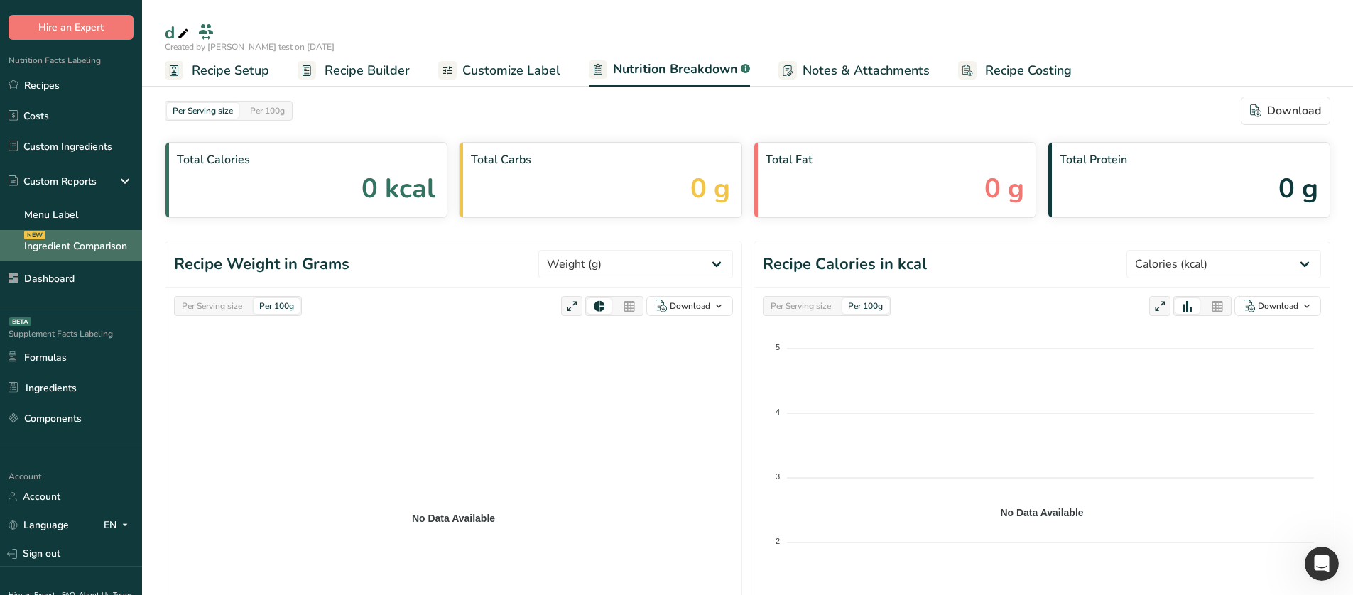
click at [89, 240] on link "Ingredient Comparison NEW" at bounding box center [71, 245] width 142 height 31
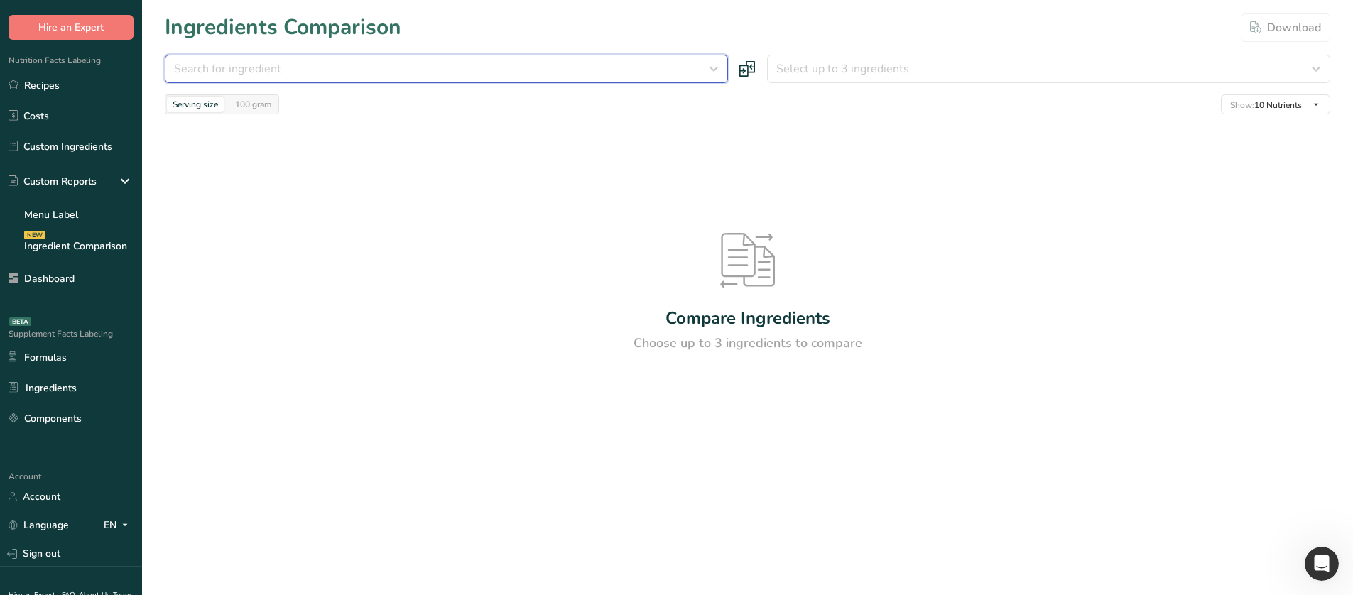
click at [592, 74] on div "Search for ingredient" at bounding box center [442, 68] width 536 height 17
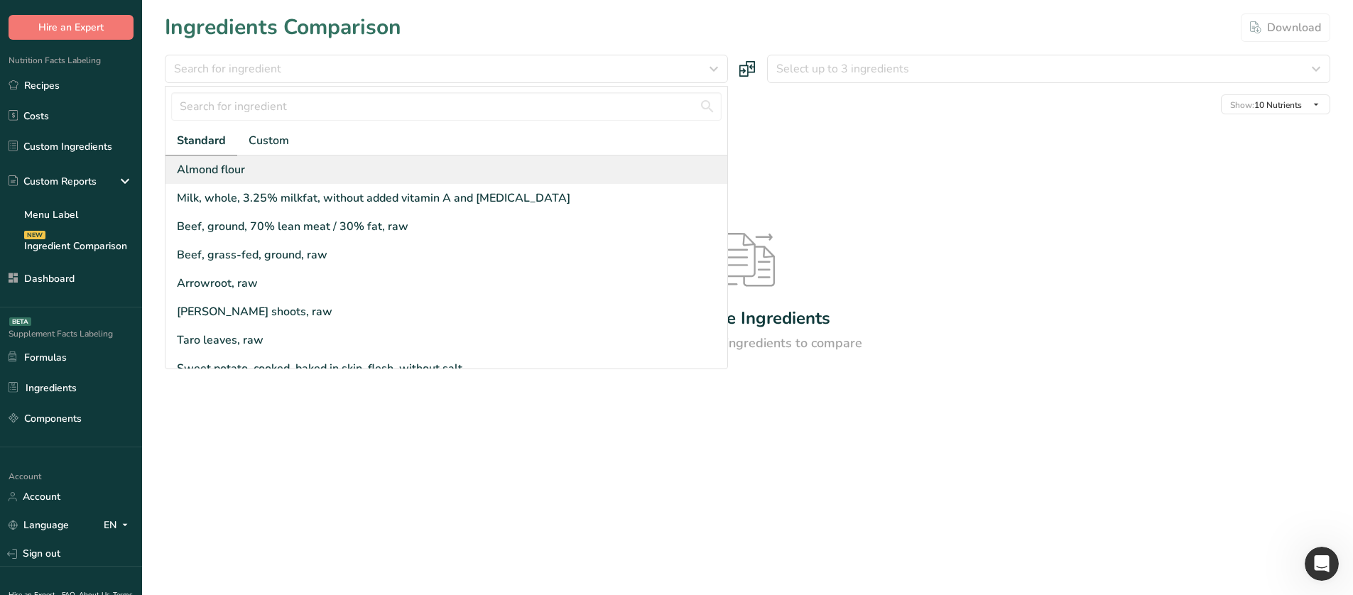
click at [443, 175] on div "Almond flour" at bounding box center [446, 169] width 562 height 28
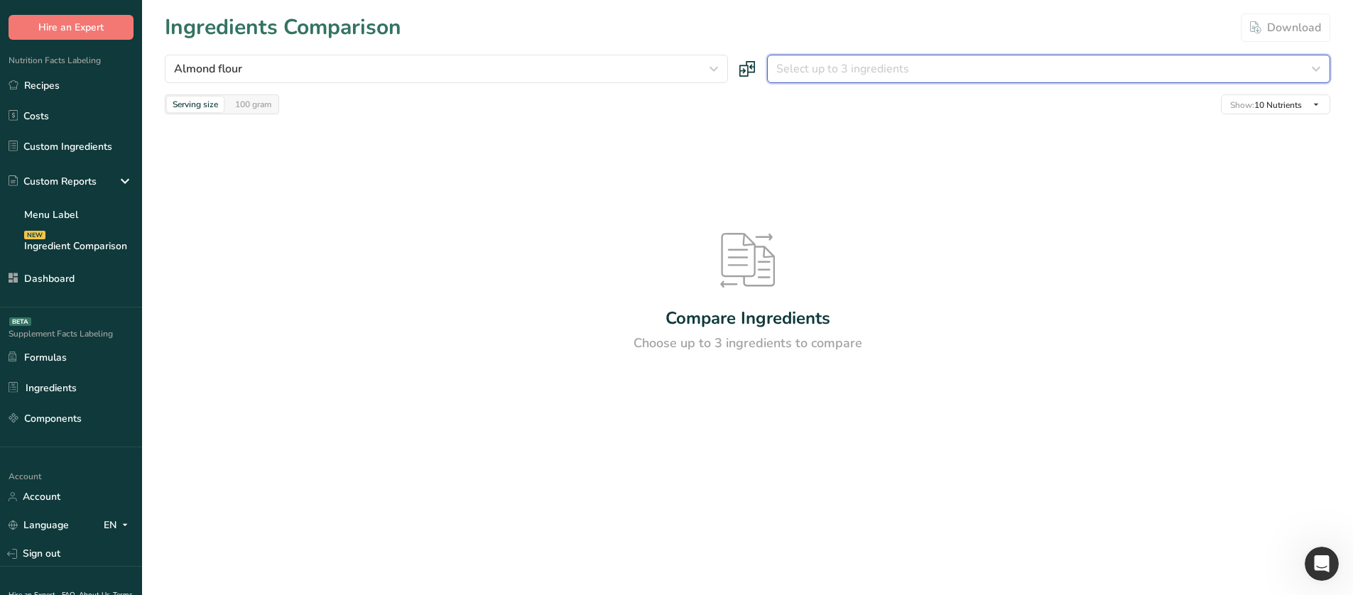
click at [861, 66] on span "Select up to 3 ingredients" at bounding box center [842, 68] width 133 height 17
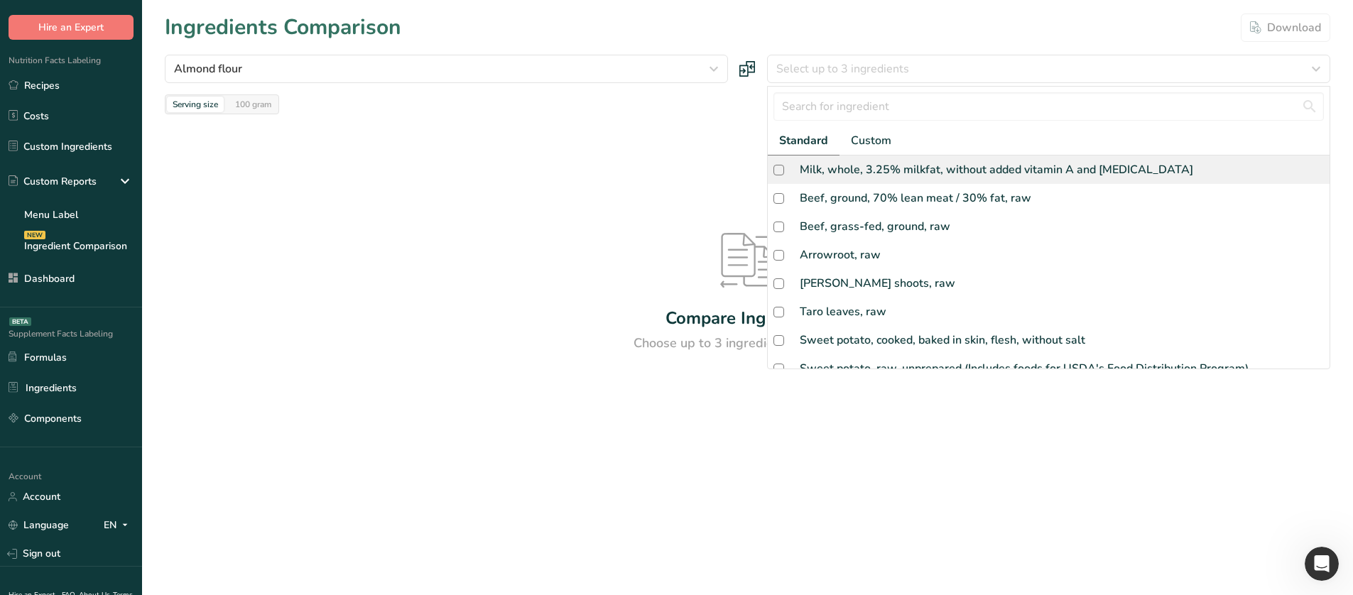
click at [849, 165] on div "Milk, whole, 3.25% milkfat, without added vitamin A and [MEDICAL_DATA]" at bounding box center [996, 169] width 393 height 17
checkbox input "true"
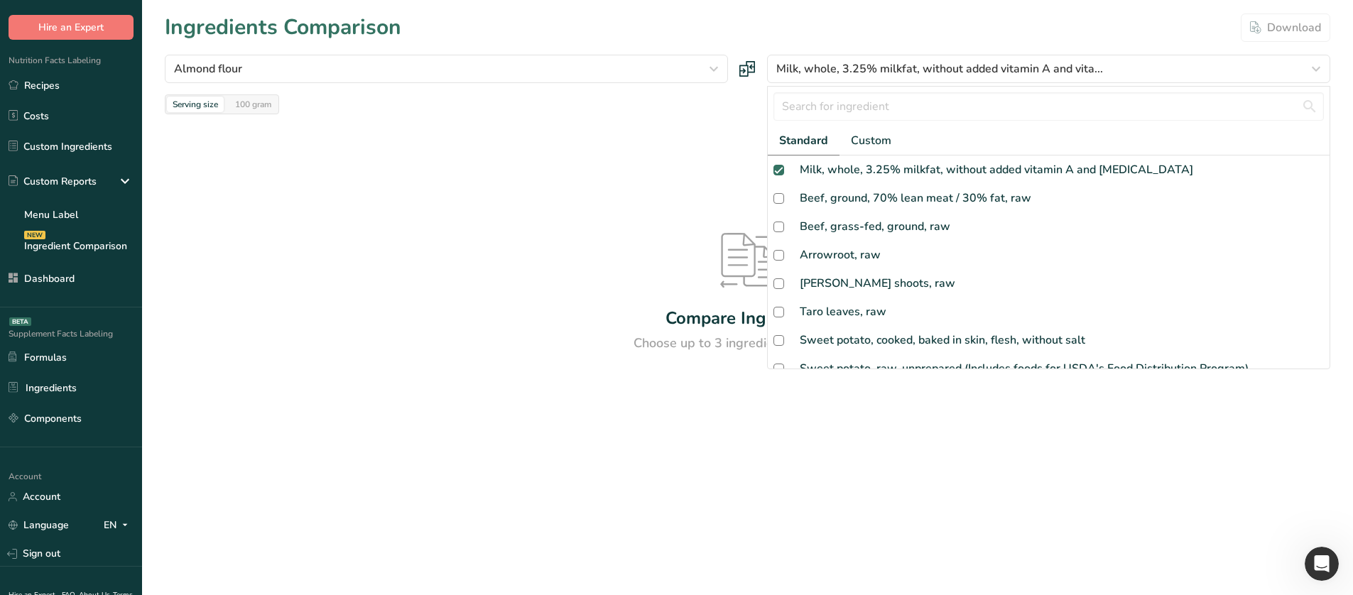
click at [541, 178] on div "Compare Ingredients Choose up to 3 ingredients to compare" at bounding box center [747, 292] width 1165 height 357
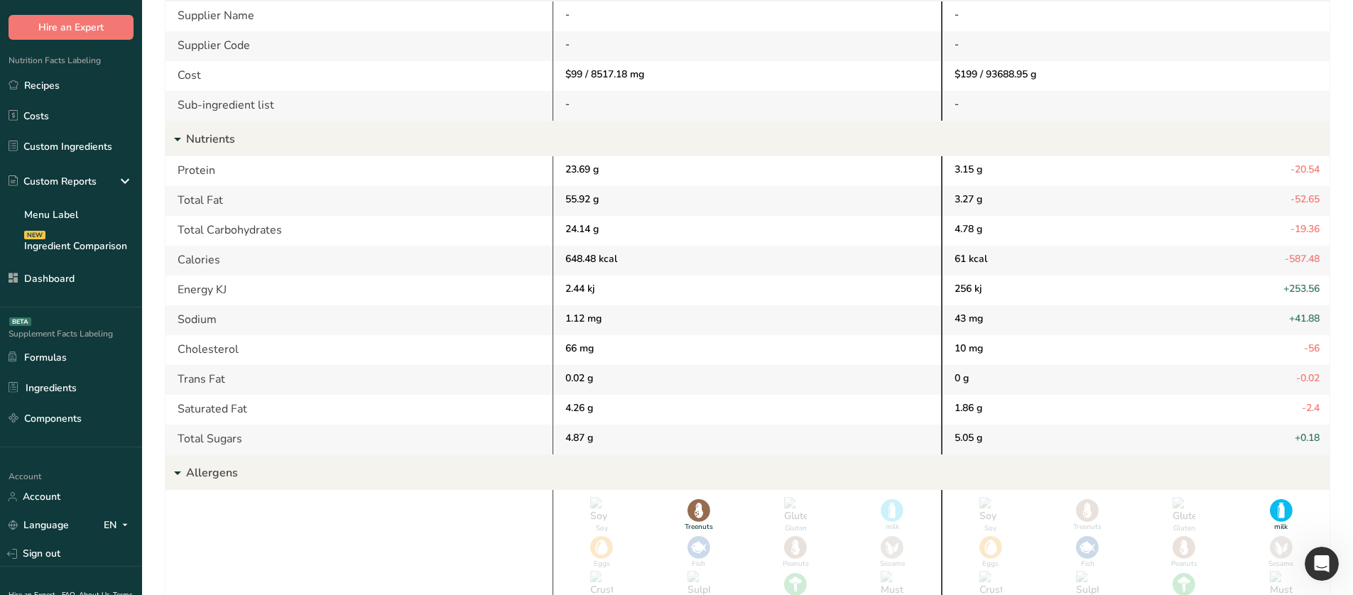
scroll to position [380, 0]
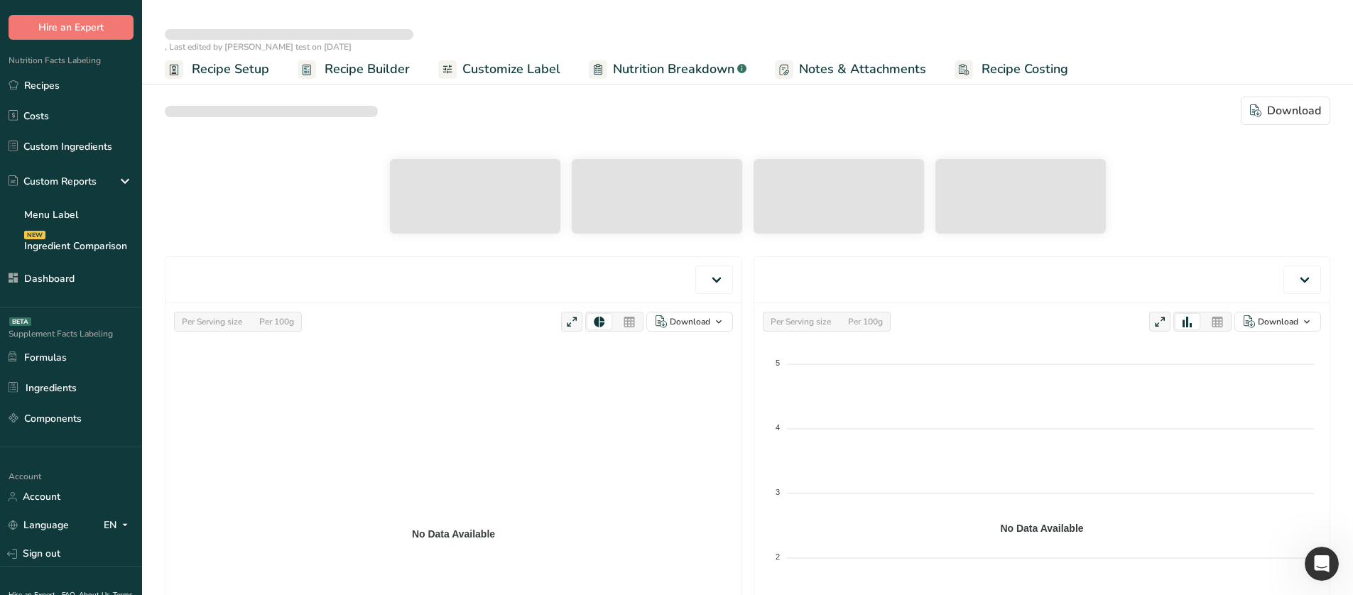
select select "Calories"
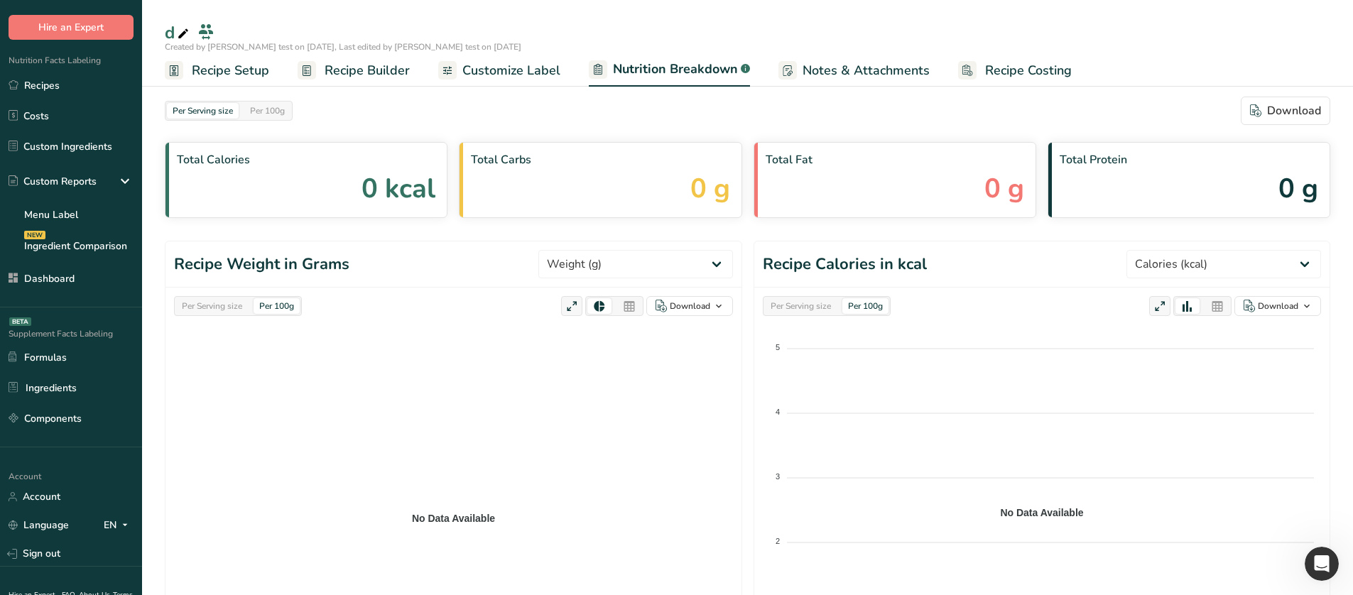
click at [1016, 67] on span "Recipe Costing" at bounding box center [1028, 70] width 87 height 19
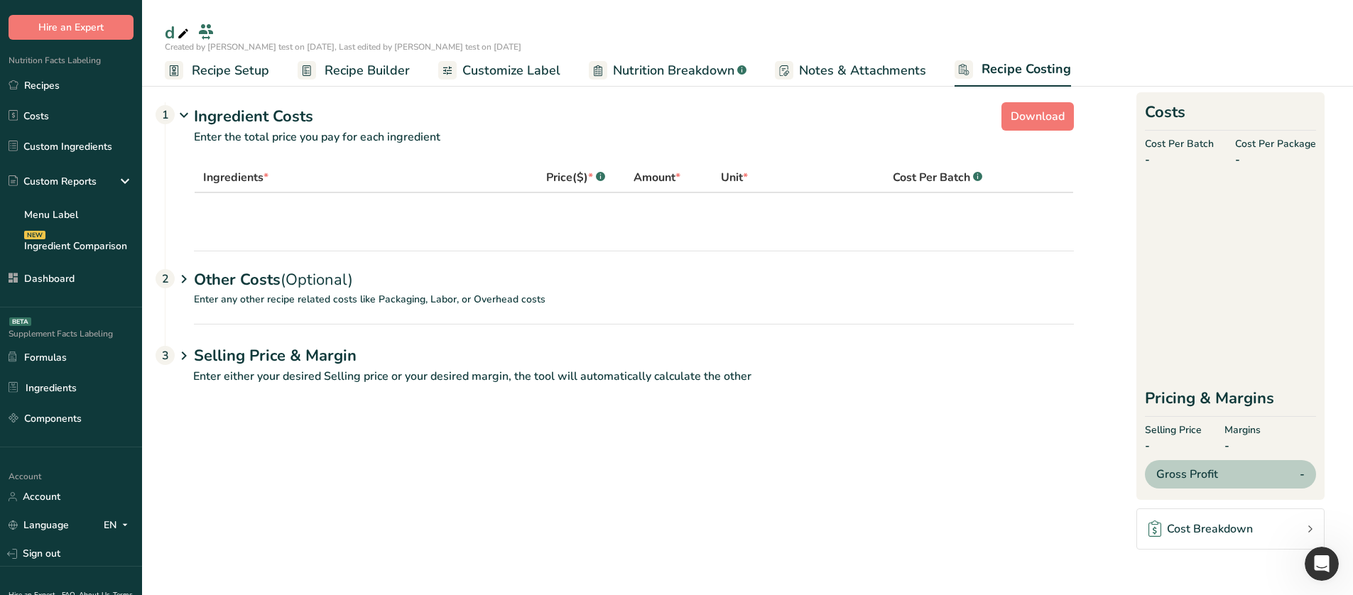
click at [519, 65] on span "Customize Label" at bounding box center [511, 70] width 98 height 19
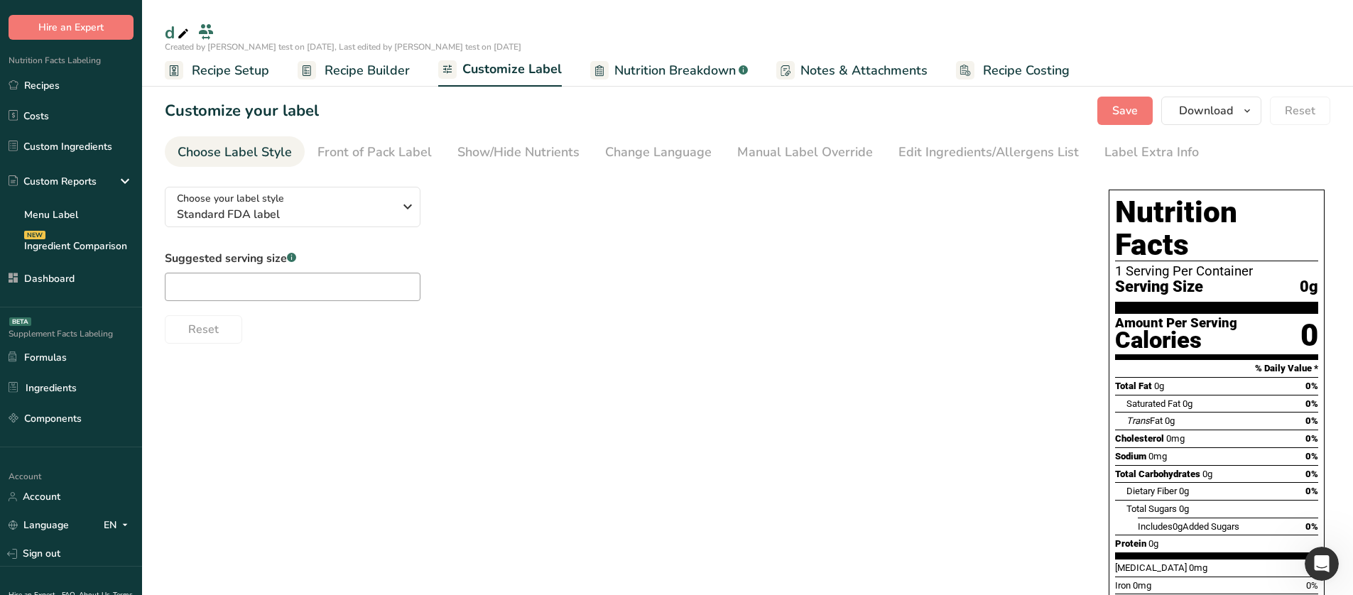
click at [388, 68] on span "Recipe Builder" at bounding box center [366, 70] width 85 height 19
